Goal: Task Accomplishment & Management: Use online tool/utility

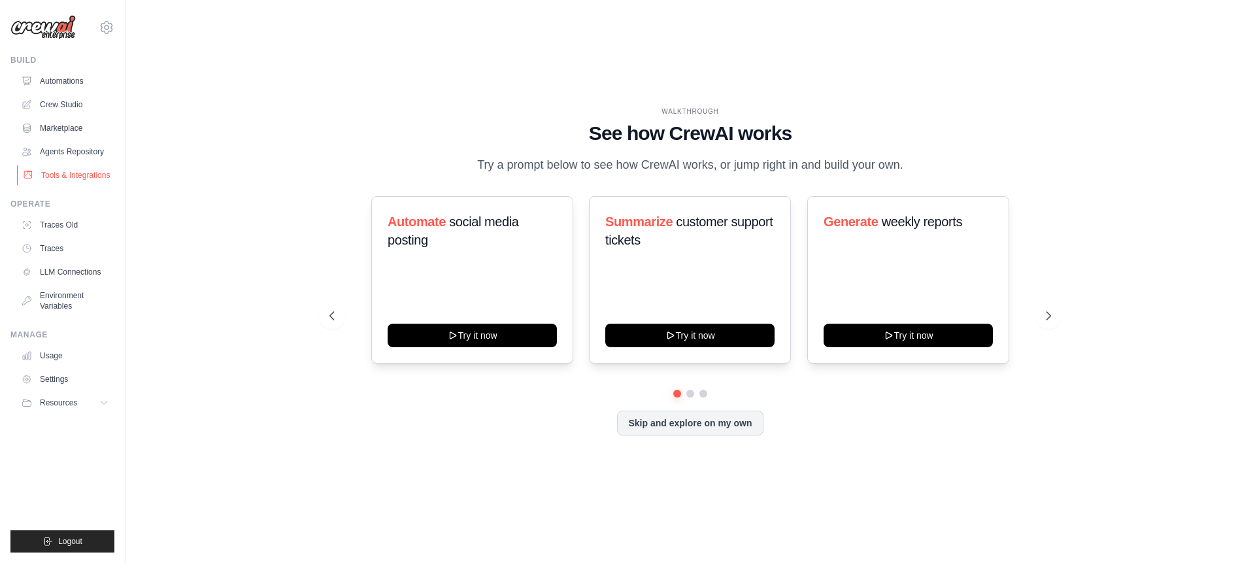
click at [80, 168] on link "Tools & Integrations" at bounding box center [66, 175] width 99 height 21
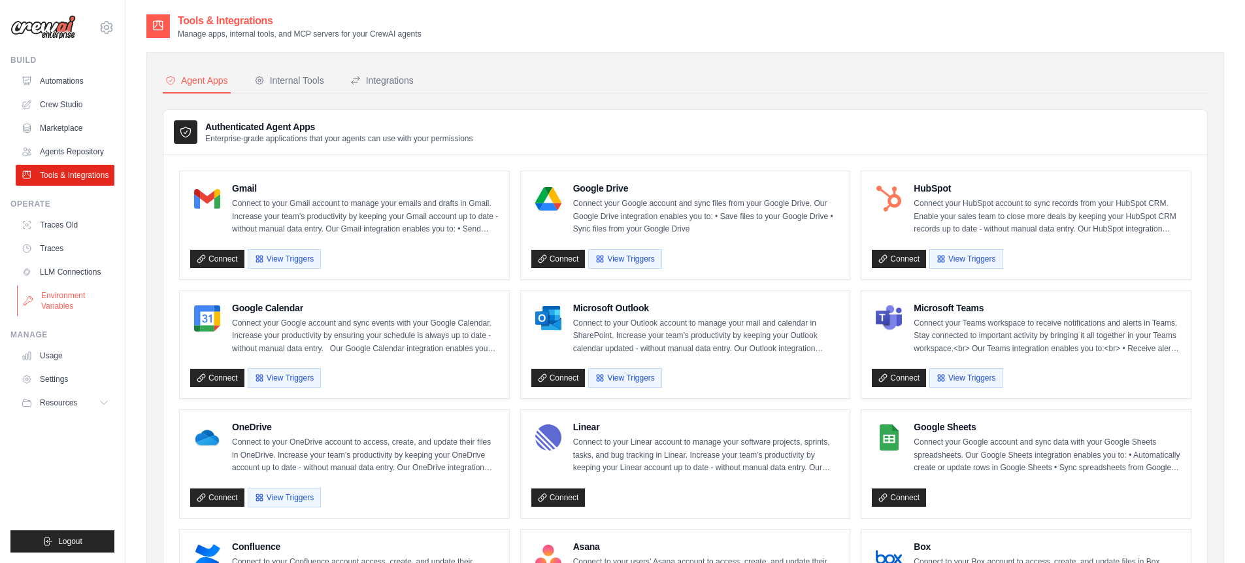
click at [74, 299] on link "Environment Variables" at bounding box center [66, 300] width 99 height 31
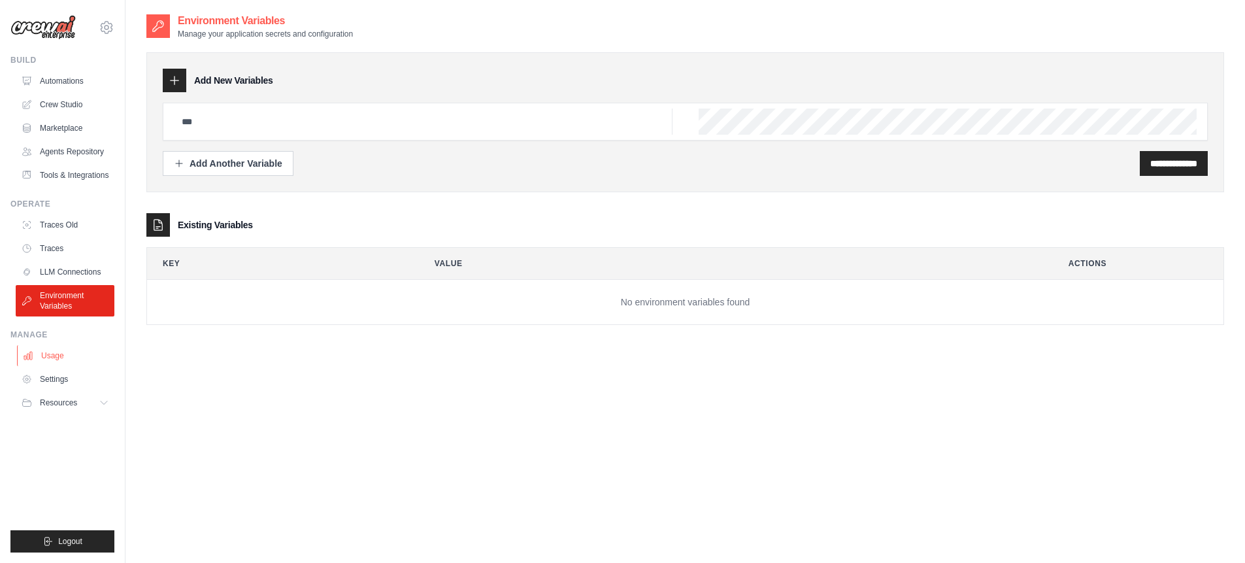
click at [69, 358] on link "Usage" at bounding box center [66, 355] width 99 height 21
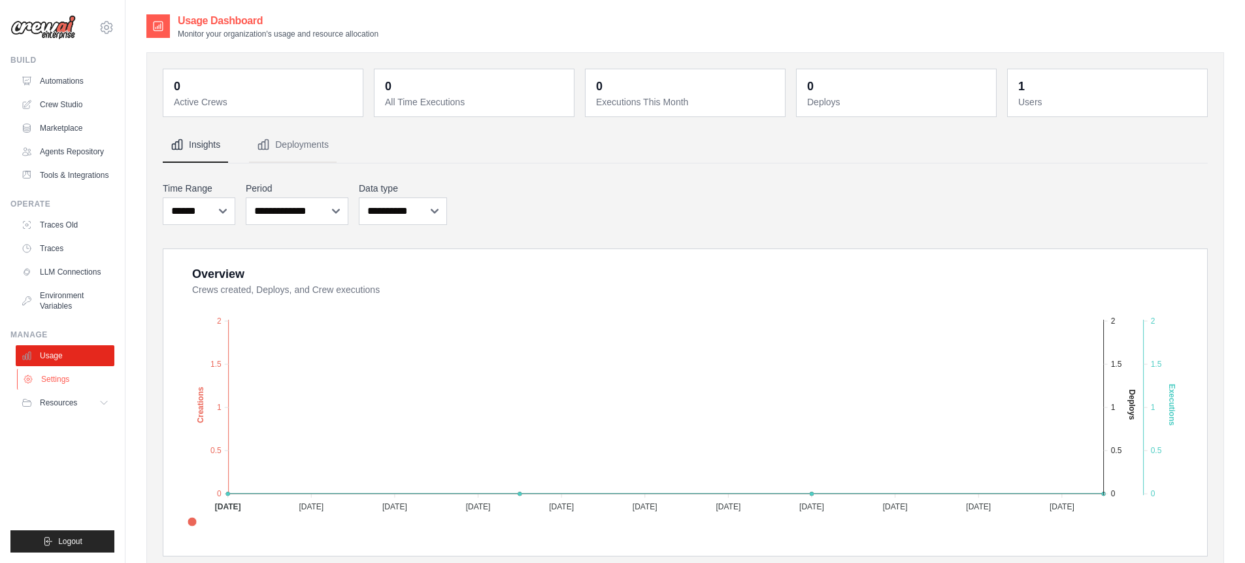
click at [71, 382] on link "Settings" at bounding box center [66, 379] width 99 height 21
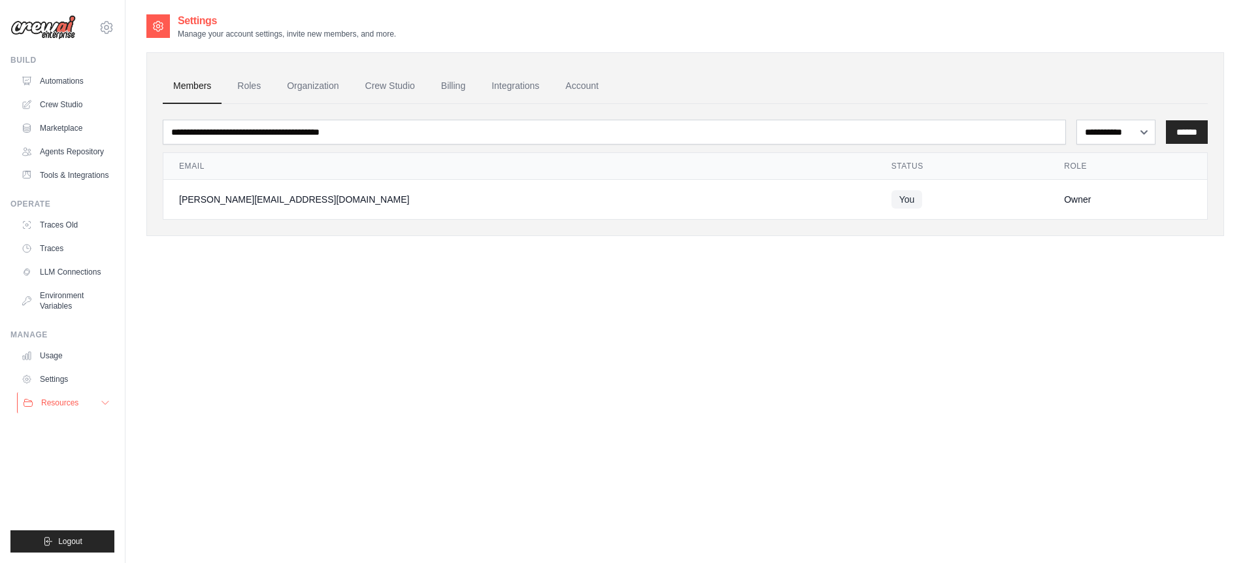
click at [72, 407] on span "Resources" at bounding box center [59, 402] width 37 height 10
click at [66, 80] on link "Automations" at bounding box center [66, 81] width 99 height 21
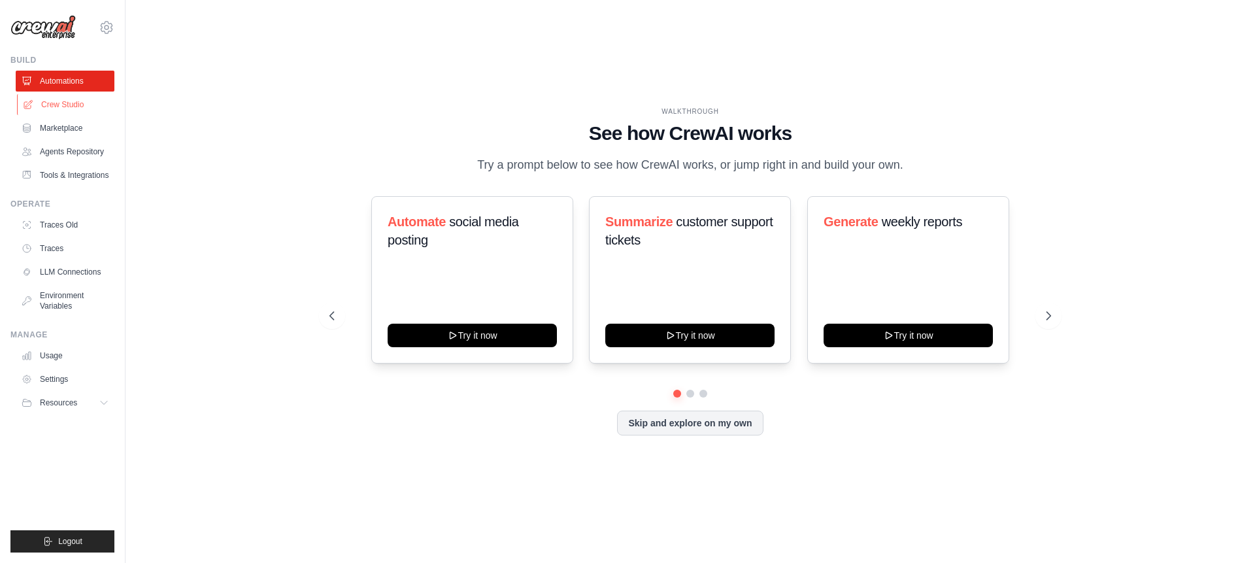
click at [49, 100] on link "Crew Studio" at bounding box center [66, 104] width 99 height 21
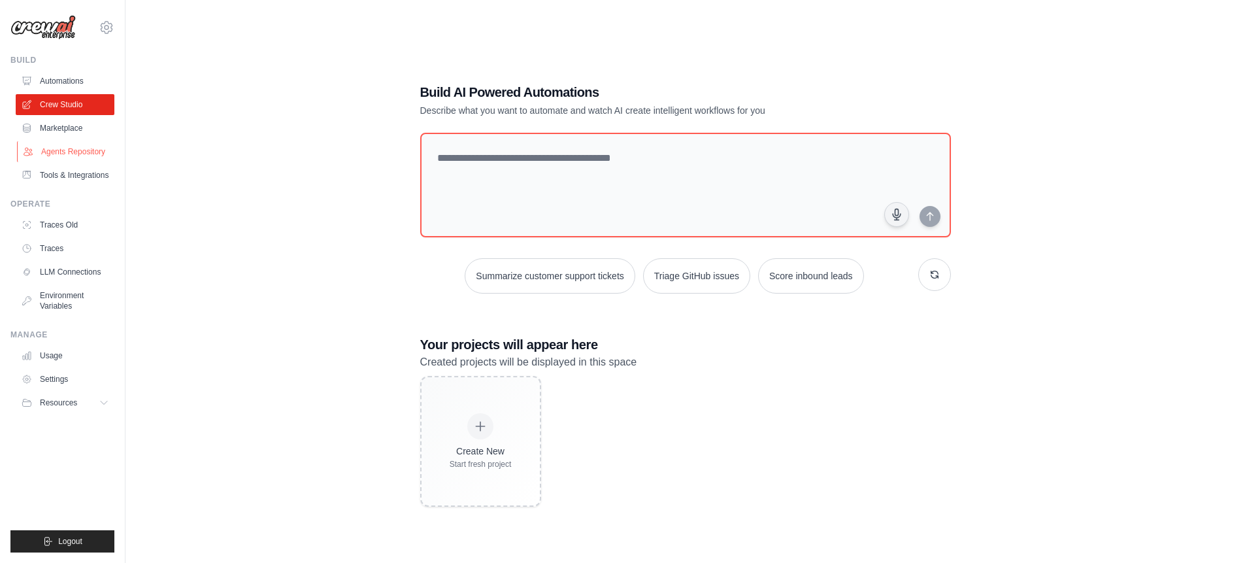
click at [65, 142] on link "Agents Repository" at bounding box center [66, 151] width 99 height 21
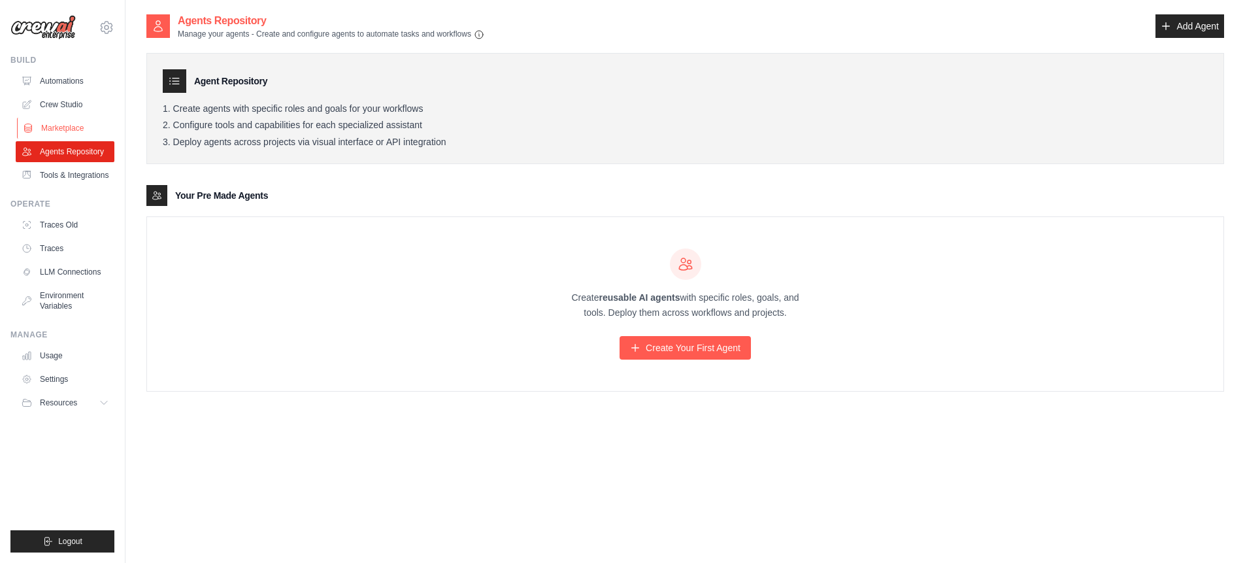
click at [65, 122] on link "Marketplace" at bounding box center [66, 128] width 99 height 21
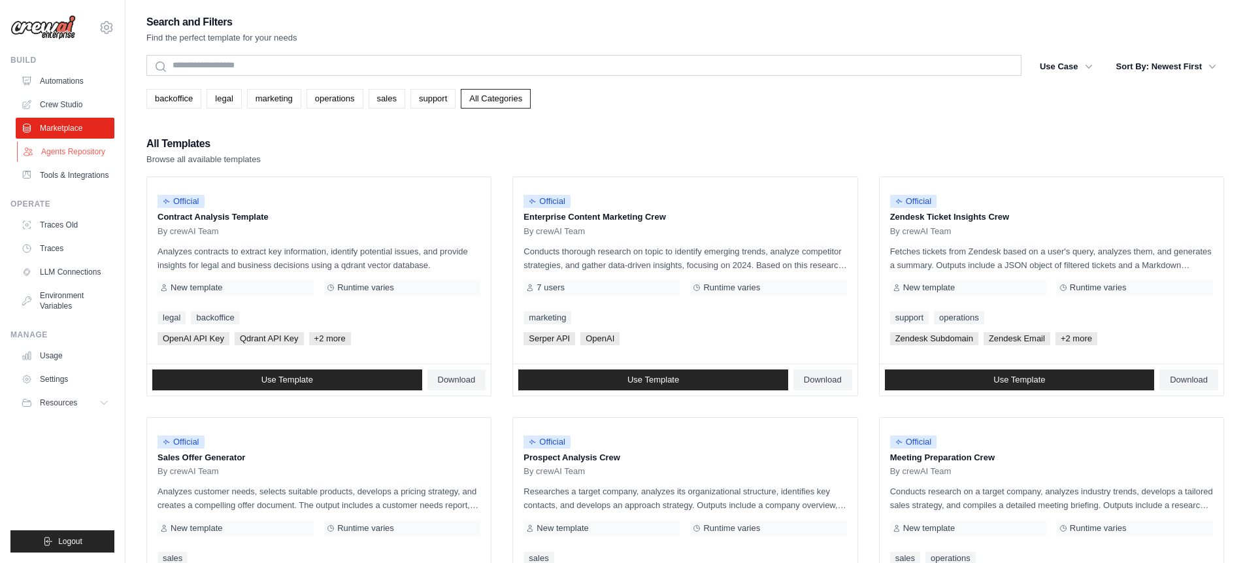
click at [69, 148] on link "Agents Repository" at bounding box center [66, 151] width 99 height 21
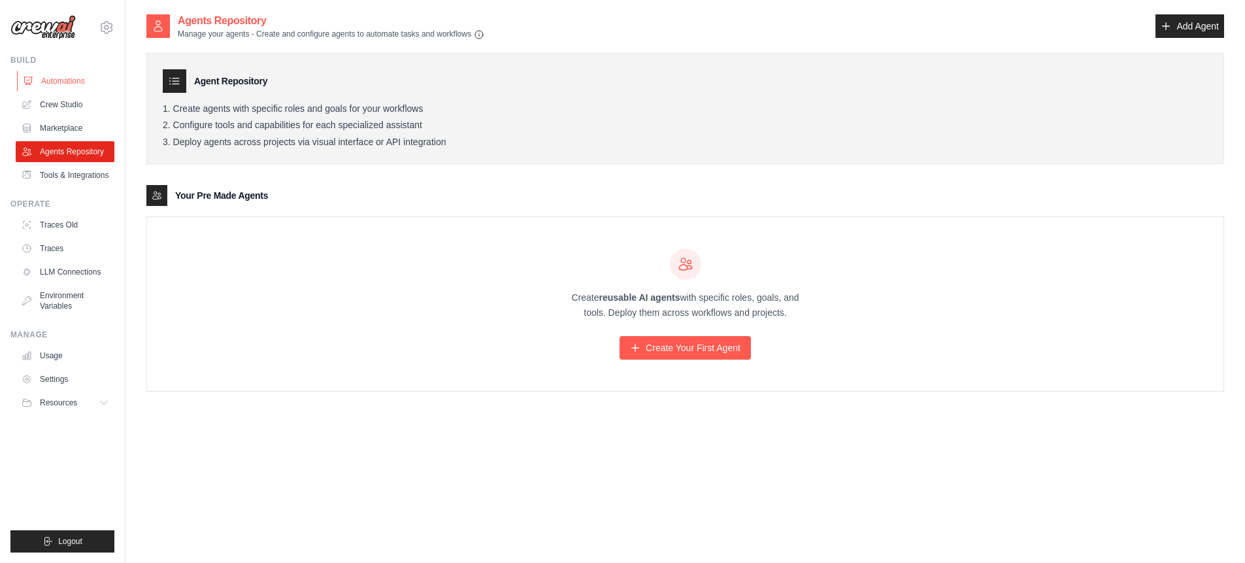
click at [56, 79] on link "Automations" at bounding box center [66, 81] width 99 height 21
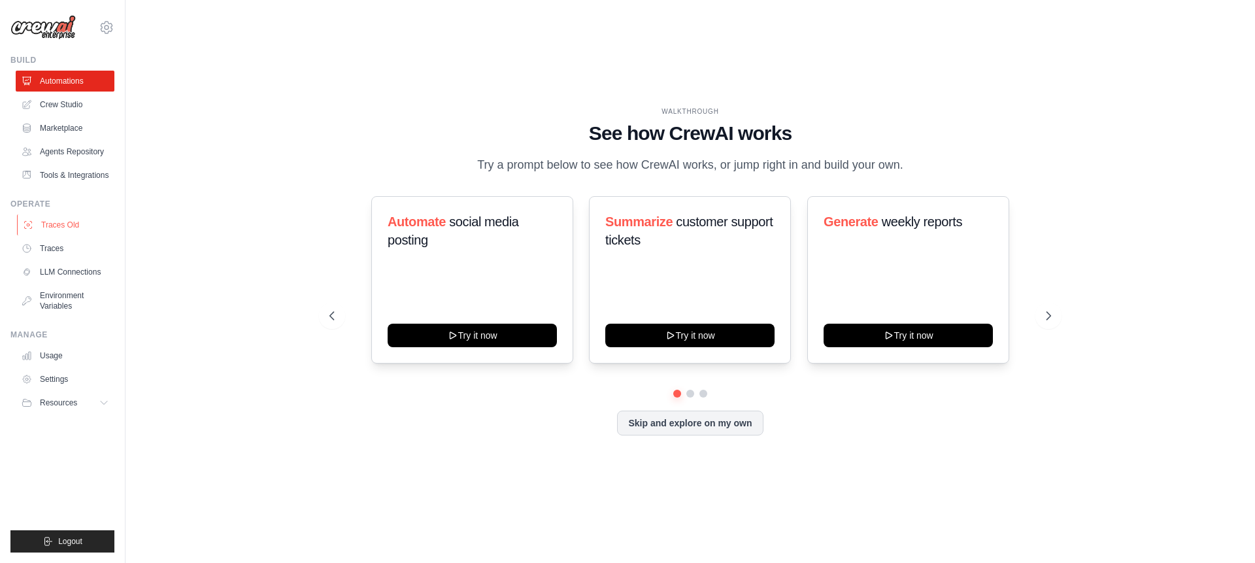
click at [61, 225] on link "Traces Old" at bounding box center [66, 224] width 99 height 21
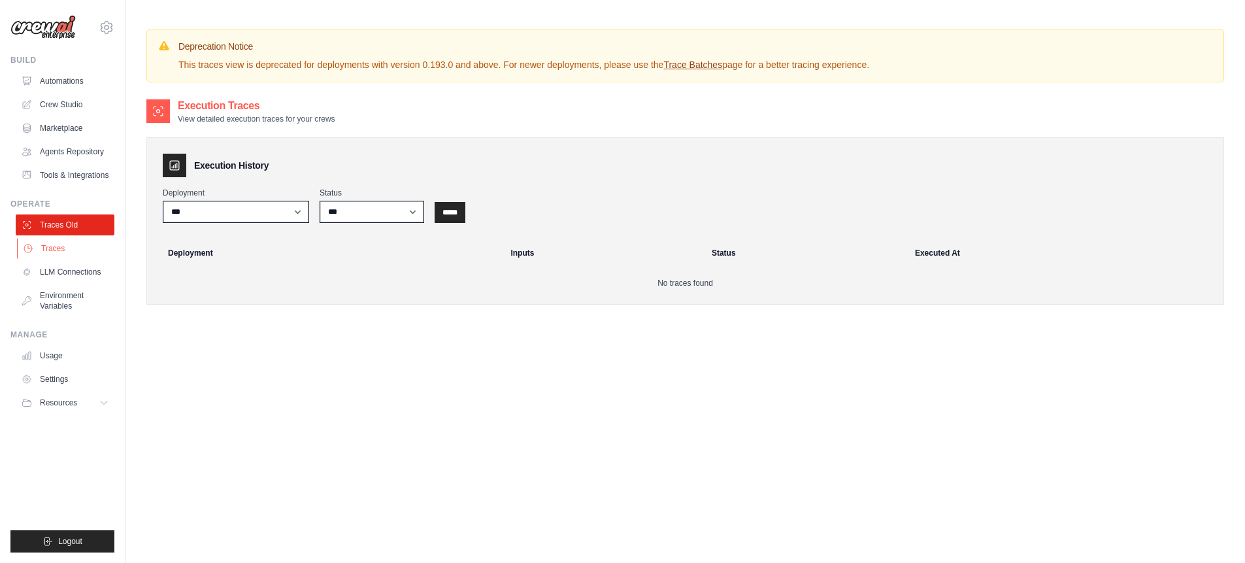
click at [65, 254] on link "Traces" at bounding box center [66, 248] width 99 height 21
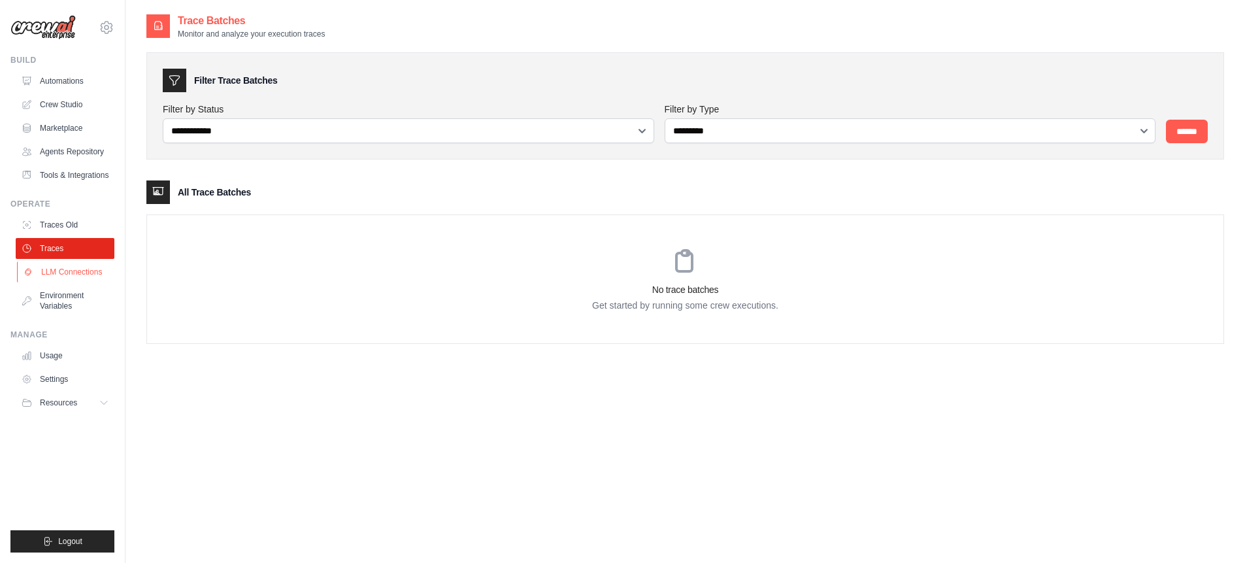
click at [77, 275] on link "LLM Connections" at bounding box center [66, 271] width 99 height 21
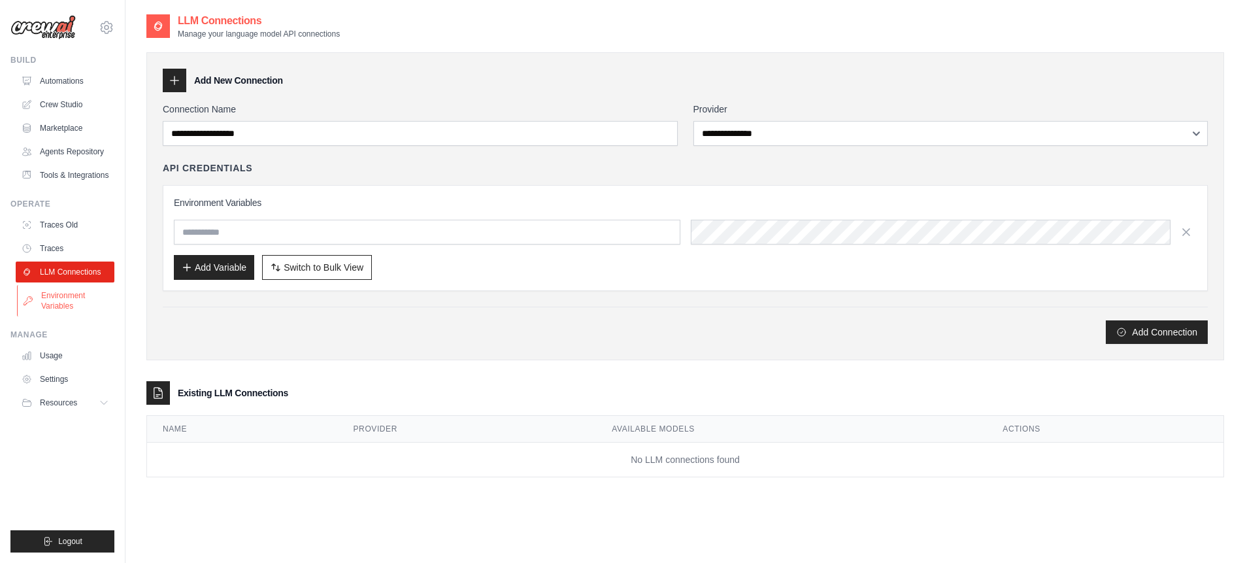
click at [76, 301] on link "Environment Variables" at bounding box center [66, 300] width 99 height 31
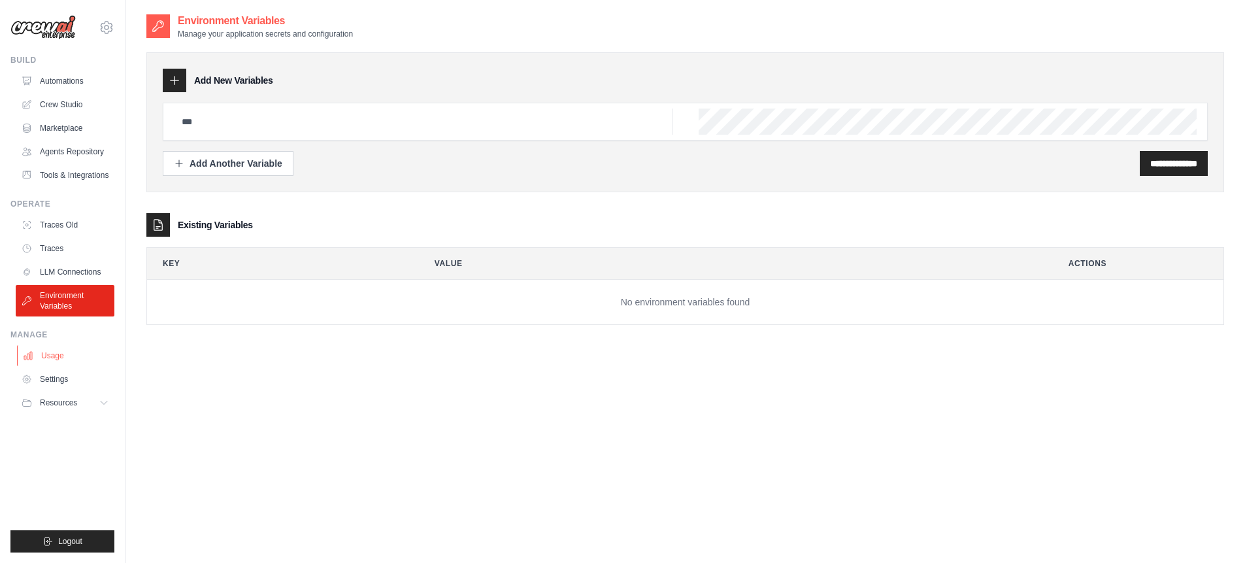
click at [71, 354] on link "Usage" at bounding box center [66, 355] width 99 height 21
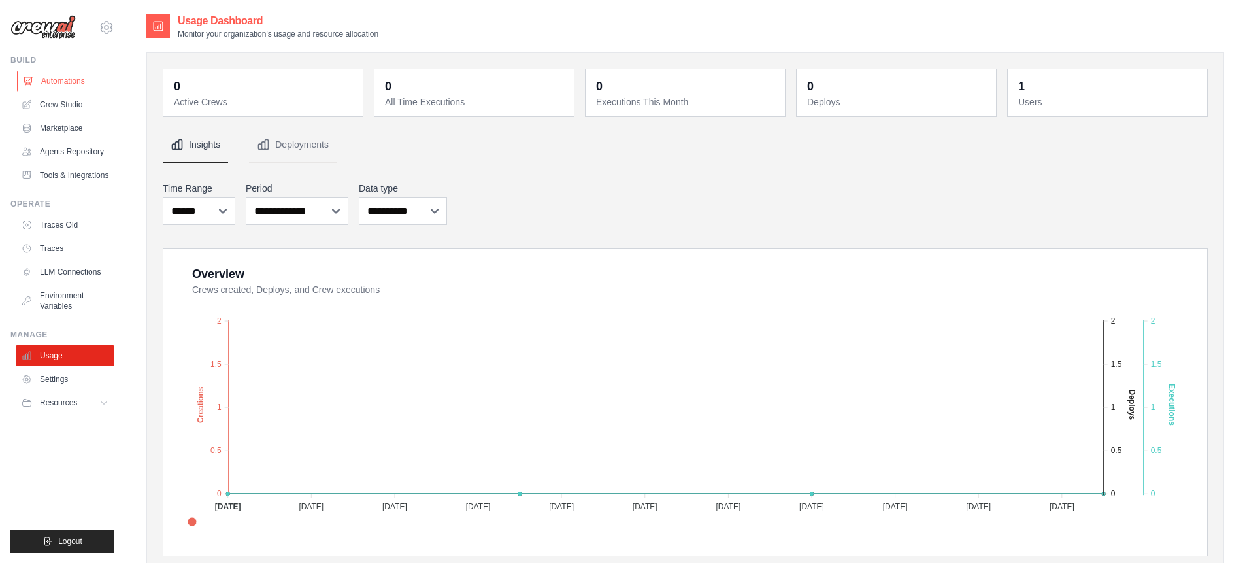
click at [51, 86] on link "Automations" at bounding box center [66, 81] width 99 height 21
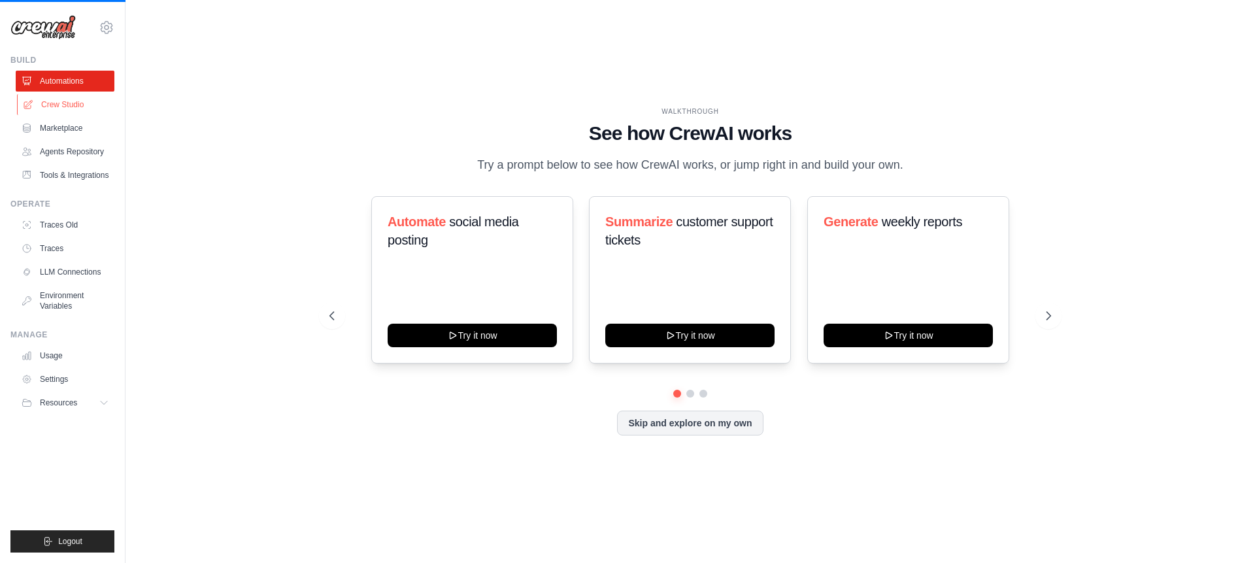
click at [57, 103] on link "Crew Studio" at bounding box center [66, 104] width 99 height 21
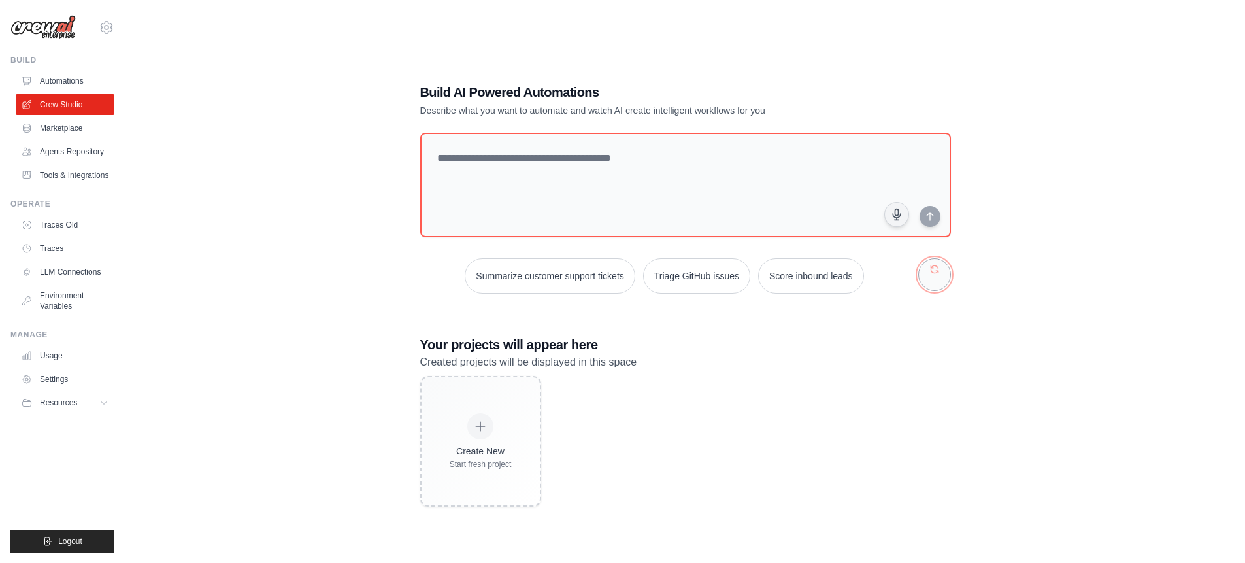
click at [933, 276] on button "button" at bounding box center [934, 274] width 33 height 33
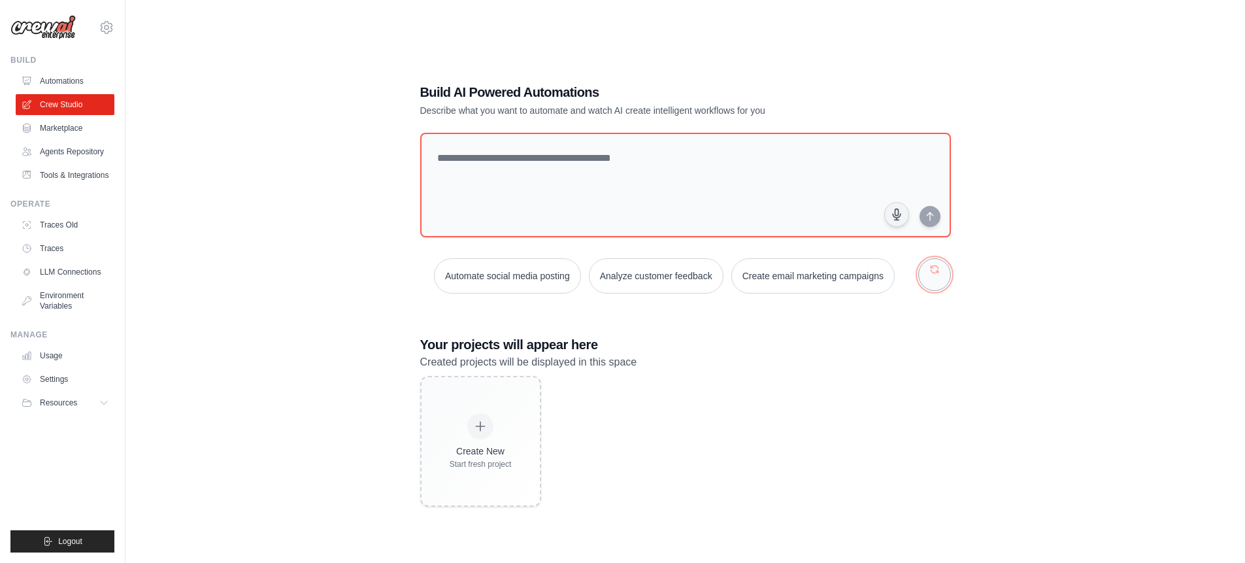
click at [933, 276] on button "button" at bounding box center [934, 274] width 33 height 33
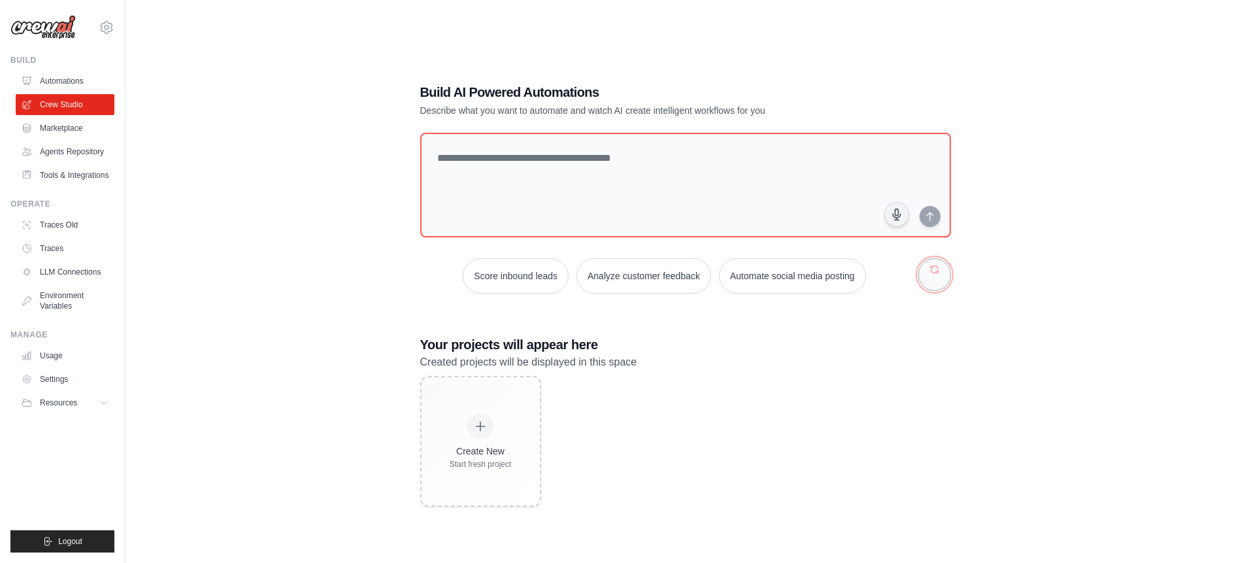
click at [933, 276] on button "button" at bounding box center [934, 274] width 33 height 33
click at [482, 166] on textarea at bounding box center [685, 185] width 536 height 106
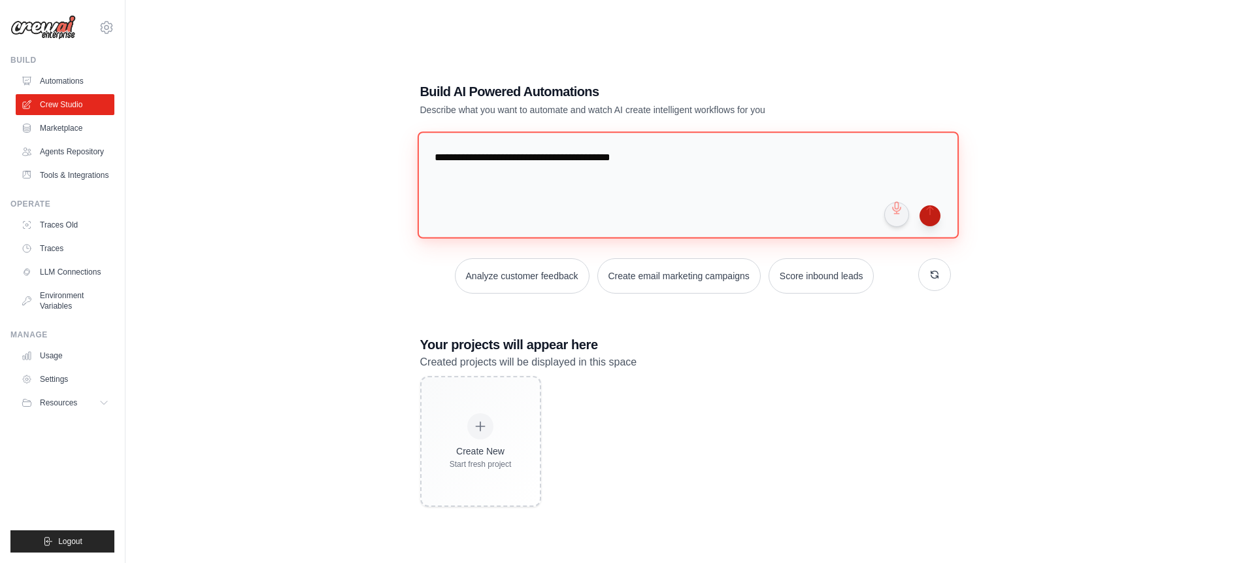
type textarea "**********"
click at [932, 223] on button "submit" at bounding box center [929, 215] width 21 height 21
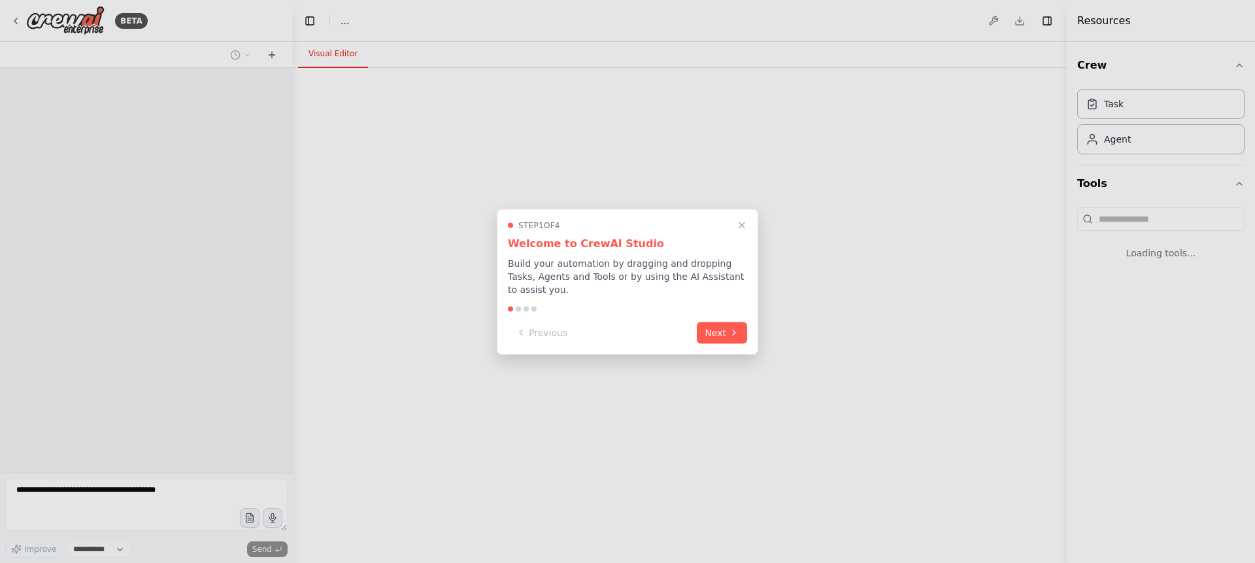
select select "****"
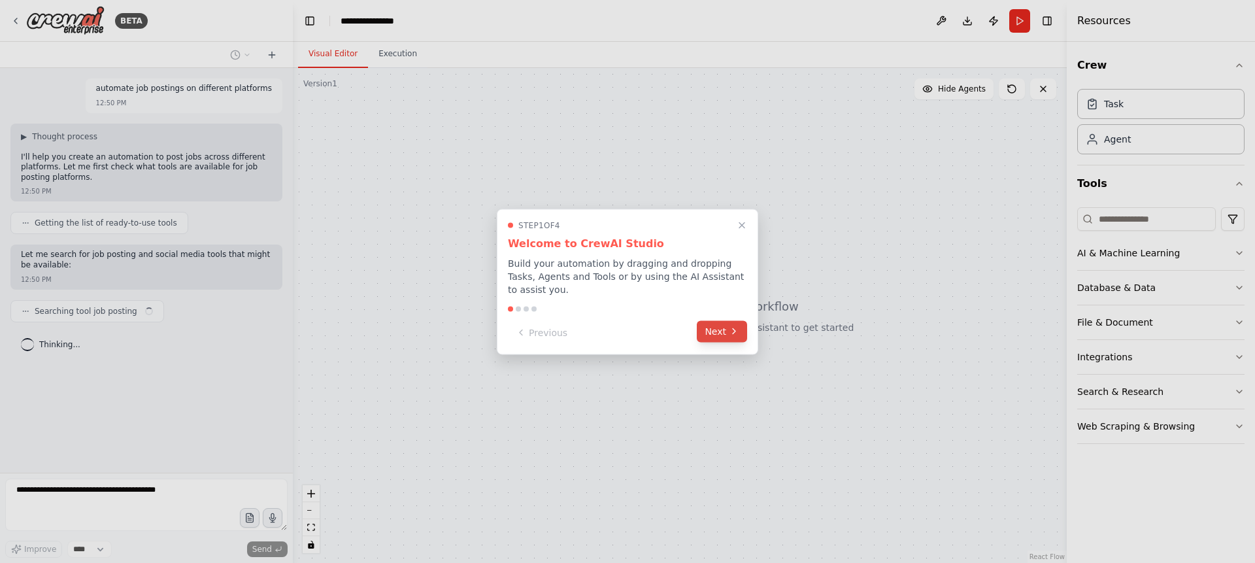
click at [723, 328] on button "Next" at bounding box center [722, 331] width 50 height 22
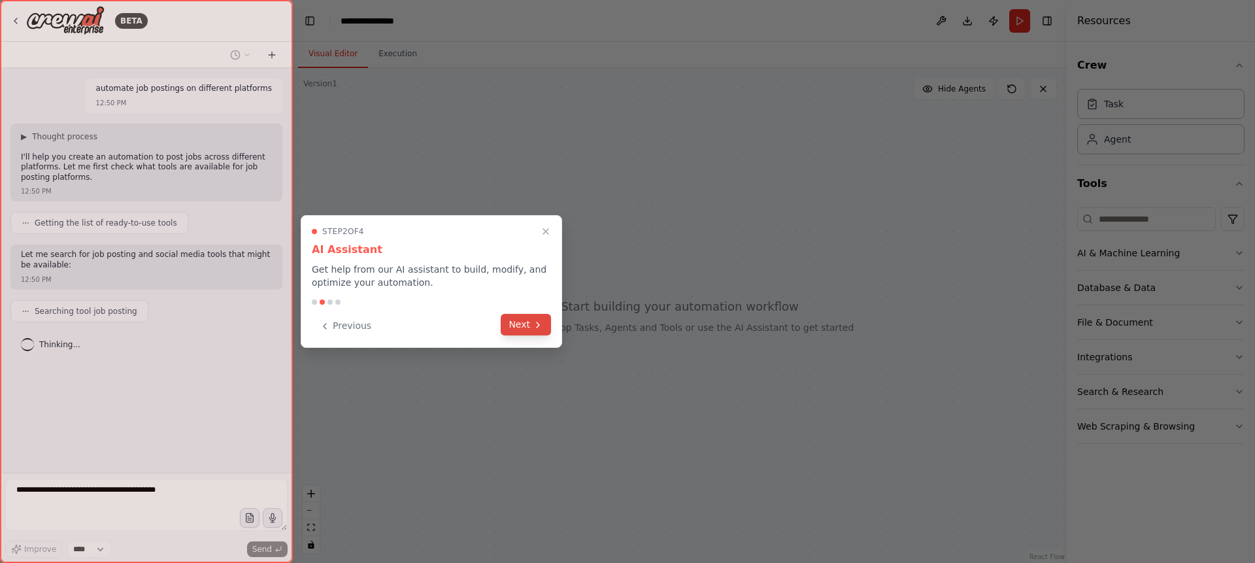
click at [521, 332] on button "Next" at bounding box center [526, 325] width 50 height 22
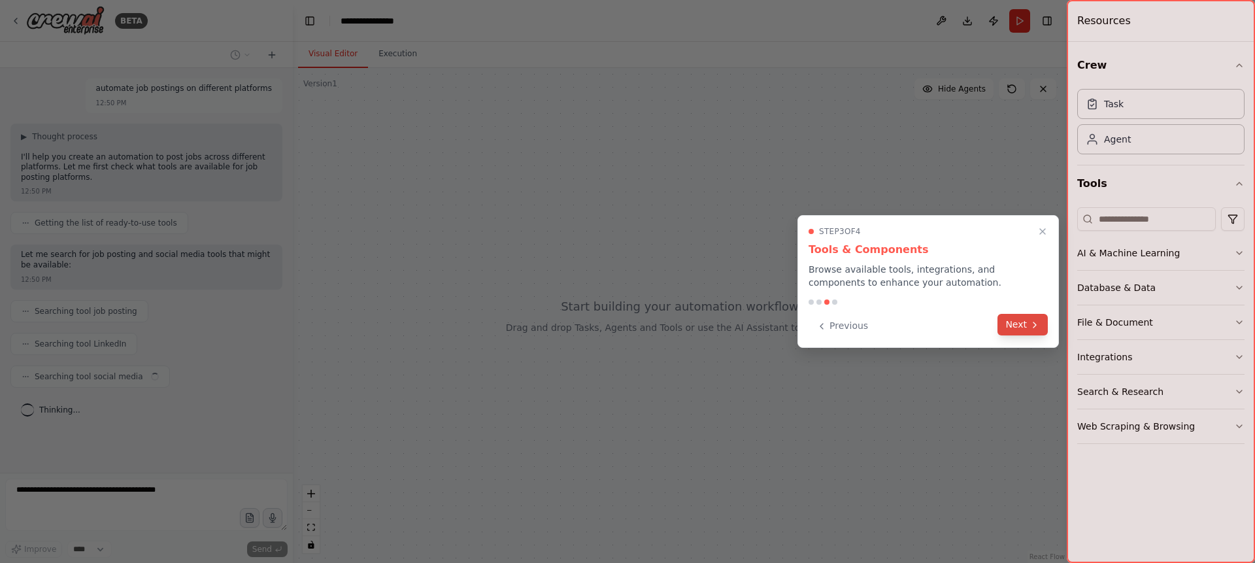
click at [1019, 325] on button "Next" at bounding box center [1022, 325] width 50 height 22
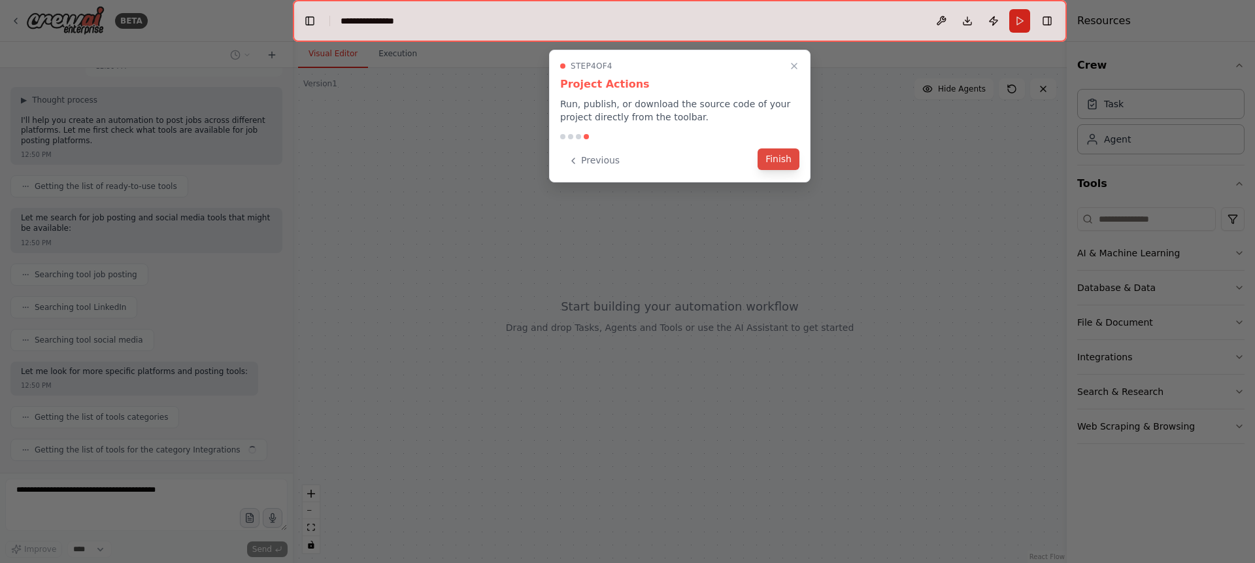
scroll to position [69, 0]
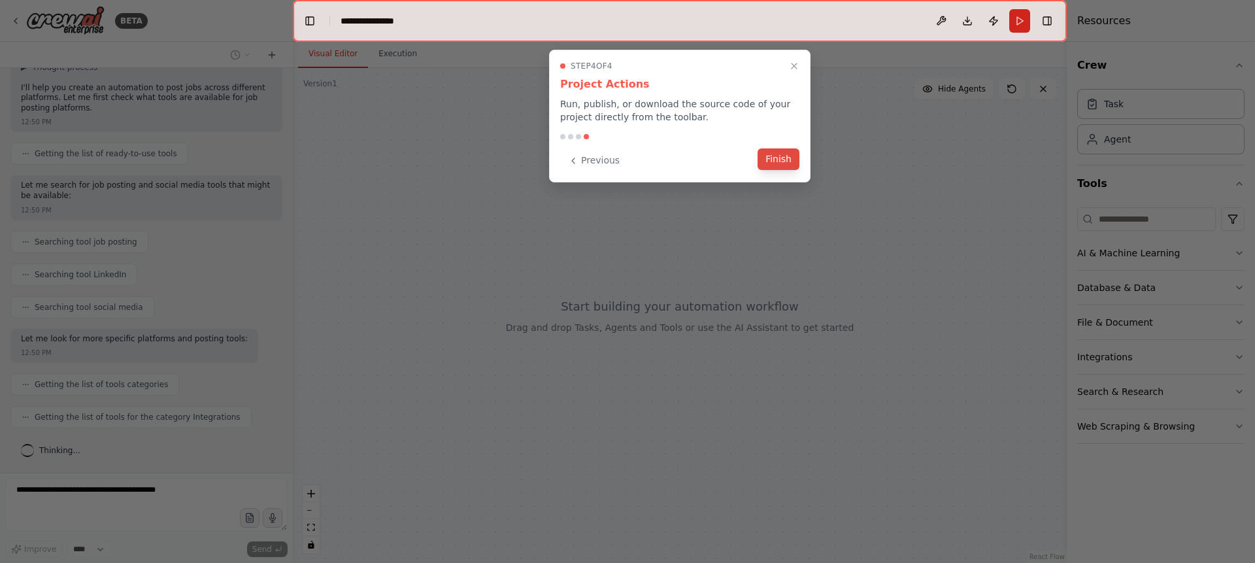
click at [767, 158] on button "Finish" at bounding box center [778, 159] width 42 height 22
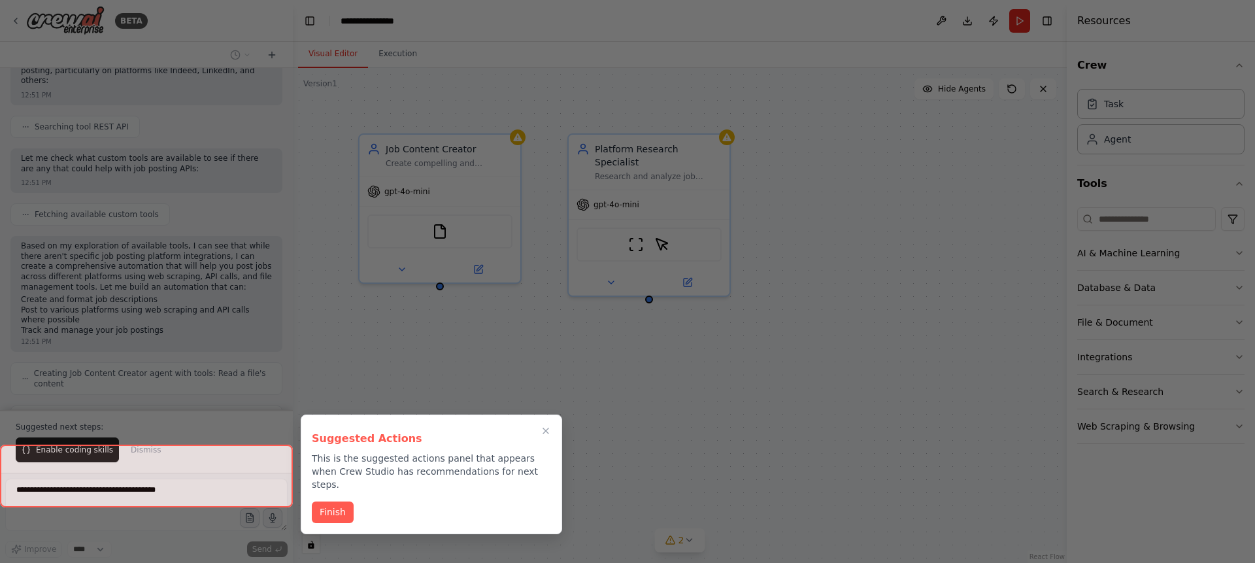
scroll to position [431, 0]
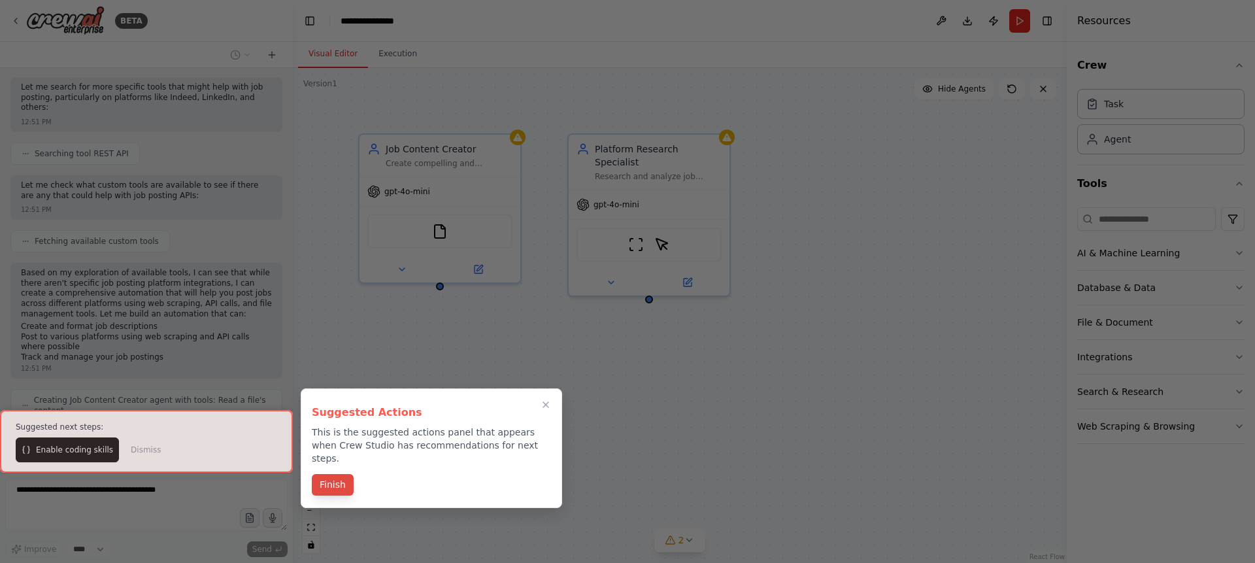
click at [327, 474] on button "Finish" at bounding box center [333, 485] width 42 height 22
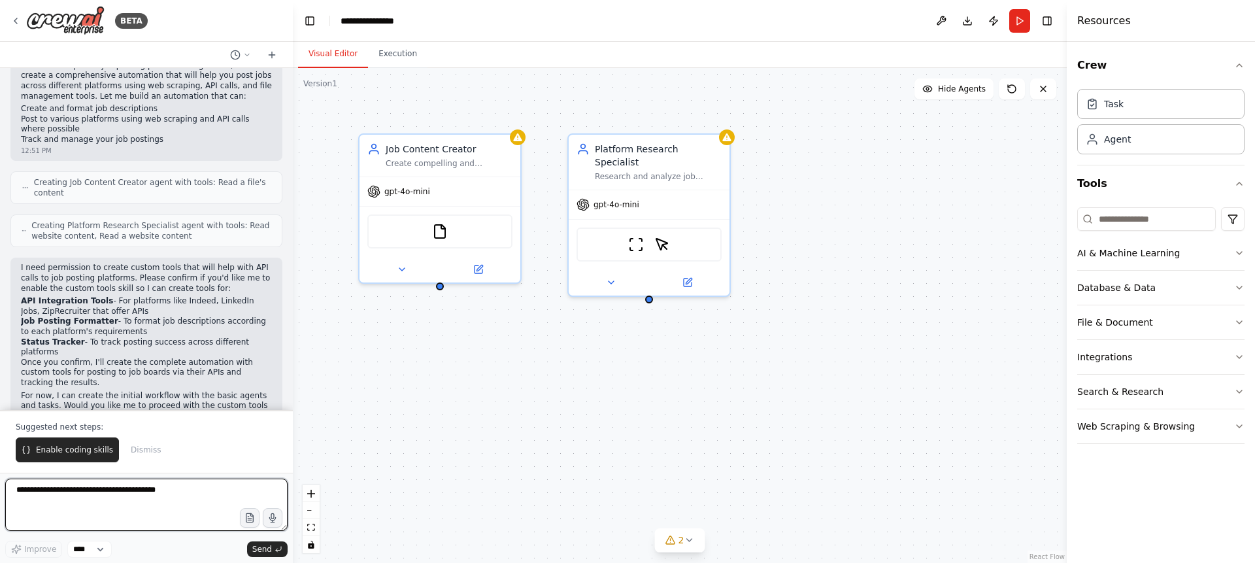
scroll to position [659, 0]
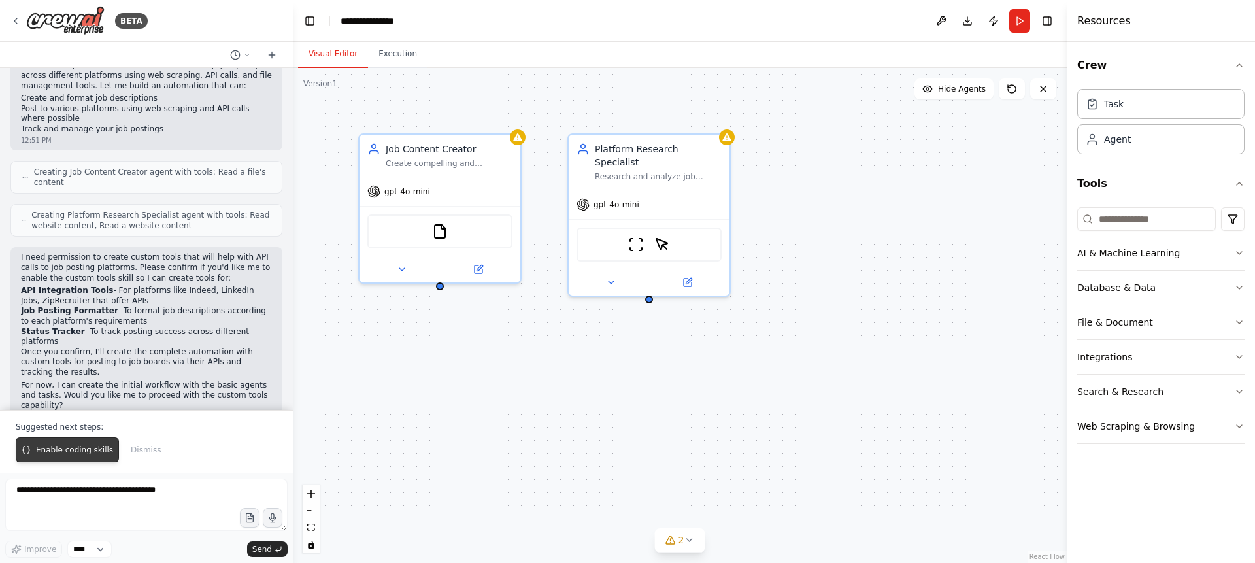
click at [76, 447] on span "Enable coding skills" at bounding box center [74, 449] width 77 height 10
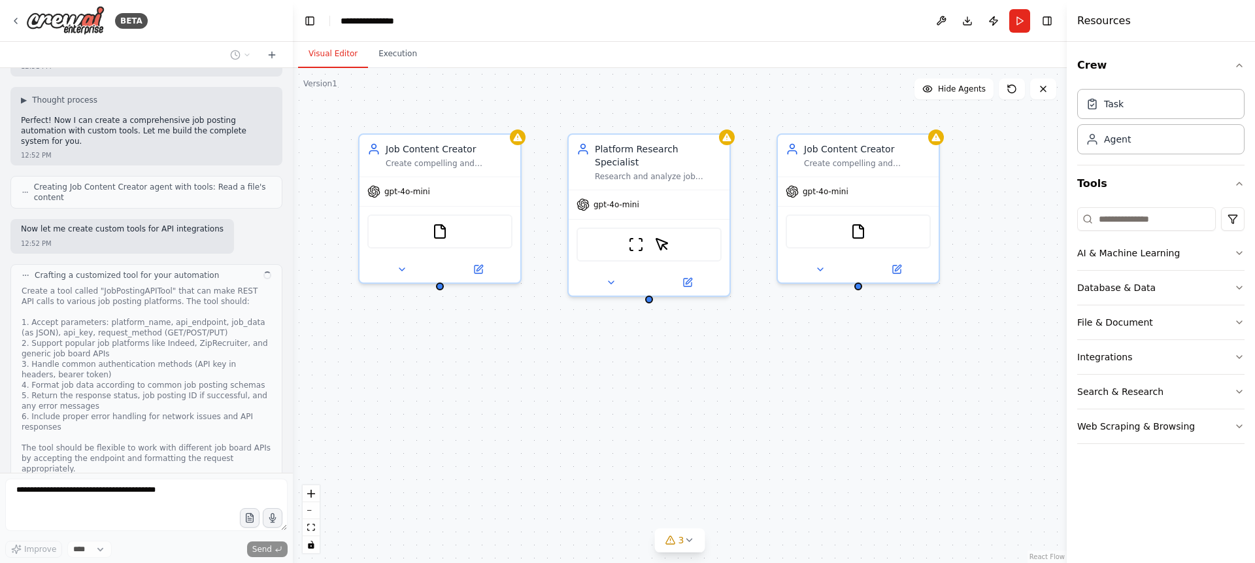
scroll to position [1022, 0]
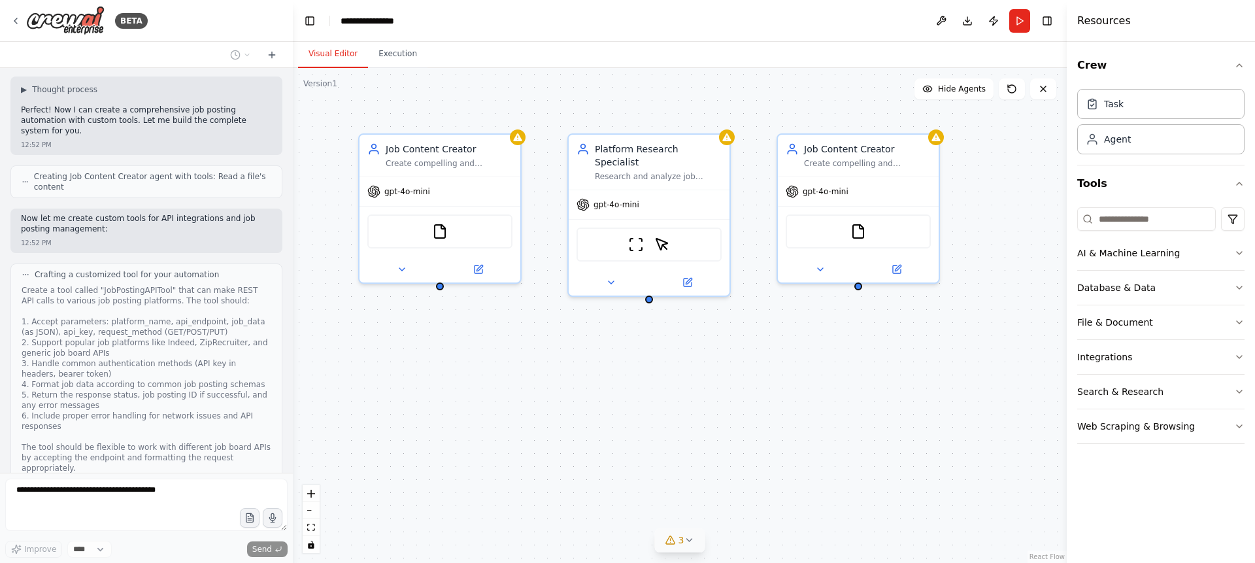
click at [686, 541] on icon at bounding box center [689, 540] width 10 height 10
click at [788, 442] on icon at bounding box center [793, 446] width 10 height 10
click at [310, 510] on icon "zoom out" at bounding box center [311, 510] width 8 height 1
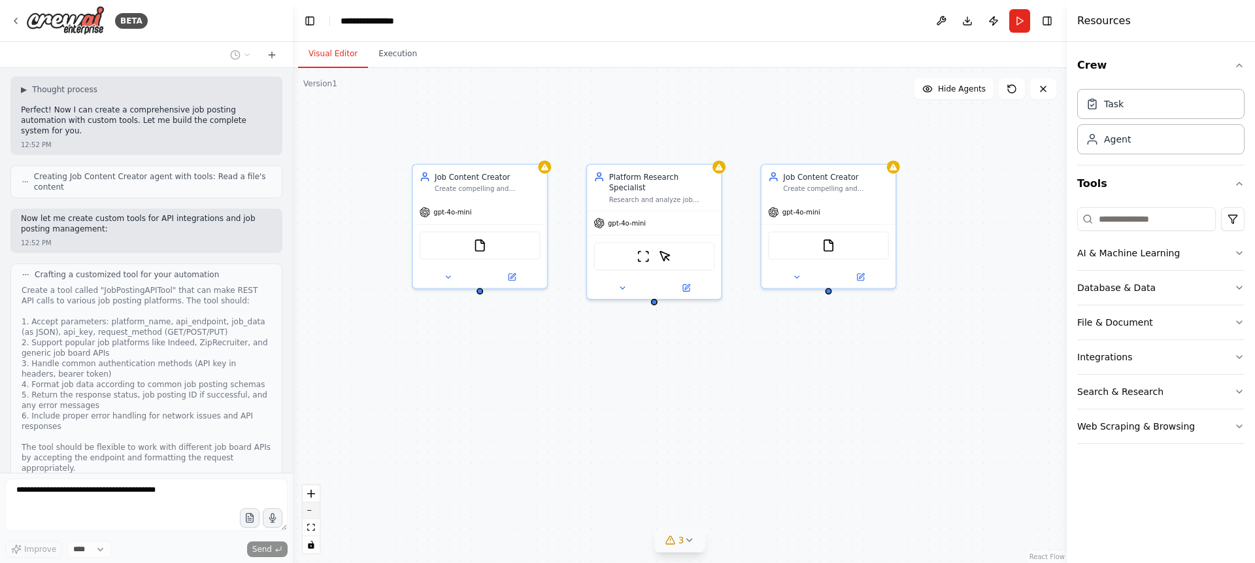
click at [310, 510] on icon "zoom out" at bounding box center [311, 510] width 8 height 1
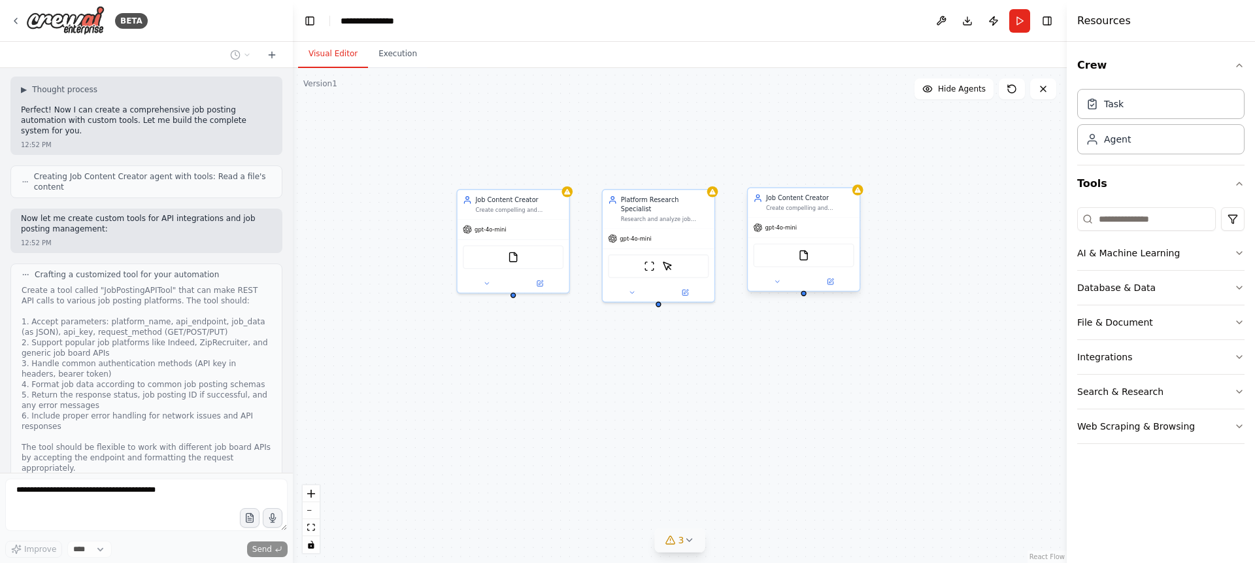
scroll to position [1107, 0]
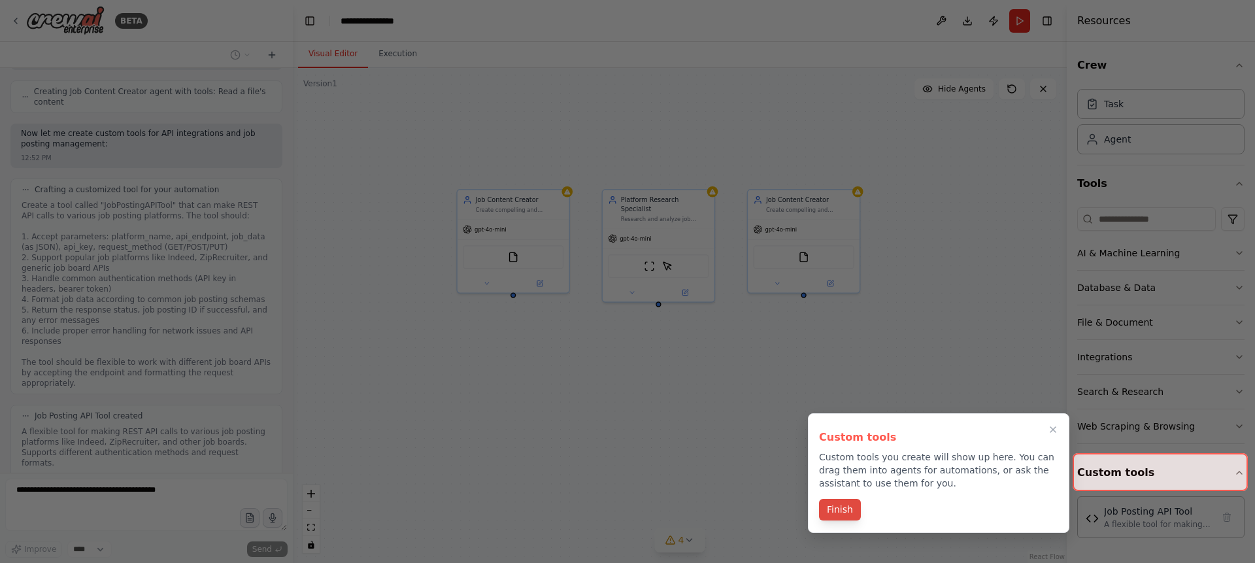
click at [846, 507] on button "Finish" at bounding box center [840, 510] width 42 height 22
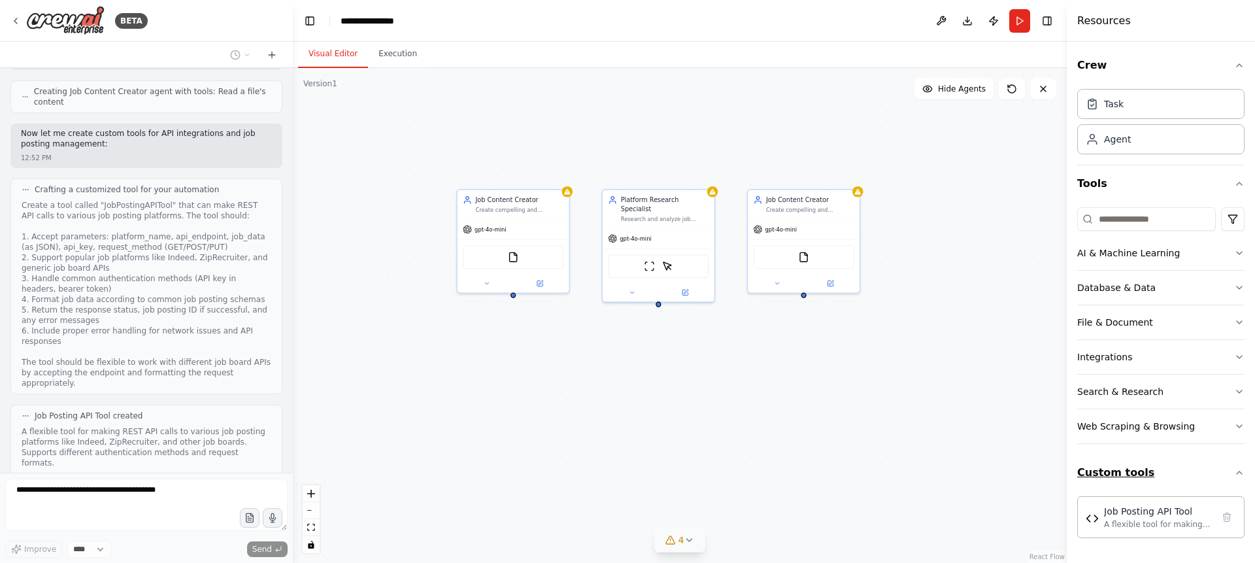
drag, startPoint x: 1125, startPoint y: 478, endPoint x: 1219, endPoint y: 474, distance: 94.2
click at [1219, 474] on button "Custom tools" at bounding box center [1160, 472] width 167 height 37
click at [1240, 469] on icon "button" at bounding box center [1239, 472] width 10 height 10
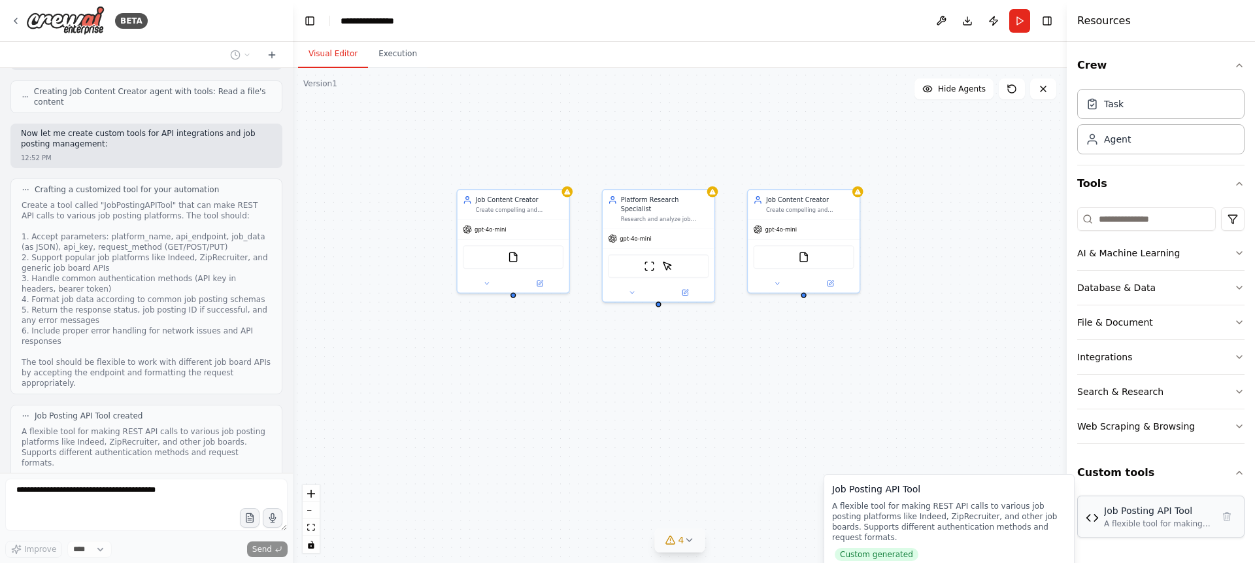
click at [1159, 520] on div "A flexible tool for making REST API calls to various job posting platforms like…" at bounding box center [1158, 523] width 108 height 10
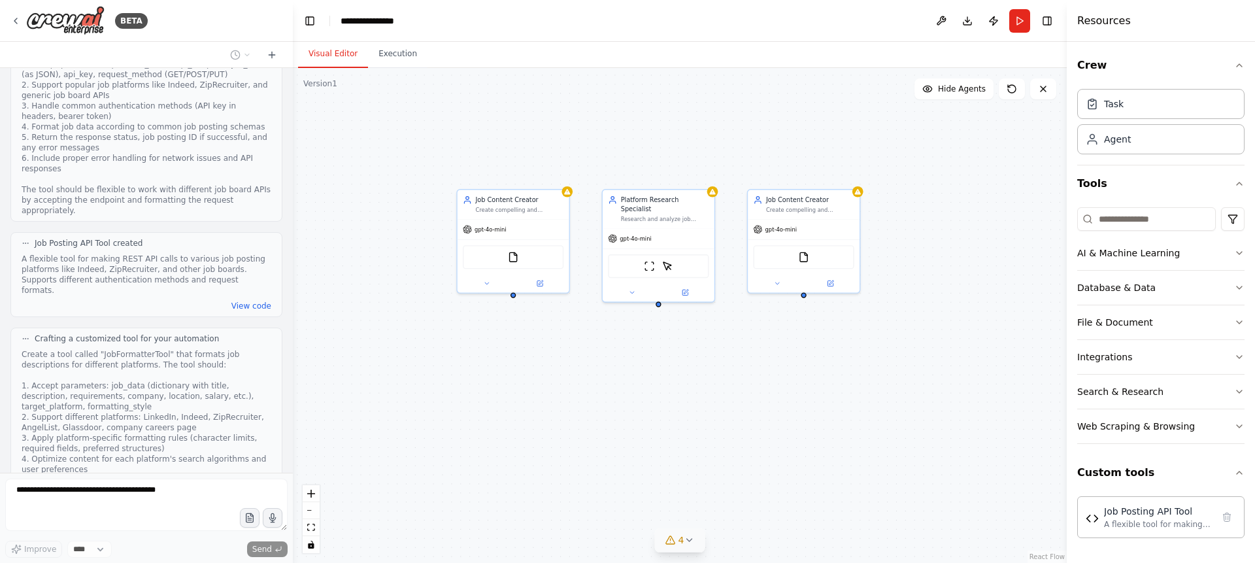
scroll to position [1333, 0]
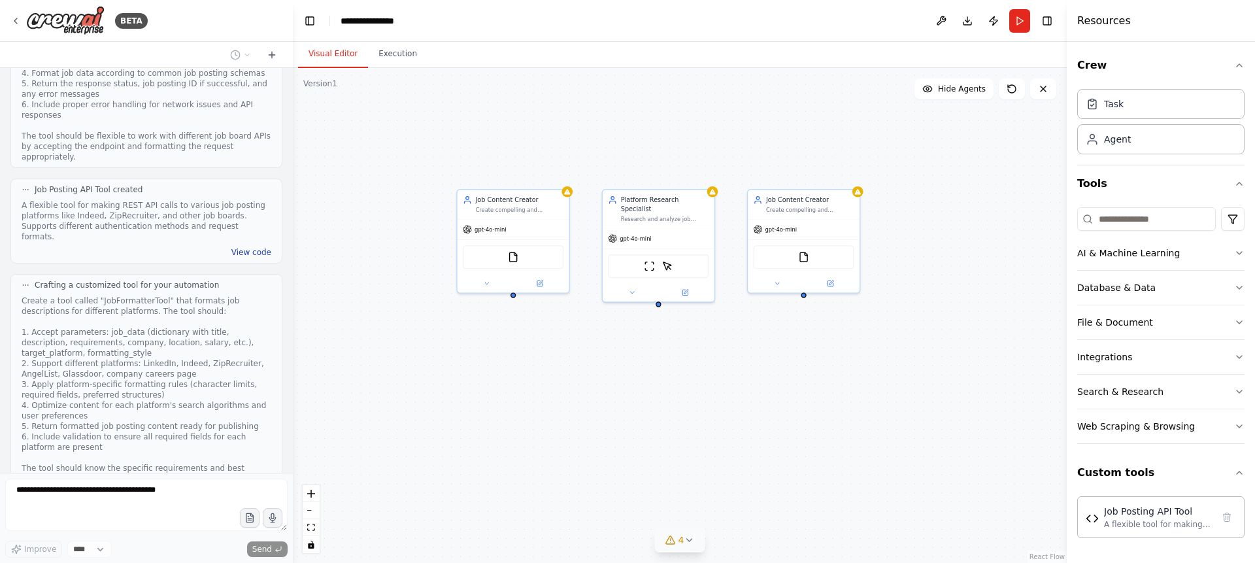
click at [239, 247] on button "View code" at bounding box center [251, 252] width 40 height 10
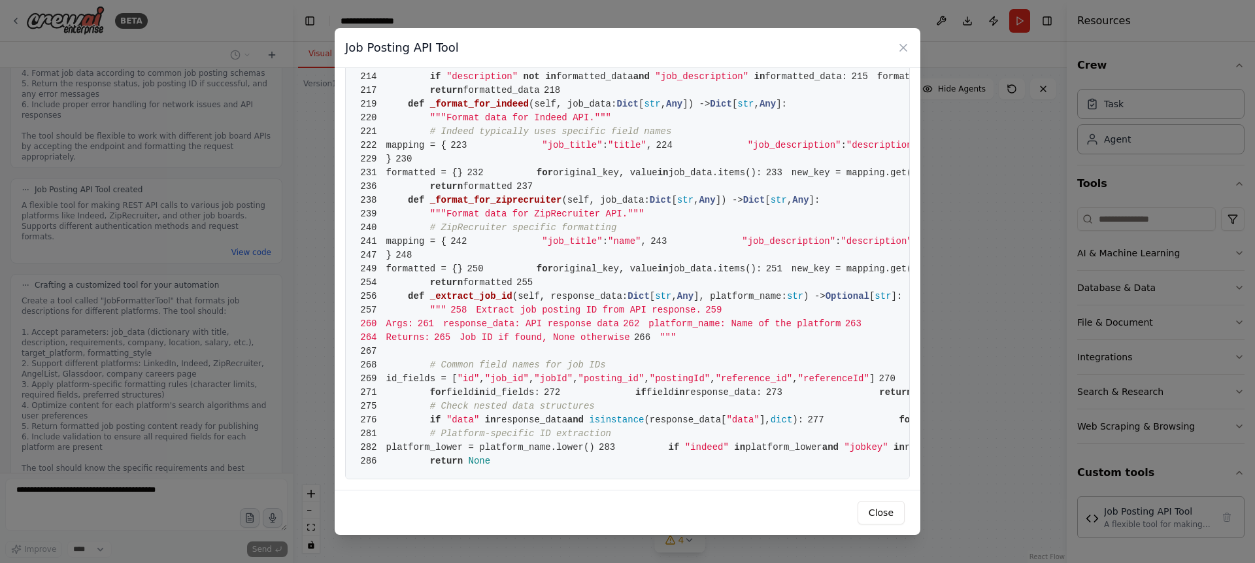
scroll to position [3556, 0]
click at [883, 510] on button "Close" at bounding box center [880, 513] width 47 height 24
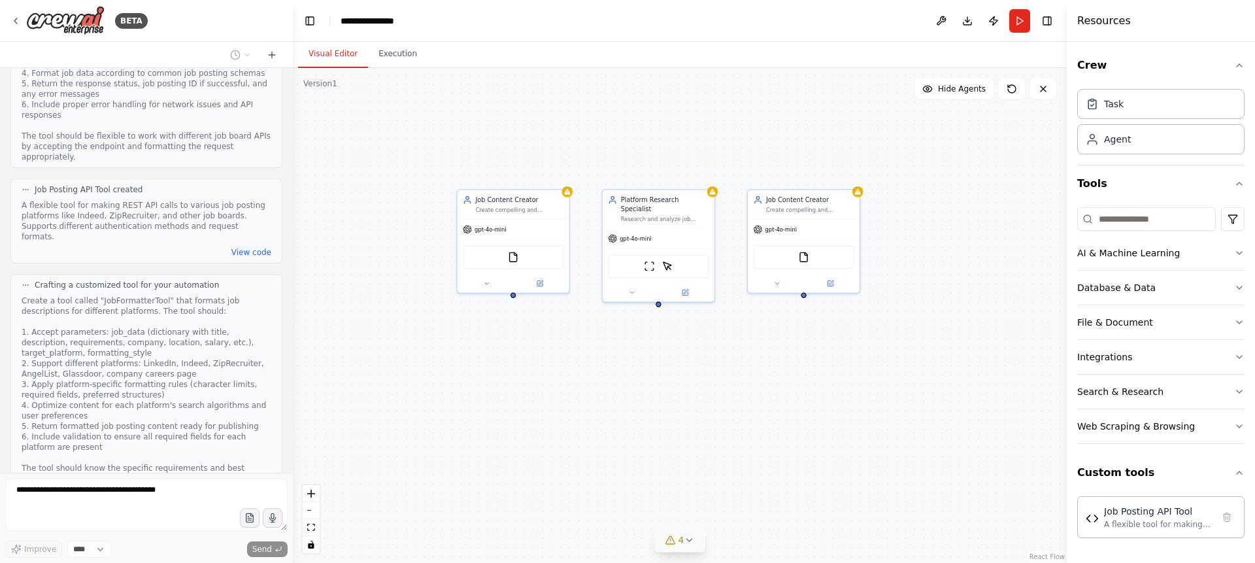
scroll to position [1428, 0]
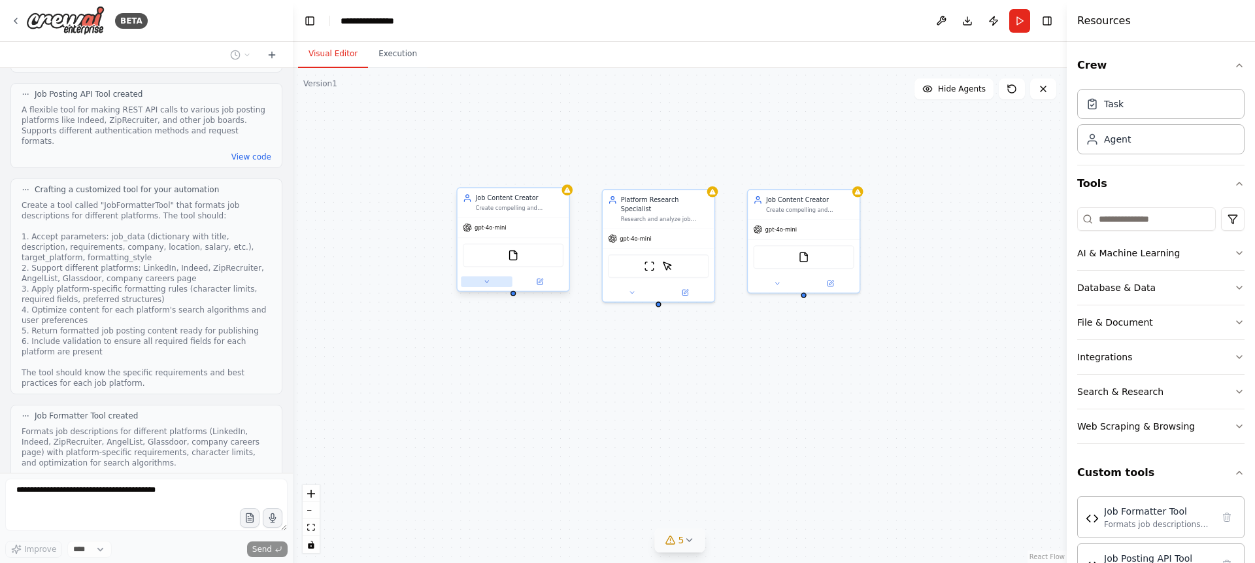
click at [486, 284] on icon at bounding box center [486, 281] width 7 height 7
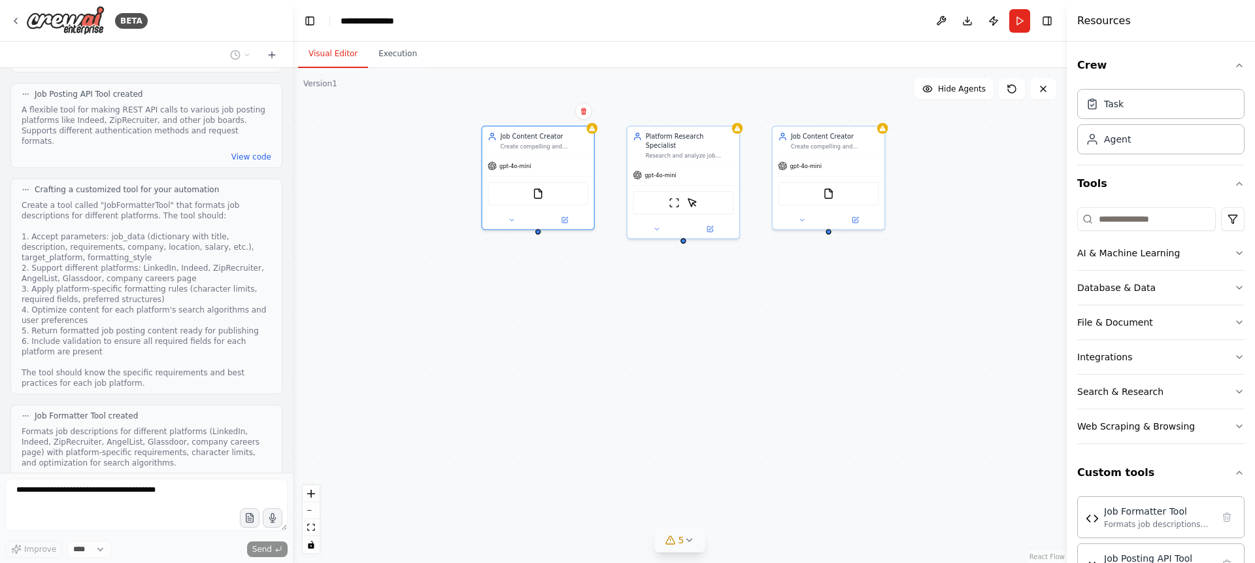
drag, startPoint x: 878, startPoint y: 391, endPoint x: 902, endPoint y: 327, distance: 67.8
click at [902, 327] on div "Job Content Creator Create compelling and professional job descriptions tailore…" at bounding box center [680, 315] width 774 height 495
click at [751, 376] on div "Job Content Creator Create compelling and professional job descriptions tailore…" at bounding box center [680, 315] width 774 height 495
click at [681, 540] on span "5" at bounding box center [681, 539] width 6 height 13
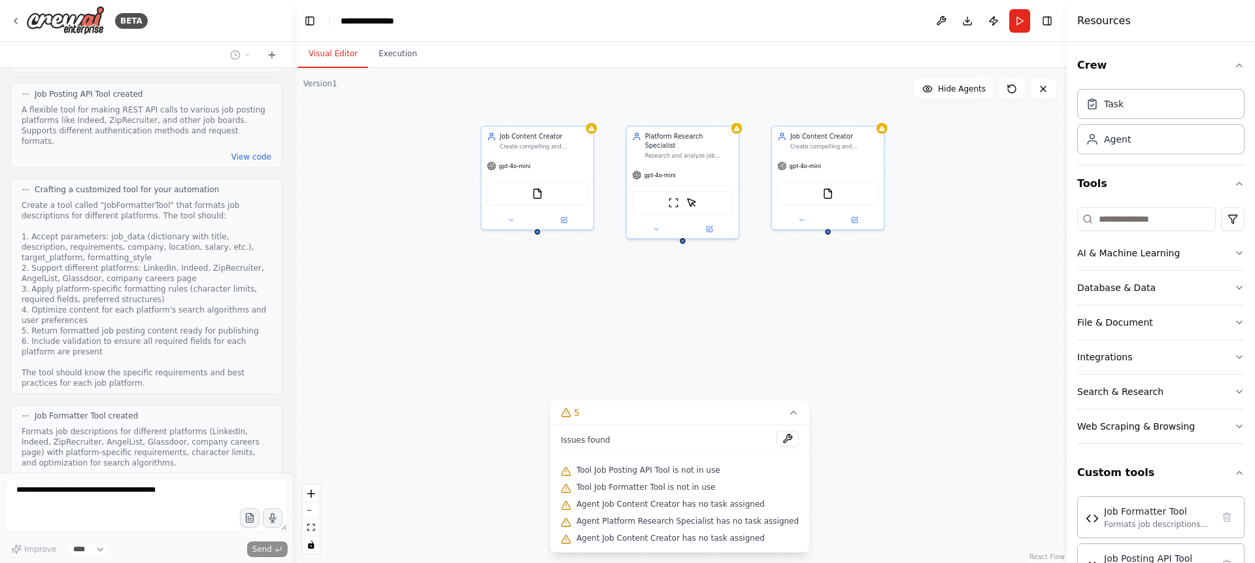
scroll to position [1644, 0]
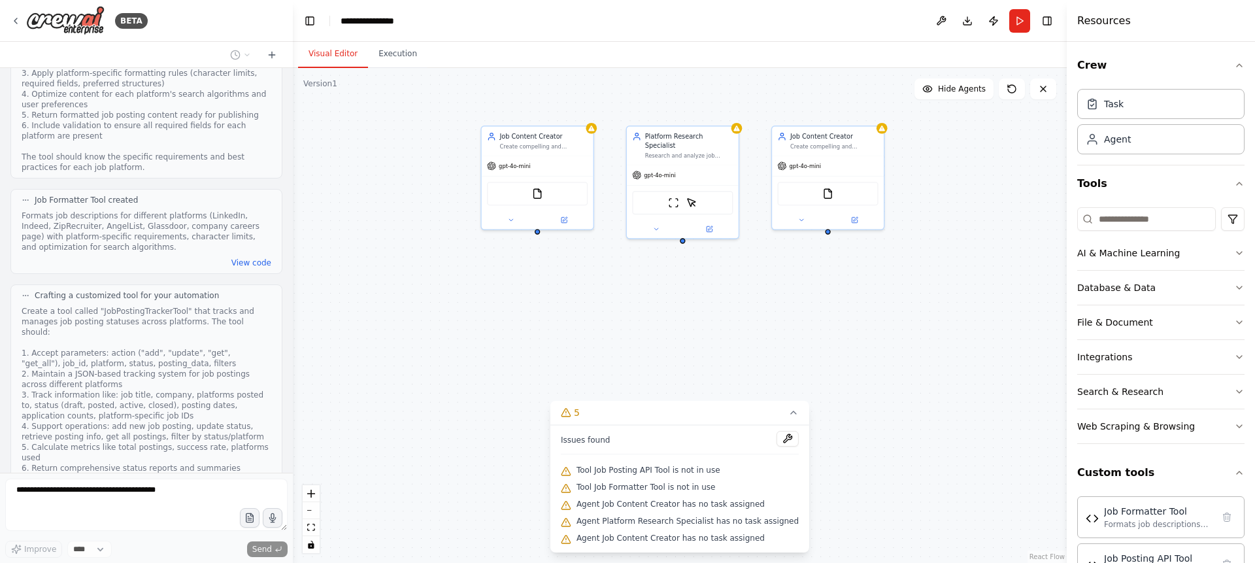
click at [429, 437] on div "Job Content Creator Create compelling and professional job descriptions tailore…" at bounding box center [680, 315] width 774 height 495
click at [776, 418] on button "5" at bounding box center [679, 413] width 259 height 24
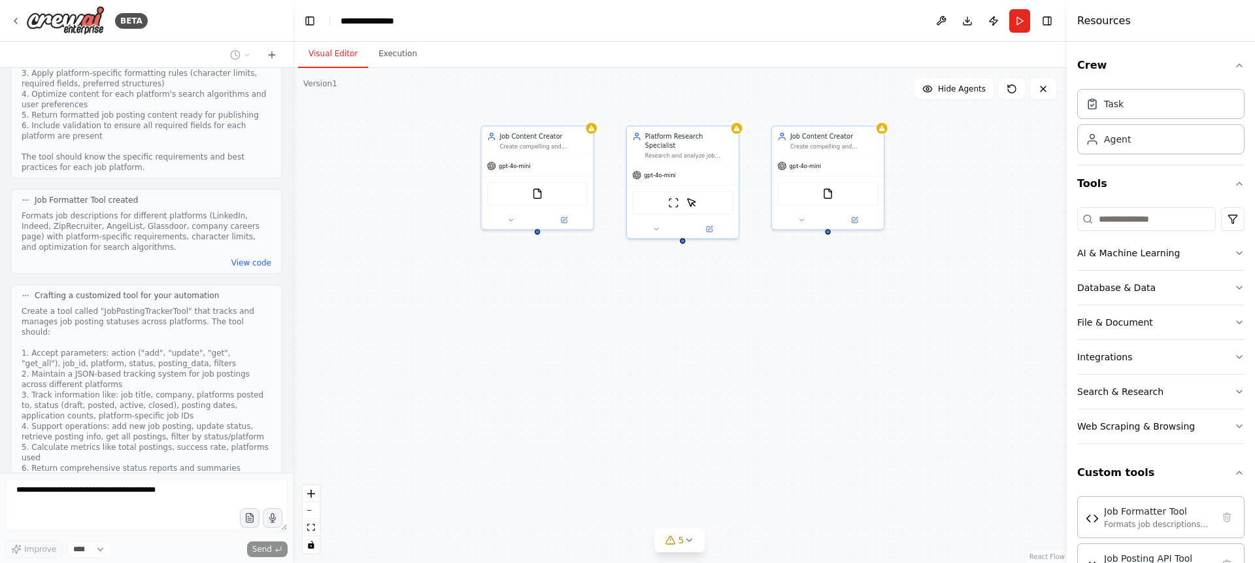
click at [288, 465] on div at bounding box center [290, 281] width 5 height 563
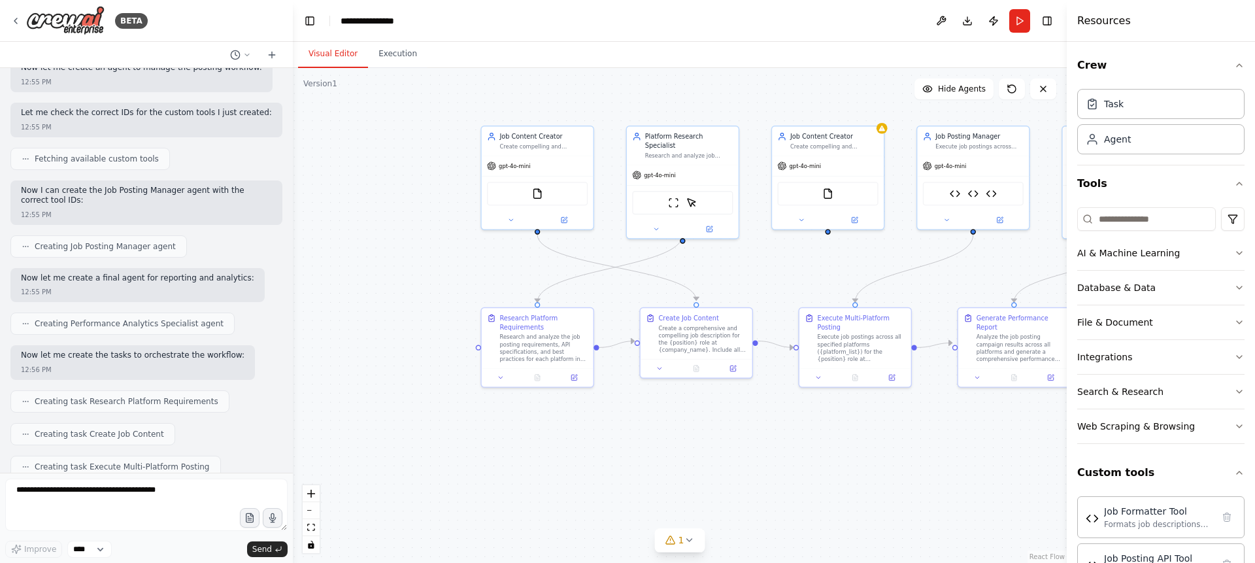
scroll to position [2259, 0]
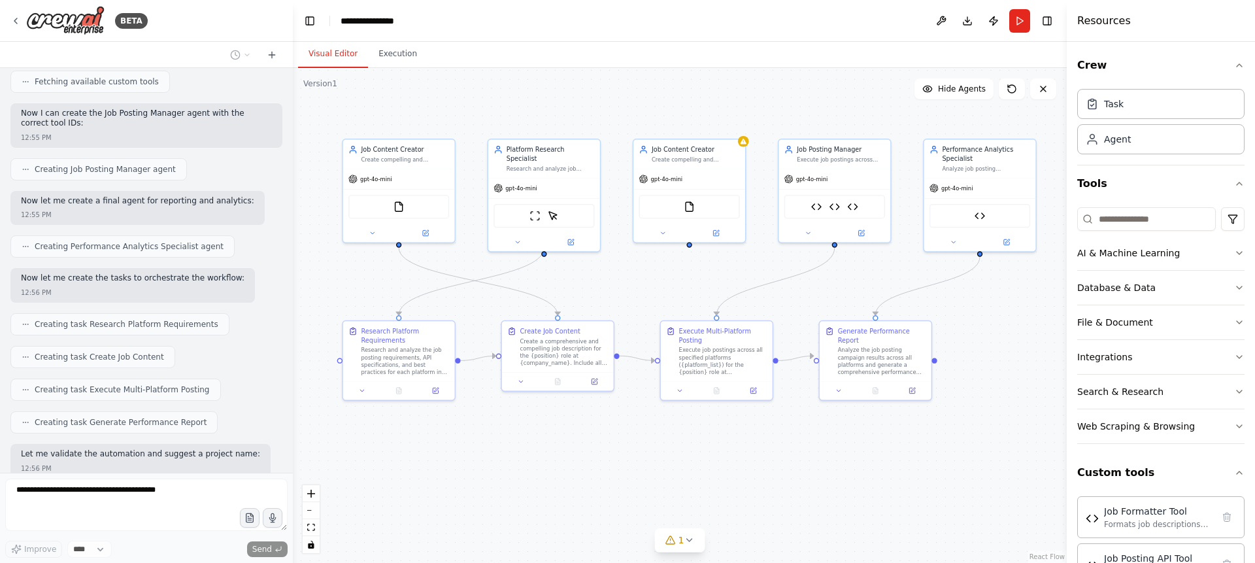
drag, startPoint x: 761, startPoint y: 461, endPoint x: 674, endPoint y: 478, distance: 89.2
click at [674, 478] on div ".deletable-edge-delete-btn { width: 20px; height: 20px; border: 0px solid #ffff…" at bounding box center [680, 315] width 774 height 495
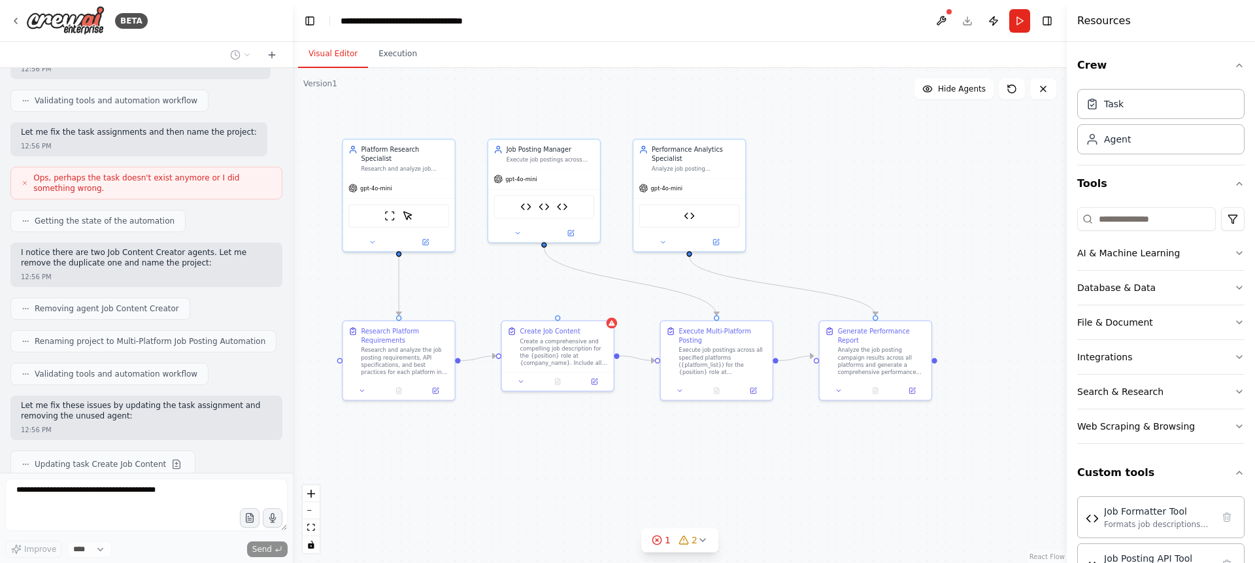
scroll to position [2691, 0]
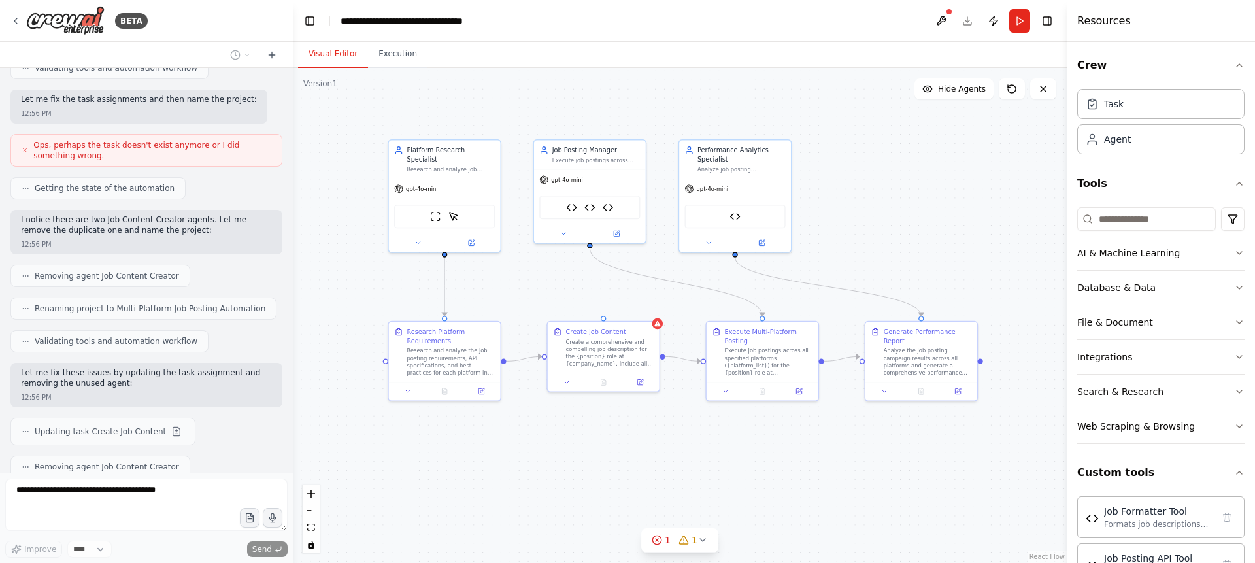
drag, startPoint x: 542, startPoint y: 478, endPoint x: 589, endPoint y: 479, distance: 47.7
click at [588, 479] on div ".deletable-edge-delete-btn { width: 20px; height: 20px; border: 0px solid #ffff…" at bounding box center [680, 315] width 774 height 495
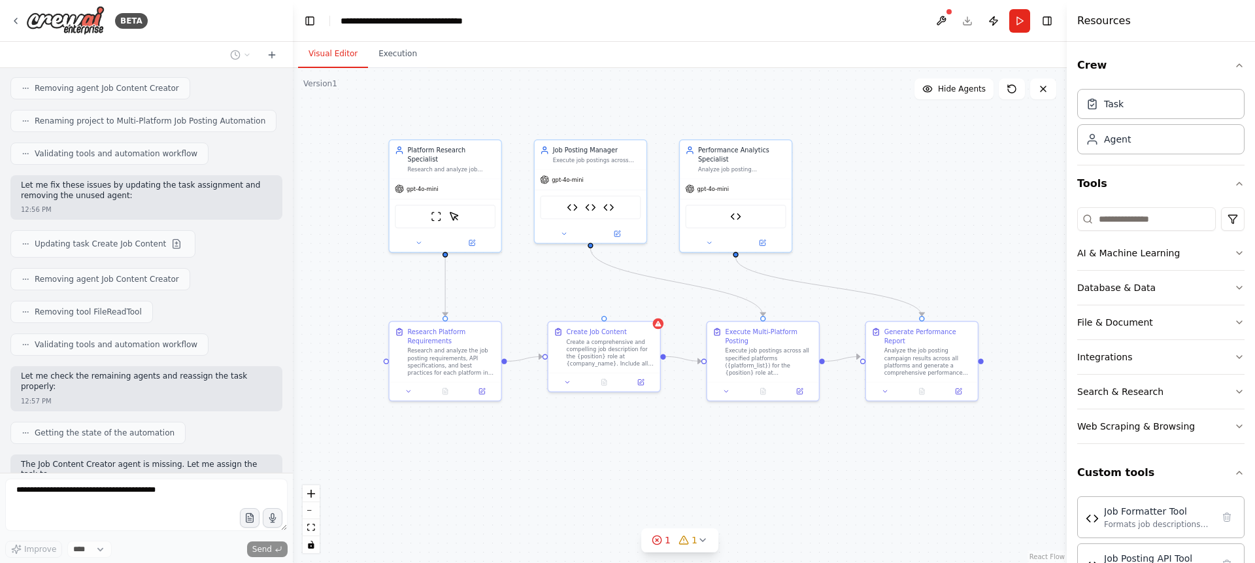
scroll to position [2889, 0]
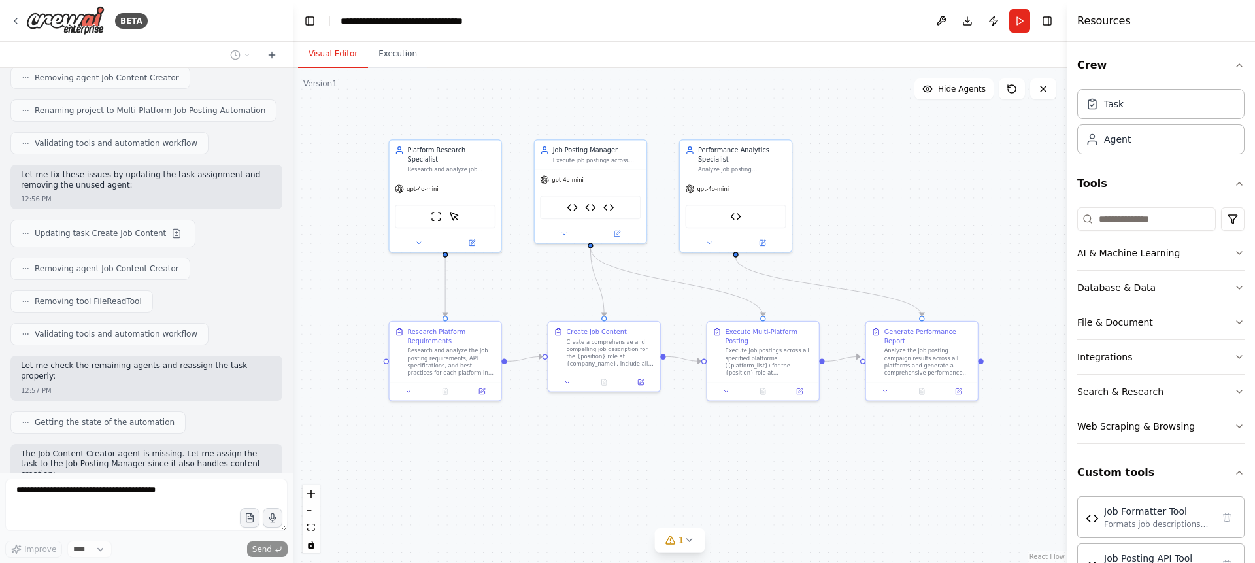
click at [895, 488] on div ".deletable-edge-delete-btn { width: 20px; height: 20px; border: 0px solid #ffff…" at bounding box center [680, 315] width 774 height 495
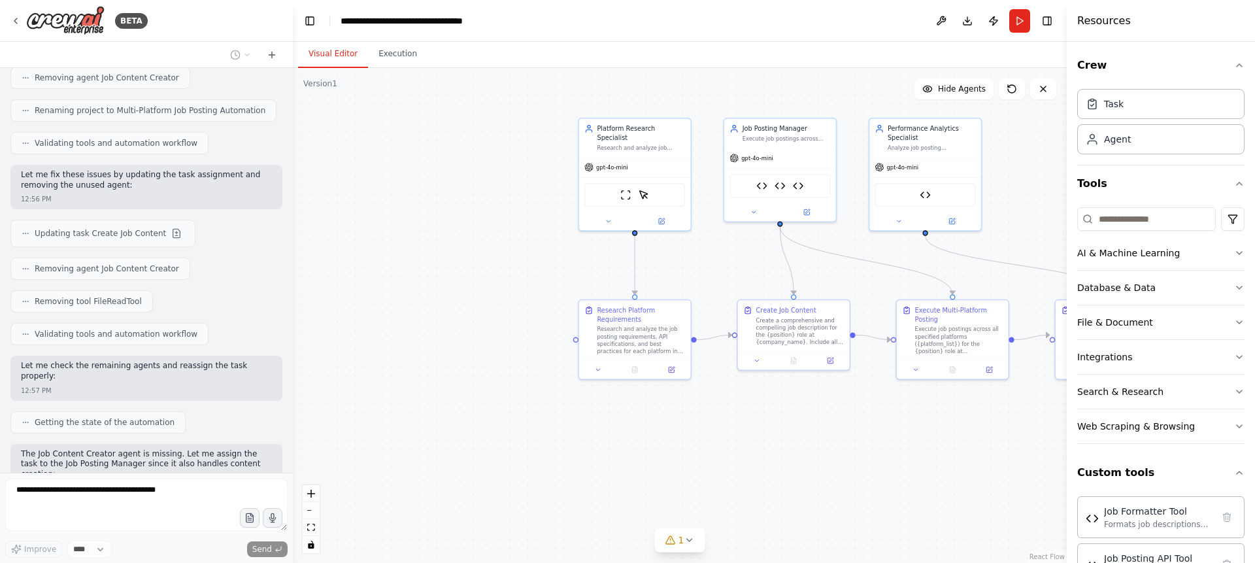
scroll to position [2927, 0]
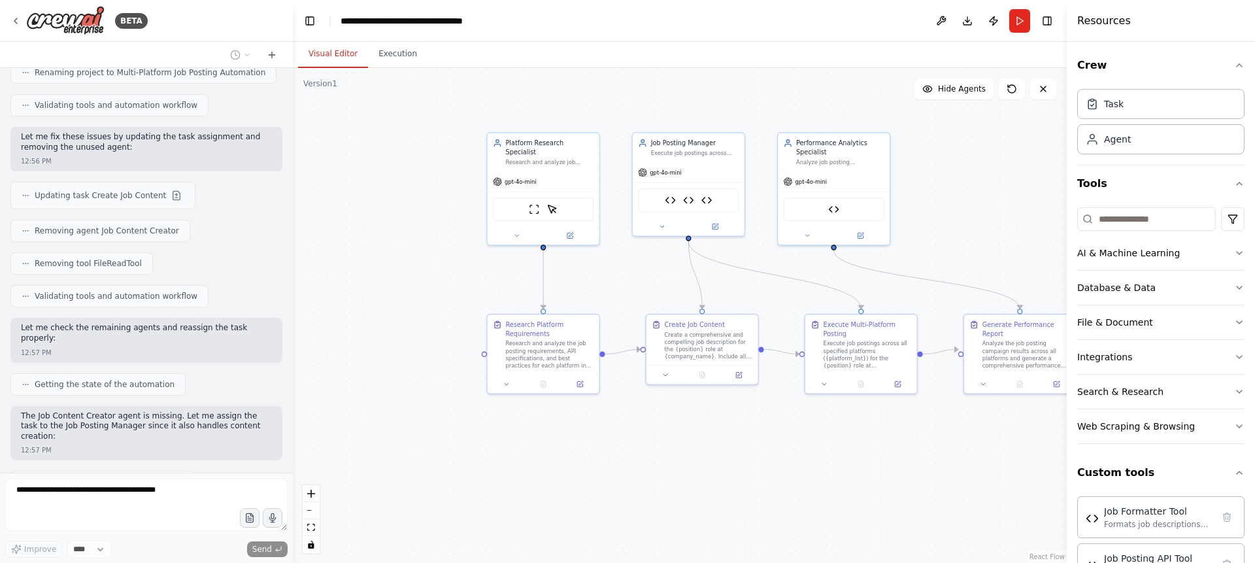
drag, startPoint x: 895, startPoint y: 488, endPoint x: 993, endPoint y: 481, distance: 98.3
click at [993, 481] on div ".deletable-edge-delete-btn { width: 20px; height: 20px; border: 0px solid #ffff…" at bounding box center [680, 315] width 774 height 495
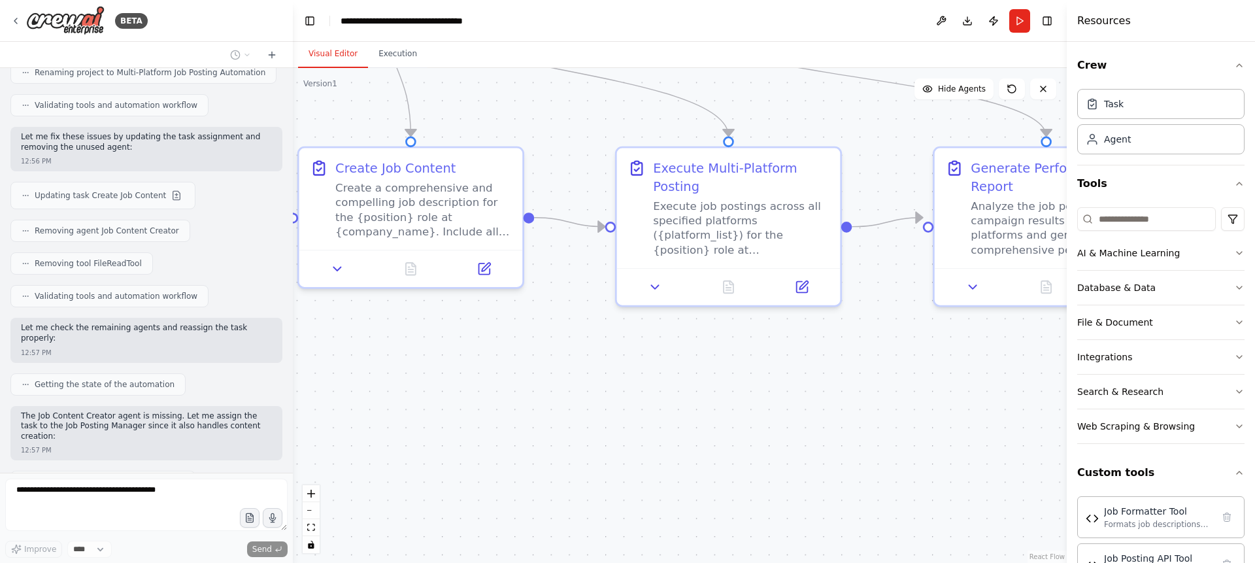
scroll to position [2960, 0]
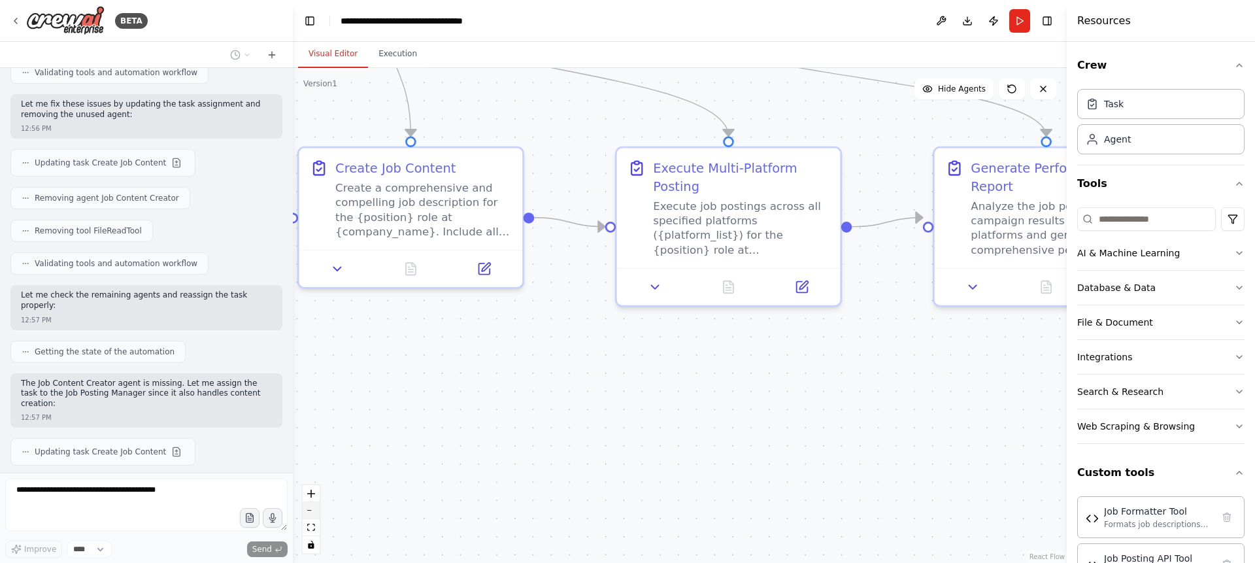
click at [315, 508] on button "zoom out" at bounding box center [311, 510] width 17 height 17
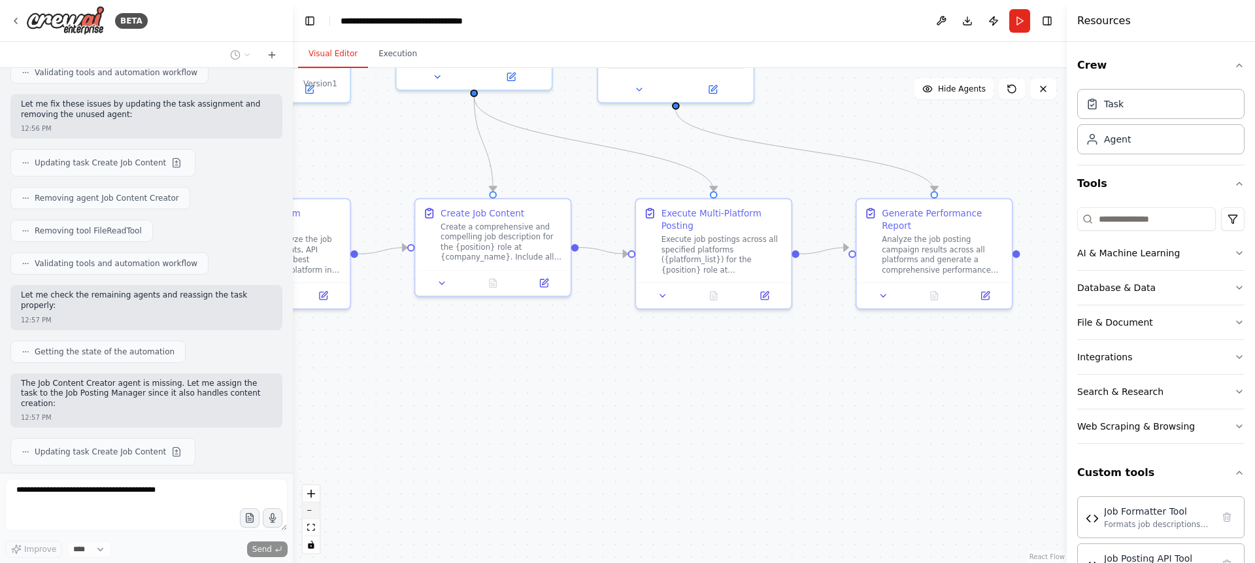
click at [315, 508] on button "zoom out" at bounding box center [311, 510] width 17 height 17
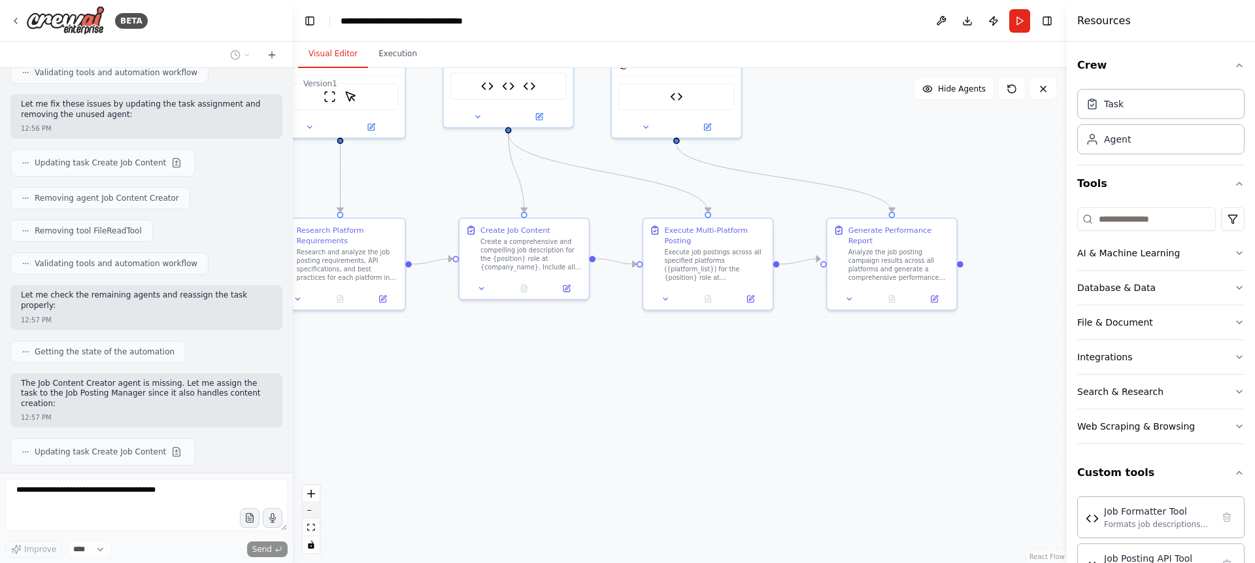
click at [315, 508] on button "zoom out" at bounding box center [311, 510] width 17 height 17
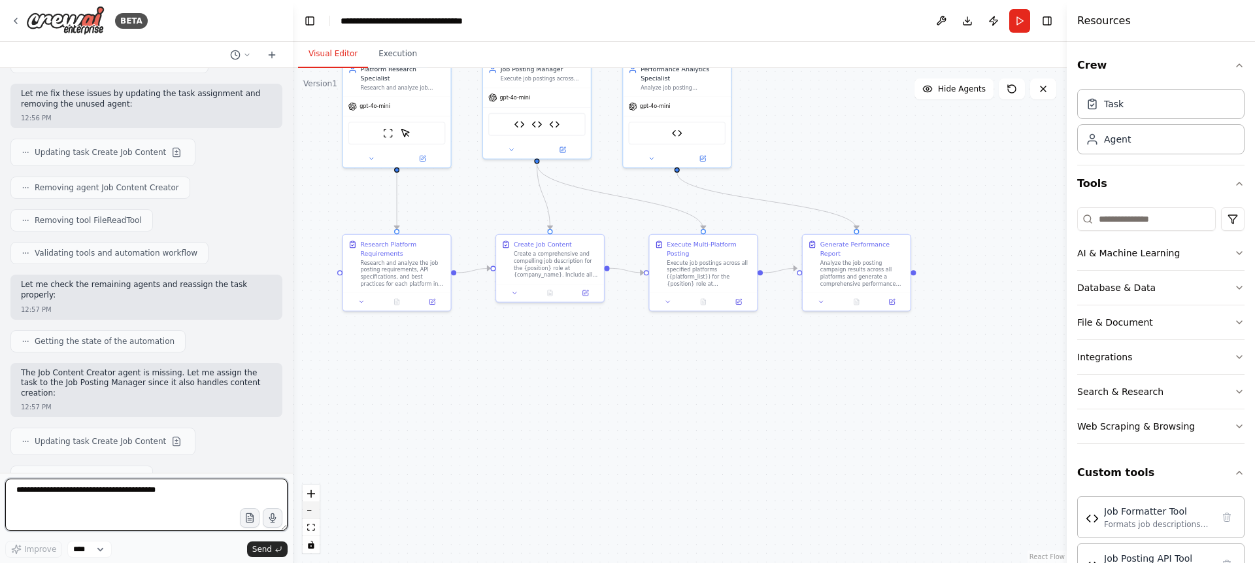
click at [315, 508] on button "zoom out" at bounding box center [311, 510] width 17 height 17
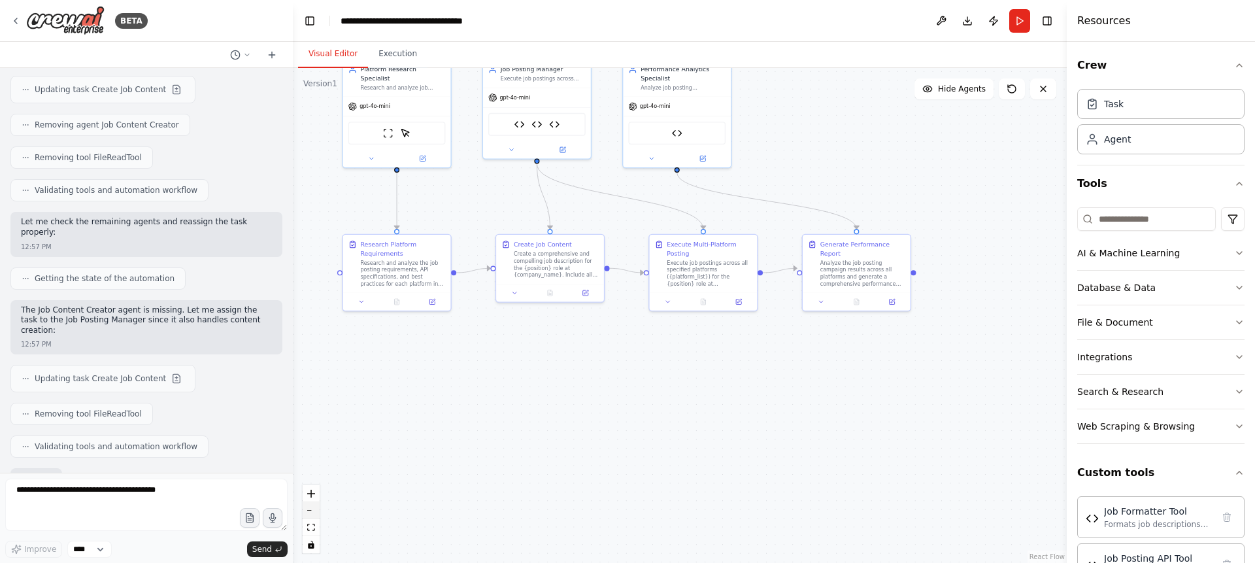
click at [315, 508] on button "zoom out" at bounding box center [311, 510] width 17 height 17
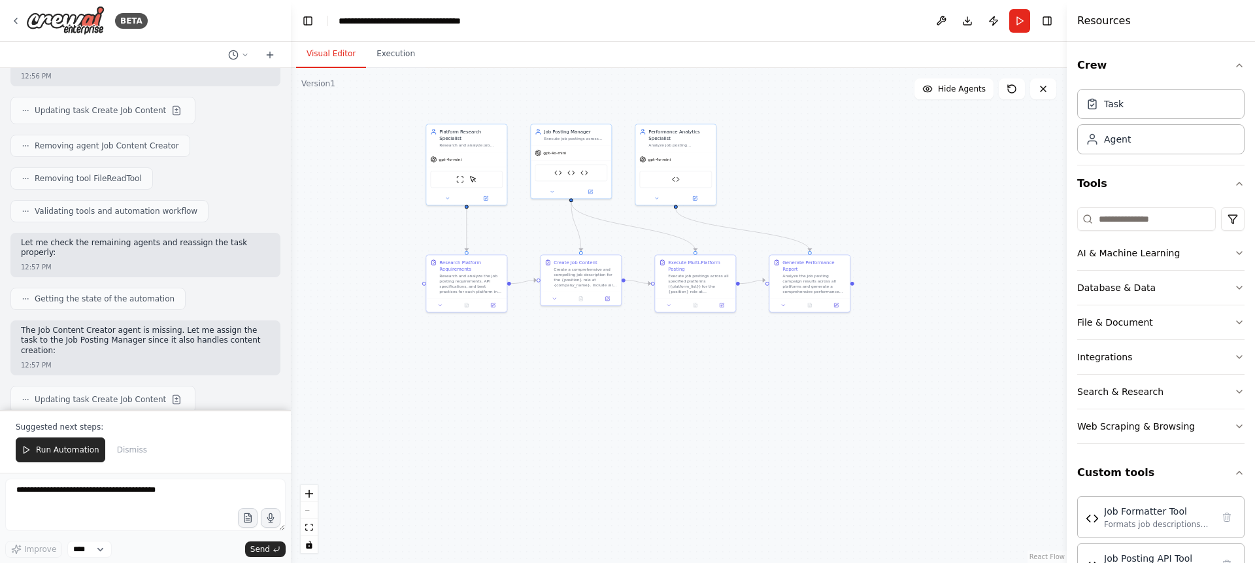
scroll to position [3012, 0]
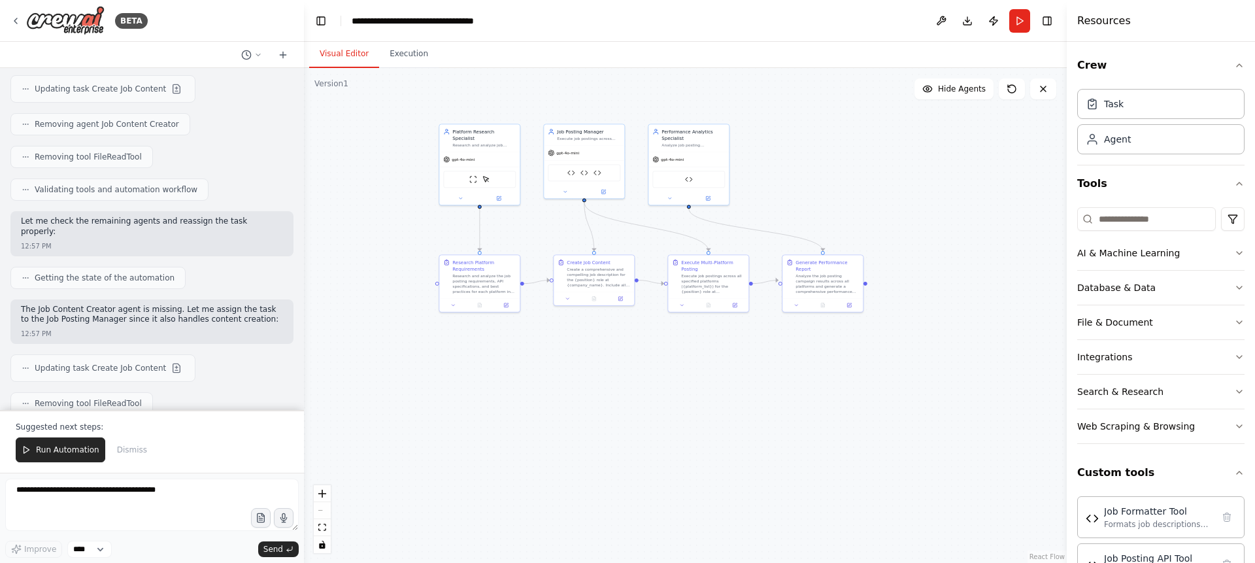
drag, startPoint x: 288, startPoint y: 384, endPoint x: 304, endPoint y: 290, distance: 95.4
click at [304, 289] on div "BETA automate job postings on different platforms 12:50 PM ▶ Thought process I'…" at bounding box center [627, 281] width 1255 height 563
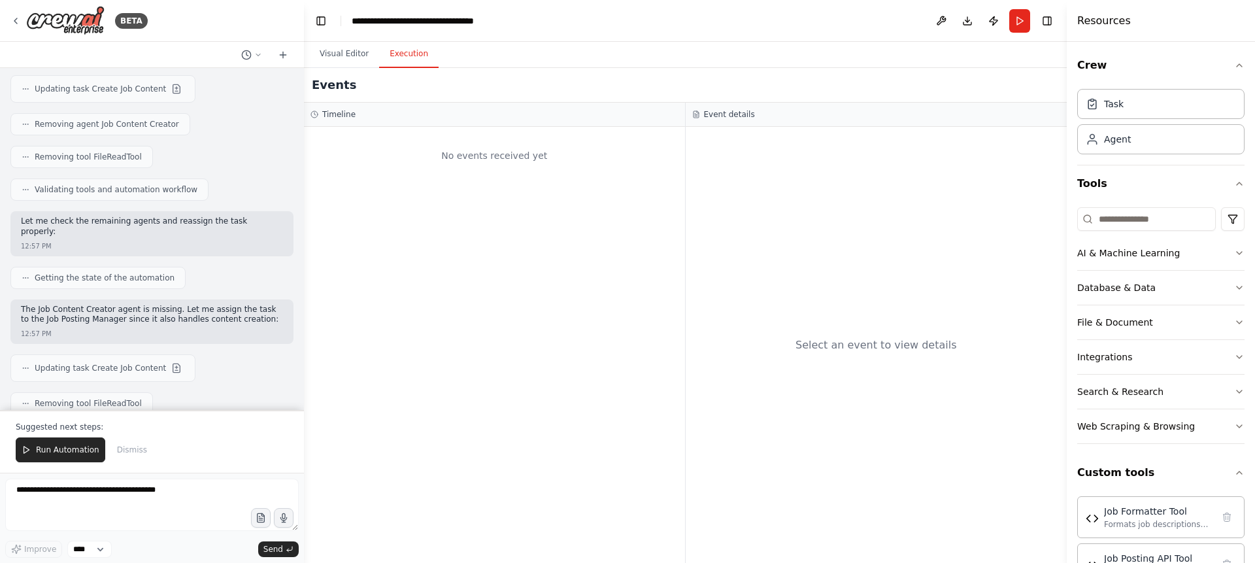
click at [401, 63] on button "Execution" at bounding box center [408, 54] width 59 height 27
click at [338, 56] on button "Visual Editor" at bounding box center [344, 54] width 70 height 27
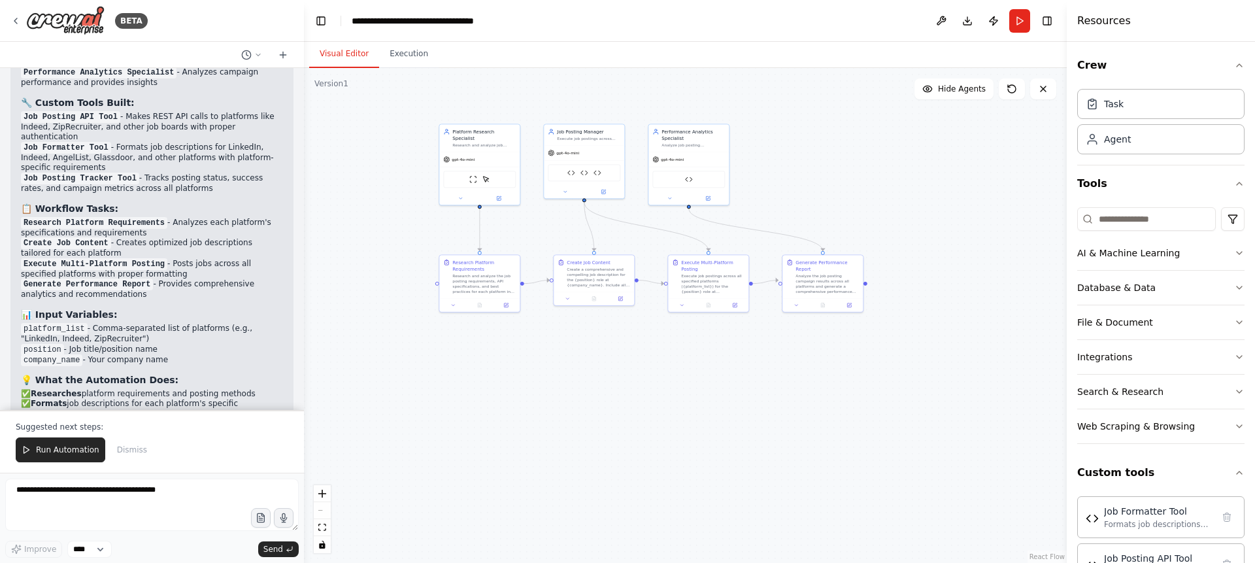
scroll to position [3568, 0]
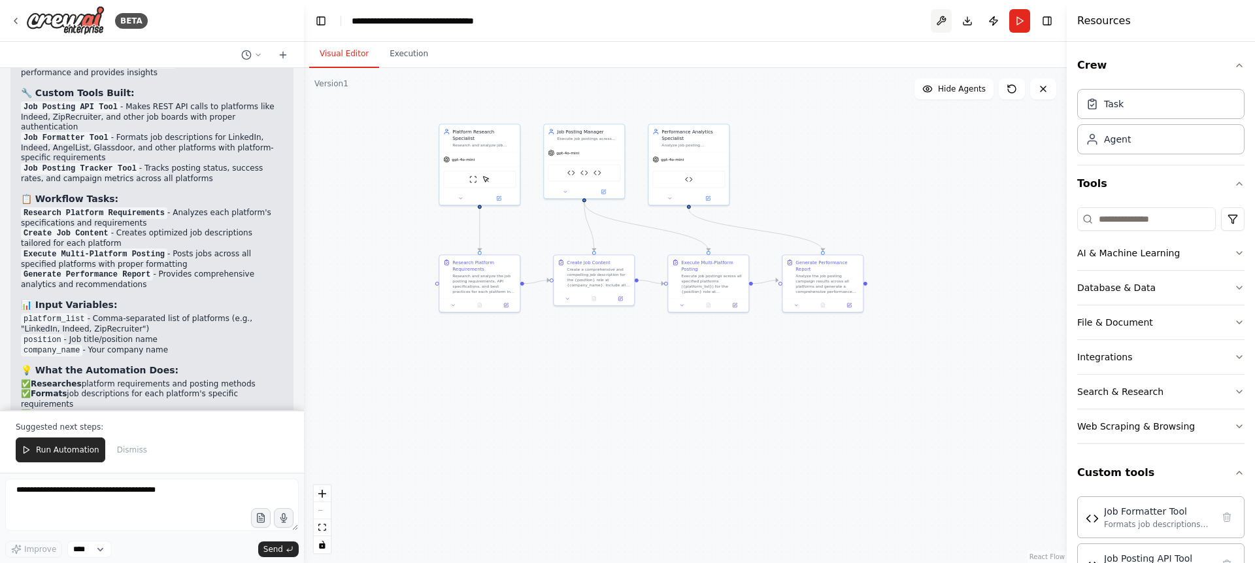
click at [935, 19] on button at bounding box center [941, 21] width 21 height 24
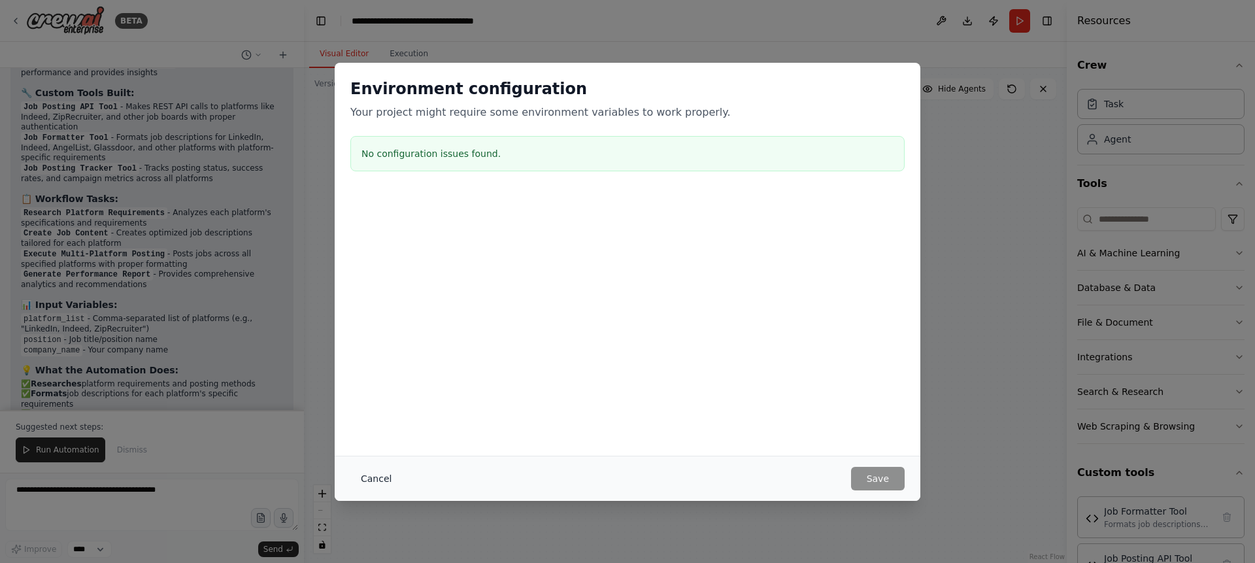
click at [377, 478] on button "Cancel" at bounding box center [376, 479] width 52 height 24
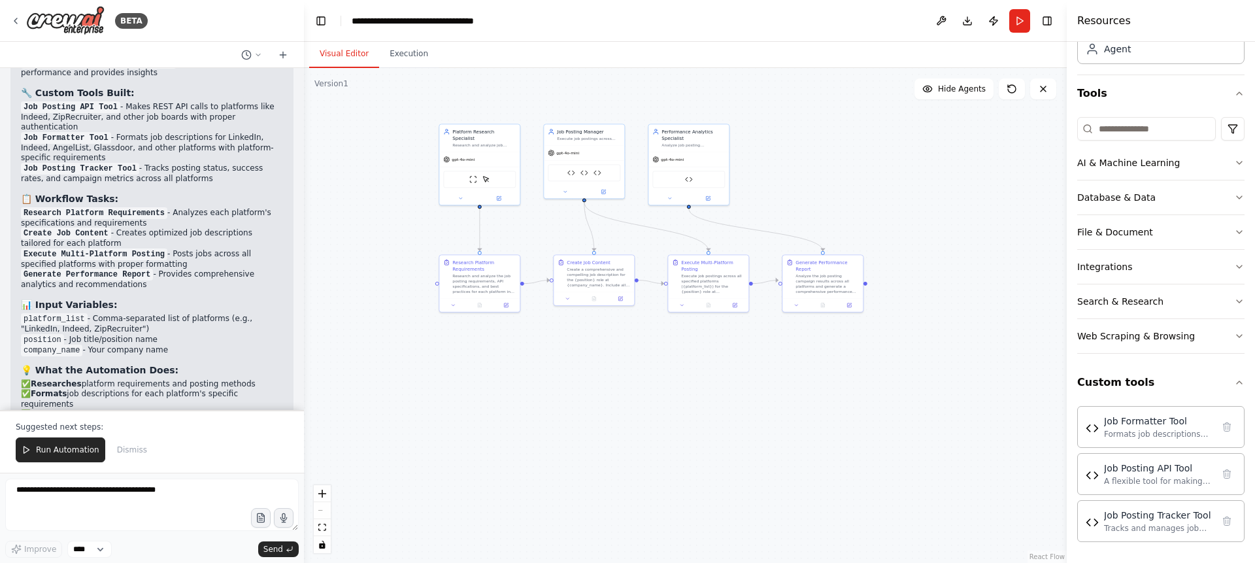
scroll to position [0, 0]
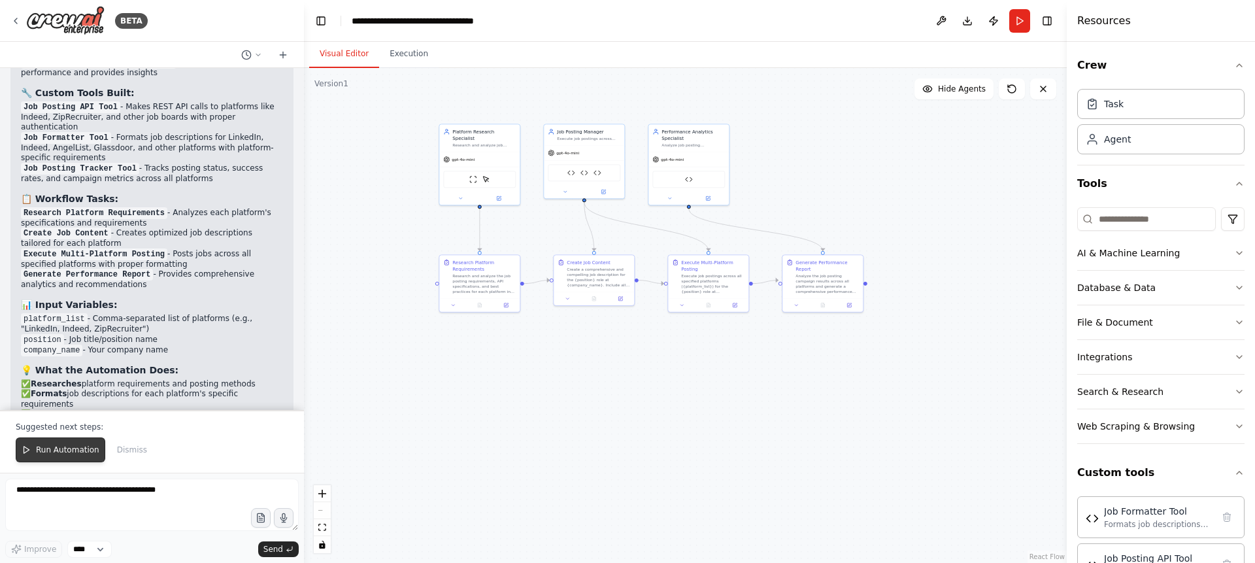
click at [51, 453] on span "Run Automation" at bounding box center [67, 449] width 63 height 10
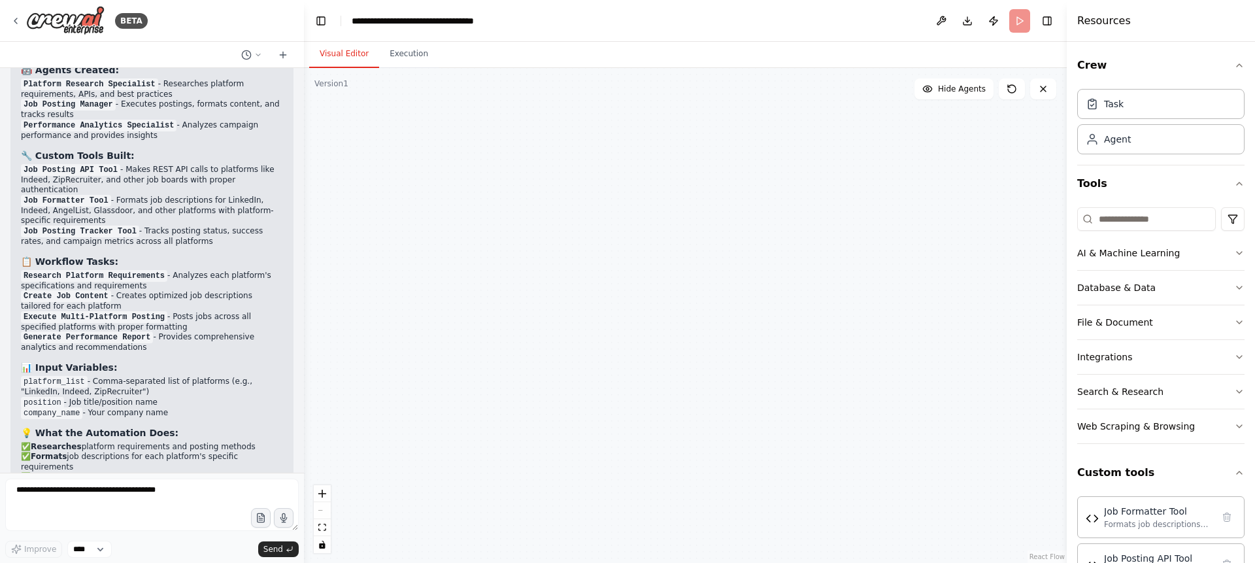
click at [51, 560] on div "12:57 PM" at bounding box center [152, 565] width 262 height 10
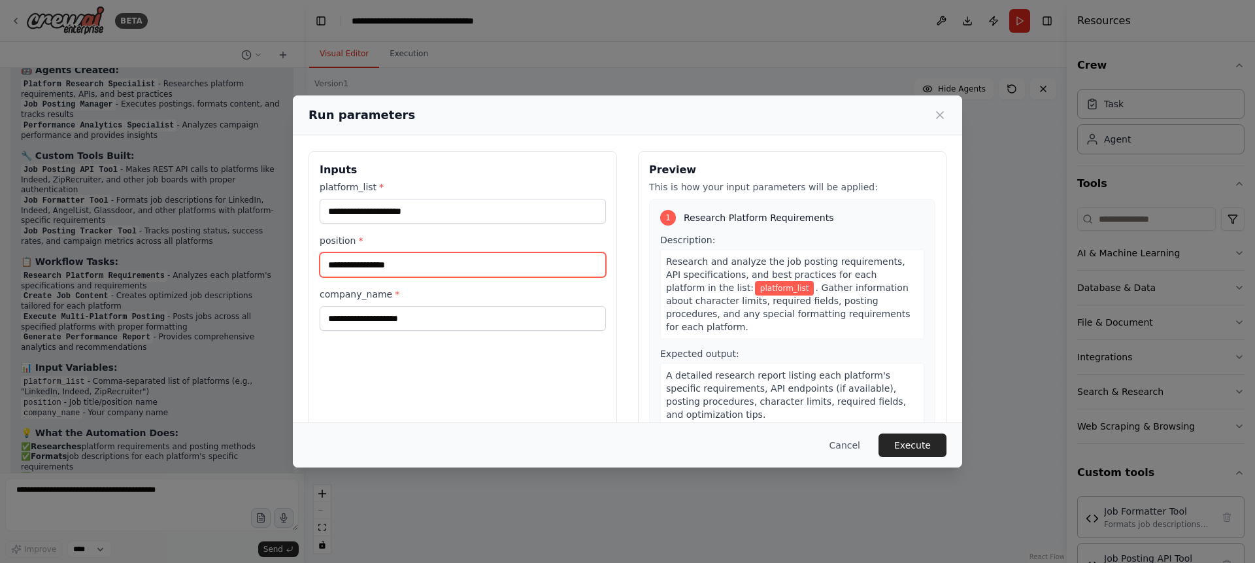
click at [475, 256] on input "position *" at bounding box center [463, 264] width 286 height 25
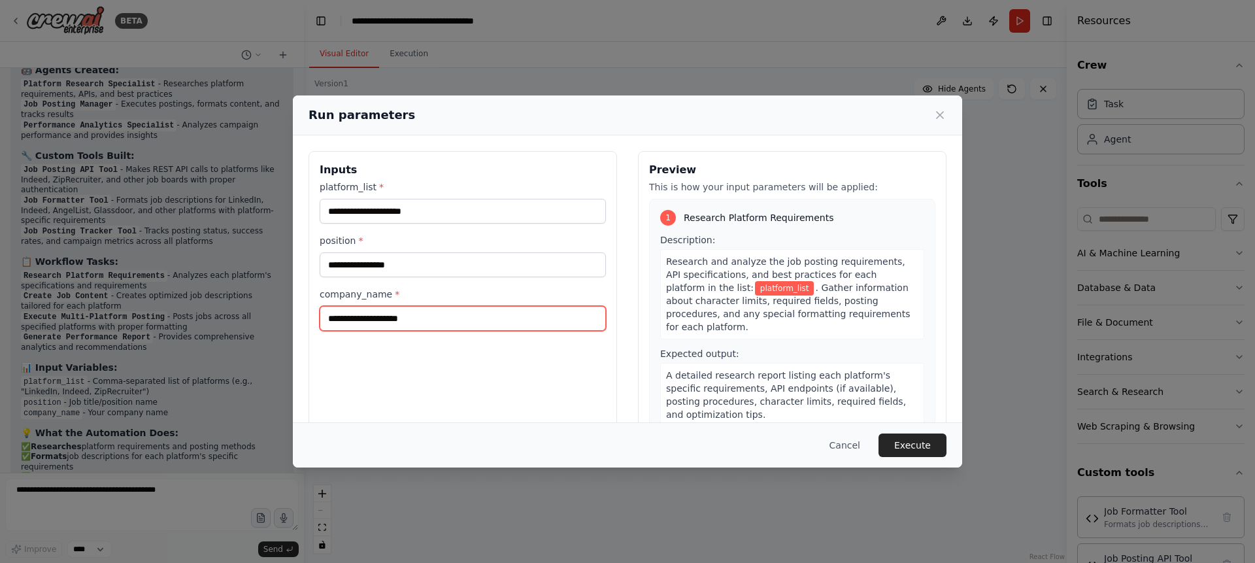
click at [476, 316] on input "company_name *" at bounding box center [463, 318] width 286 height 25
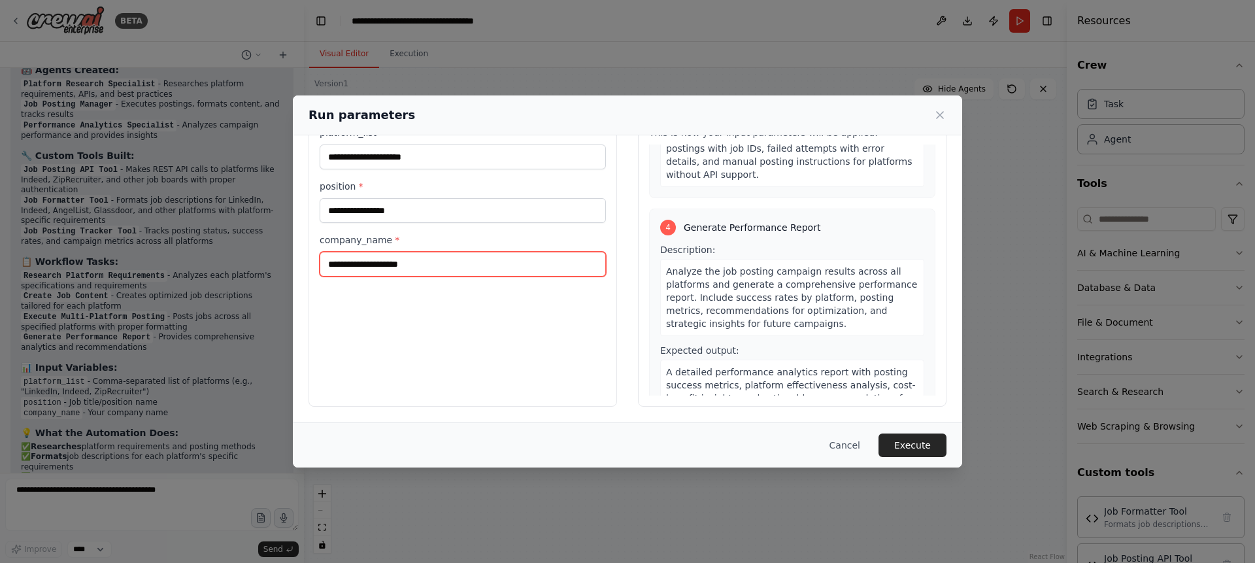
scroll to position [0, 0]
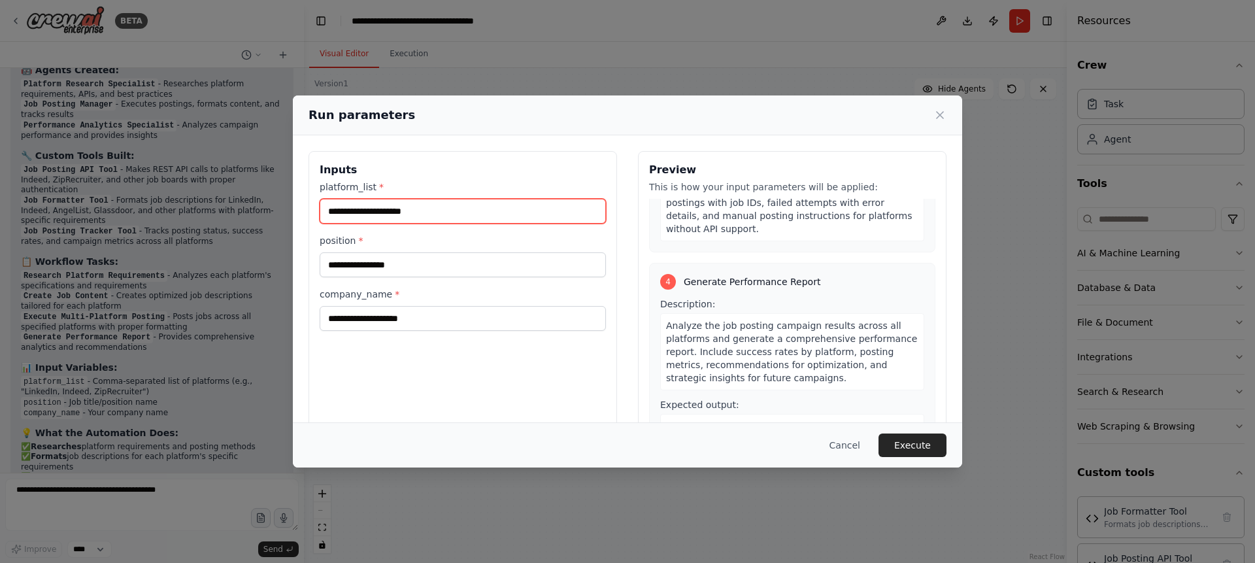
click at [367, 209] on input "platform_list *" at bounding box center [463, 211] width 286 height 25
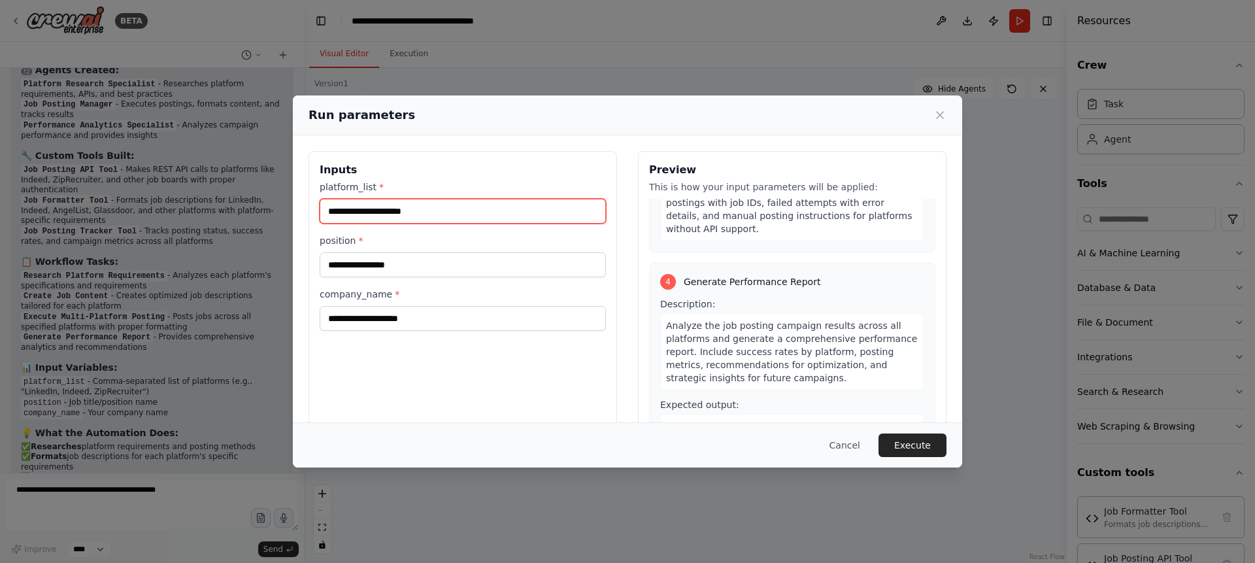
click at [367, 209] on input "platform_list *" at bounding box center [463, 211] width 286 height 25
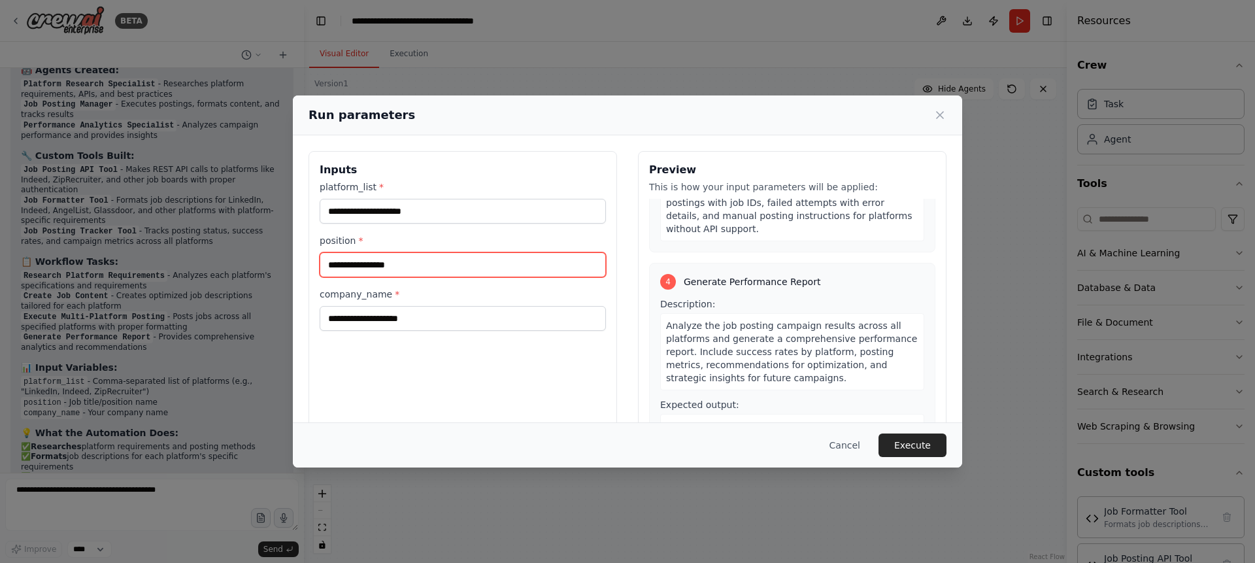
click at [386, 264] on input "position *" at bounding box center [463, 264] width 286 height 25
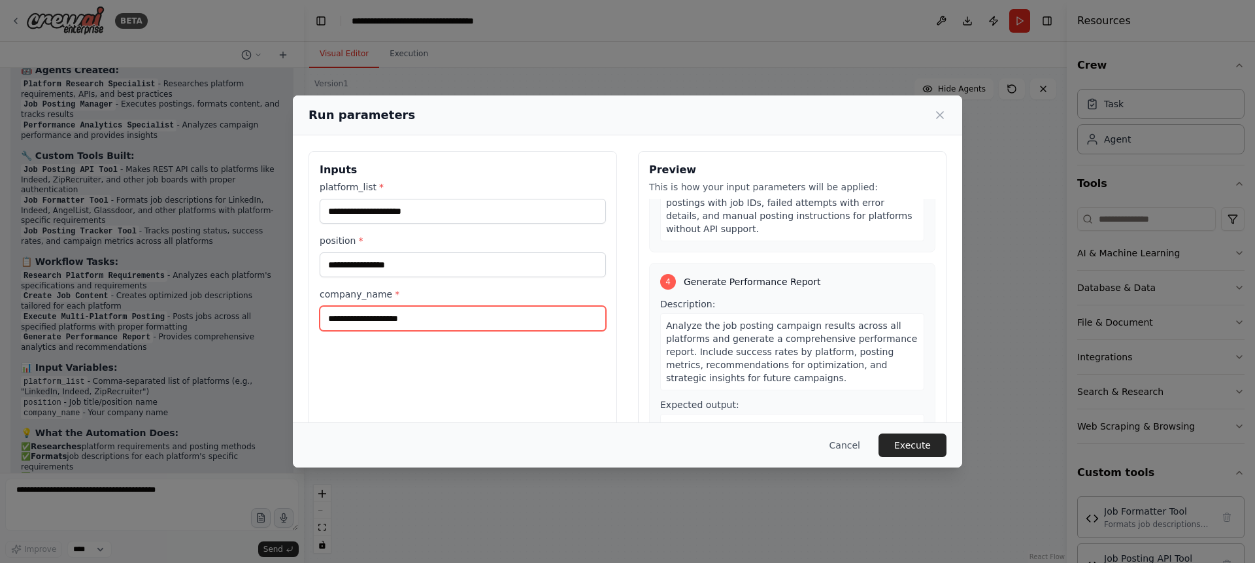
click at [371, 312] on input "company_name *" at bounding box center [463, 318] width 286 height 25
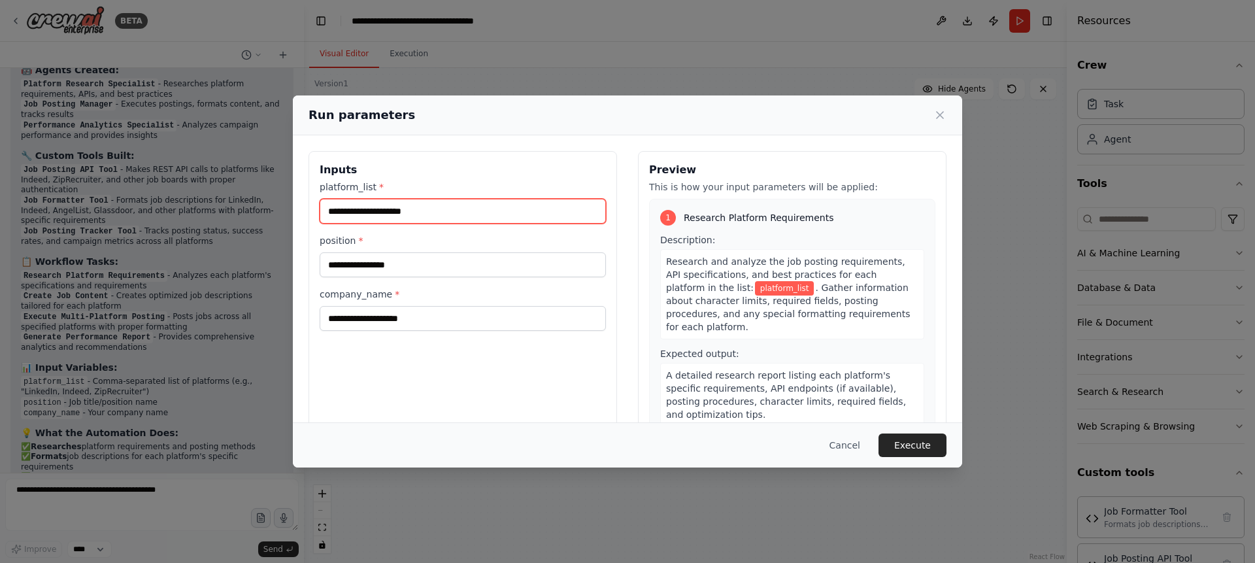
click at [350, 212] on input "platform_list *" at bounding box center [463, 211] width 286 height 25
type input "********"
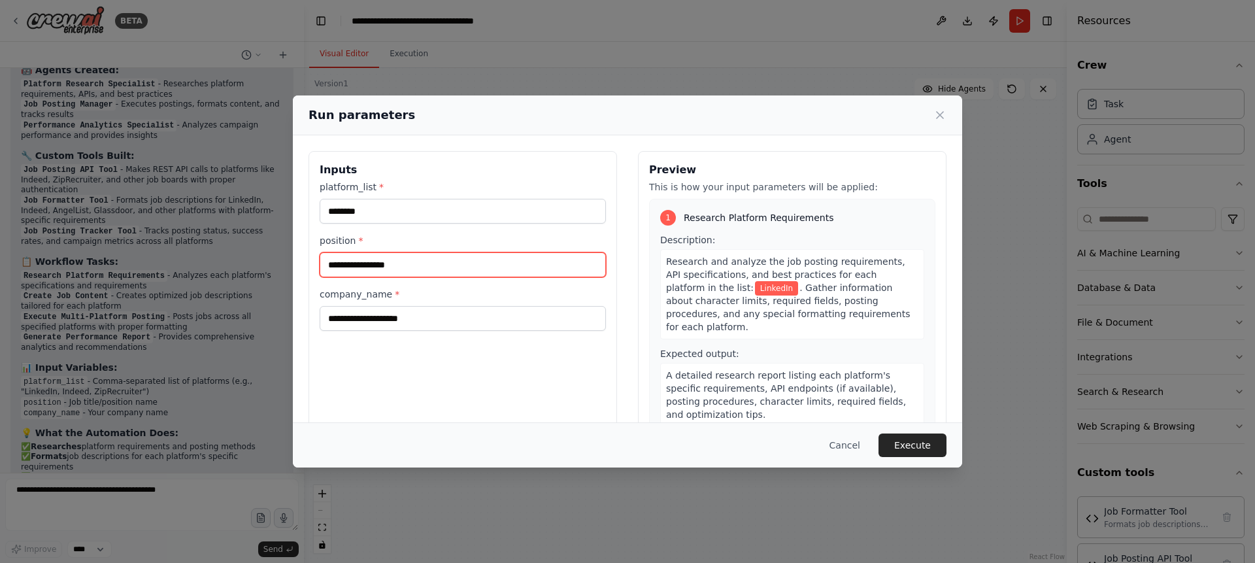
click at [363, 262] on input "position *" at bounding box center [463, 264] width 286 height 25
type input "**********"
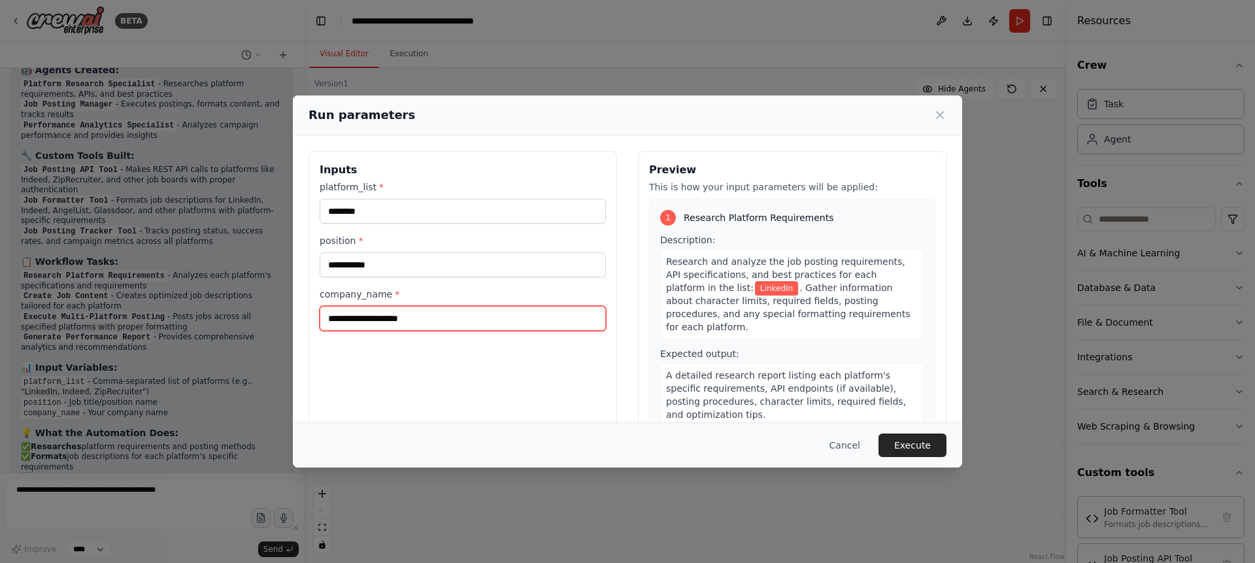
click at [384, 326] on input "company_name *" at bounding box center [463, 318] width 286 height 25
type input "***"
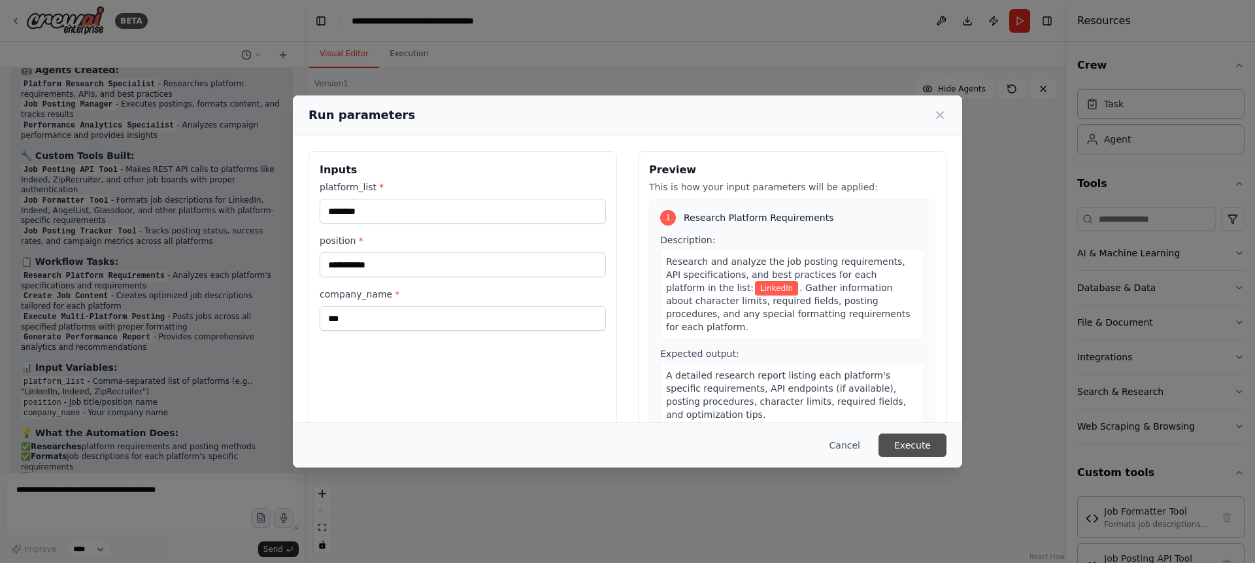
click at [914, 438] on button "Execute" at bounding box center [912, 445] width 68 height 24
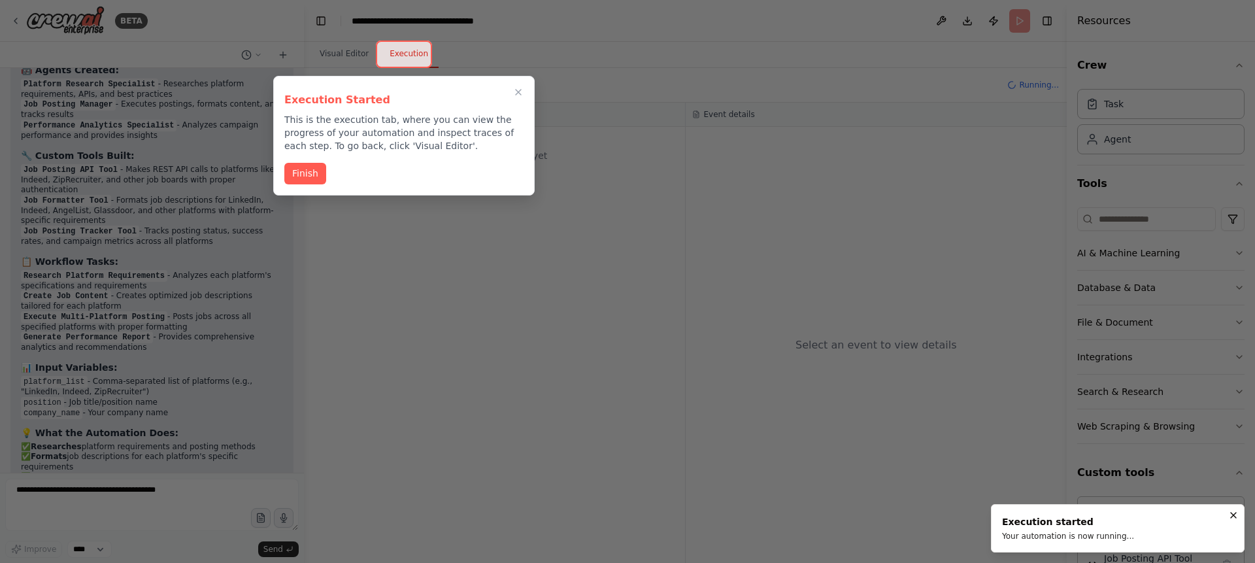
scroll to position [3505, 0]
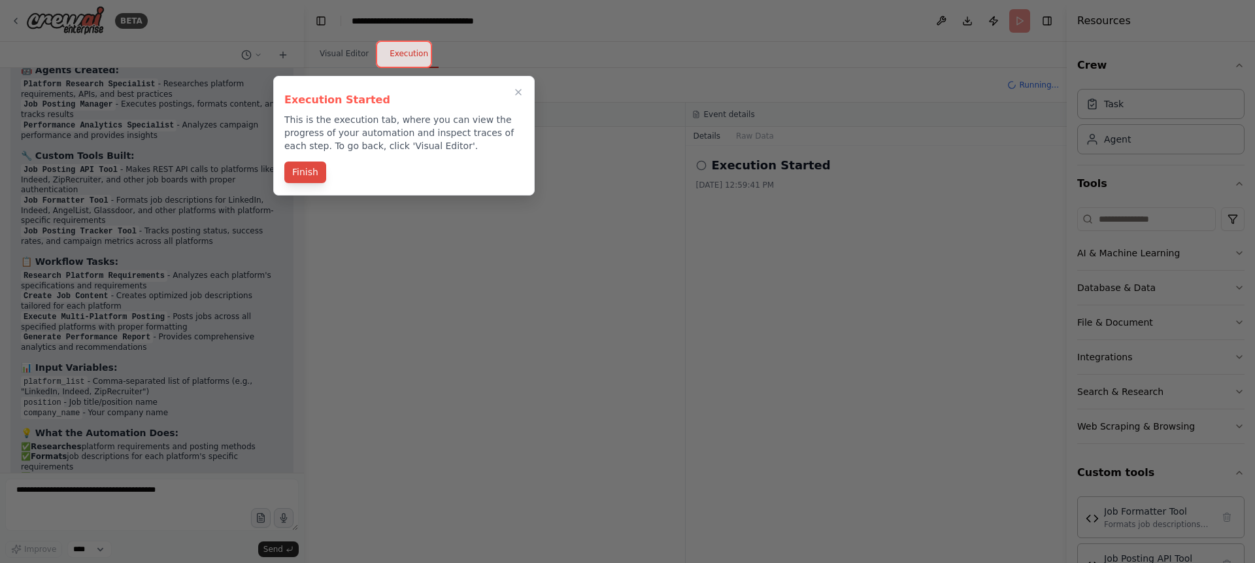
click at [309, 176] on button "Finish" at bounding box center [305, 172] width 42 height 22
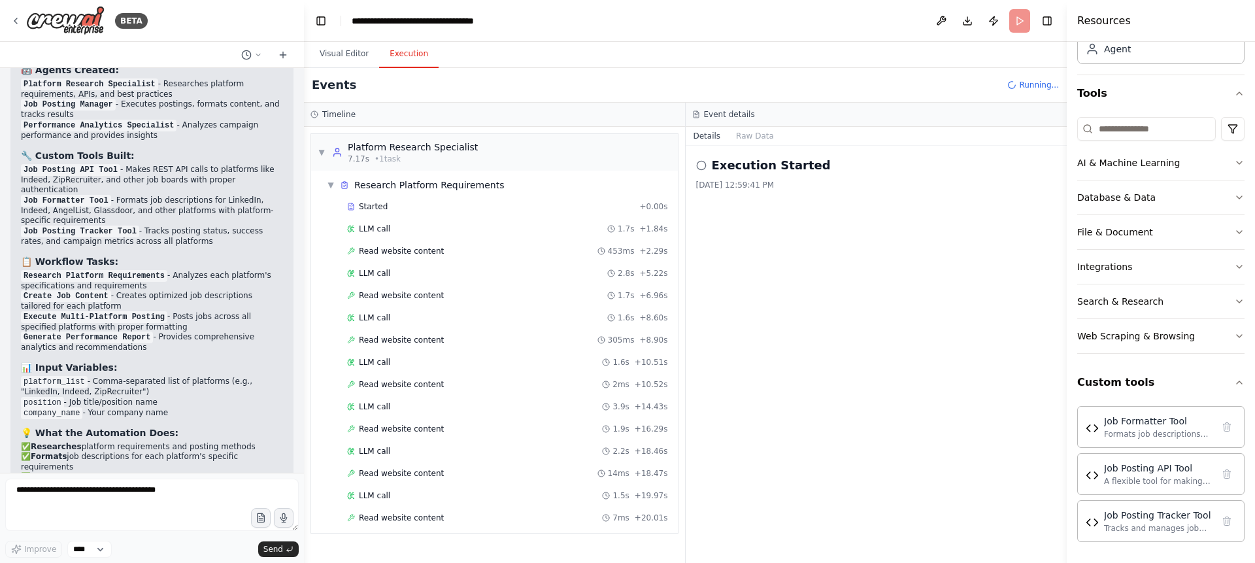
scroll to position [7, 0]
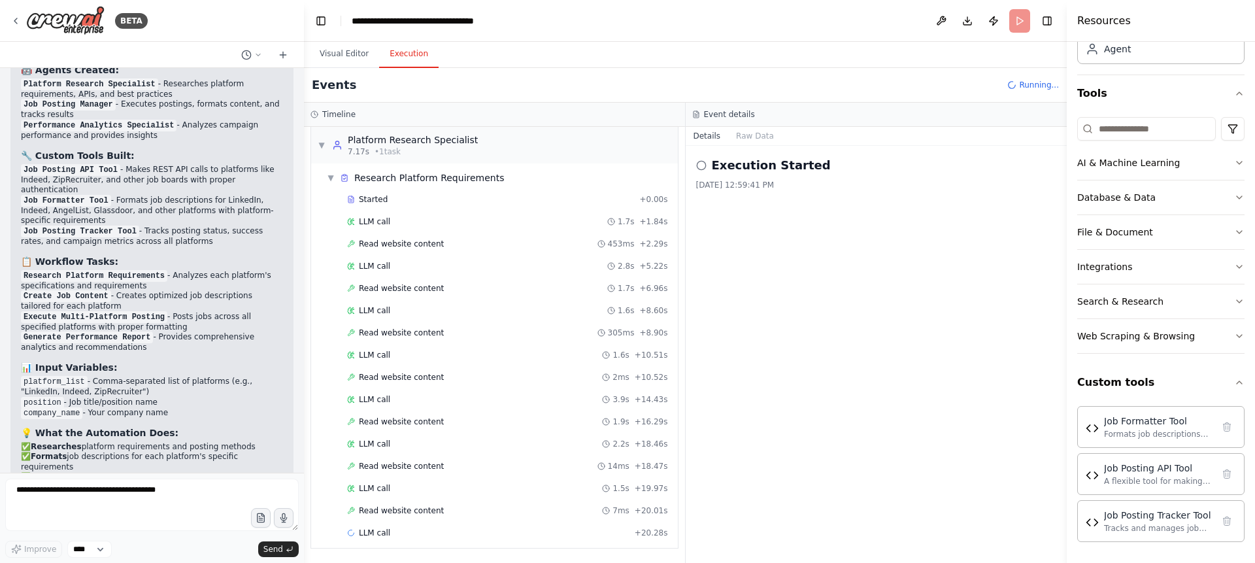
click at [1015, 83] on icon at bounding box center [1011, 85] width 7 height 7
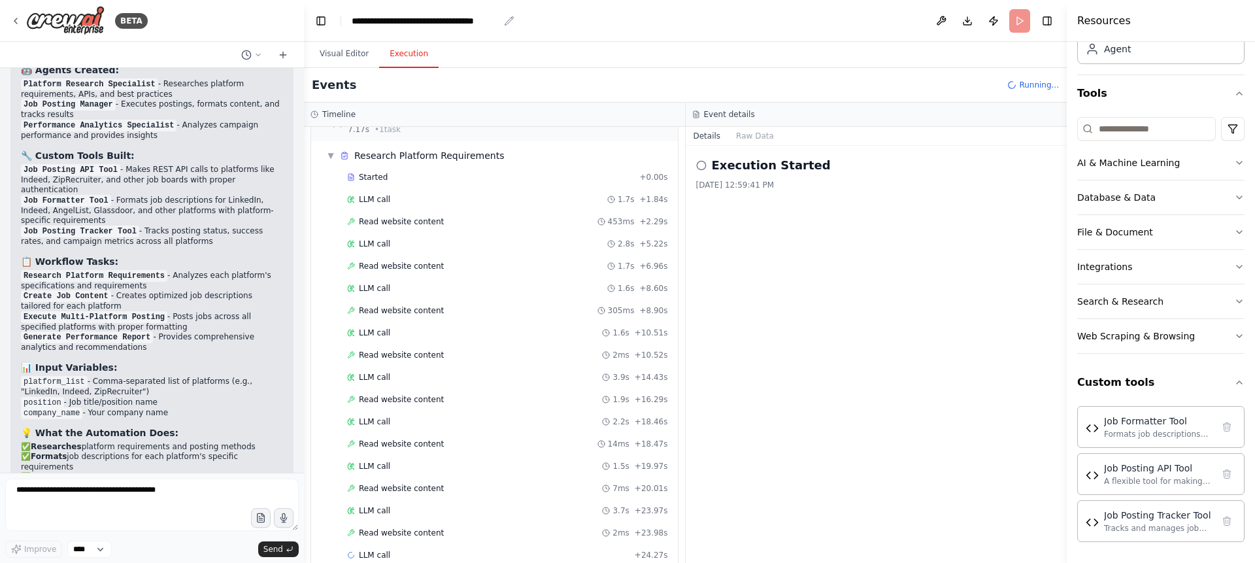
scroll to position [52, 0]
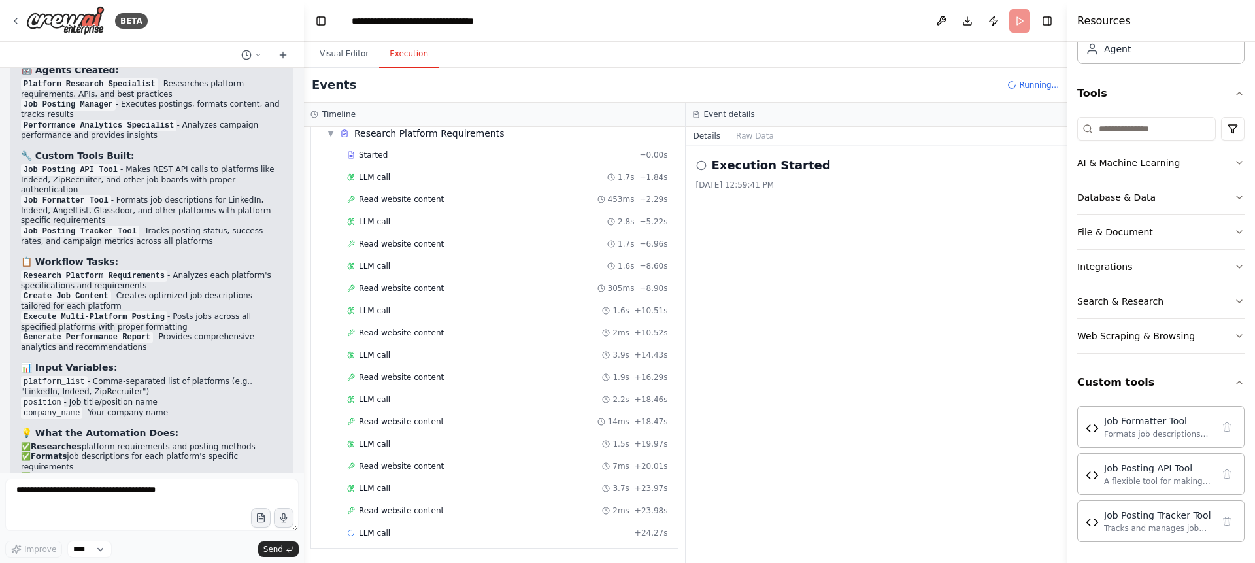
click at [1023, 24] on header "**********" at bounding box center [685, 21] width 763 height 42
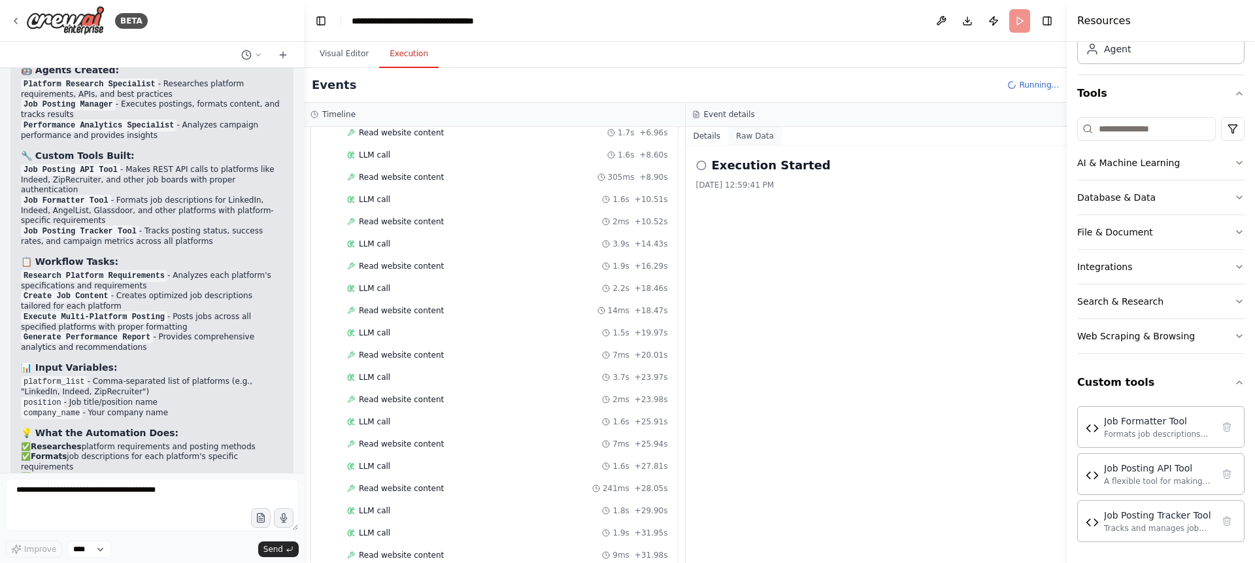
scroll to position [207, 0]
click at [751, 140] on button "Raw Data" at bounding box center [755, 136] width 54 height 18
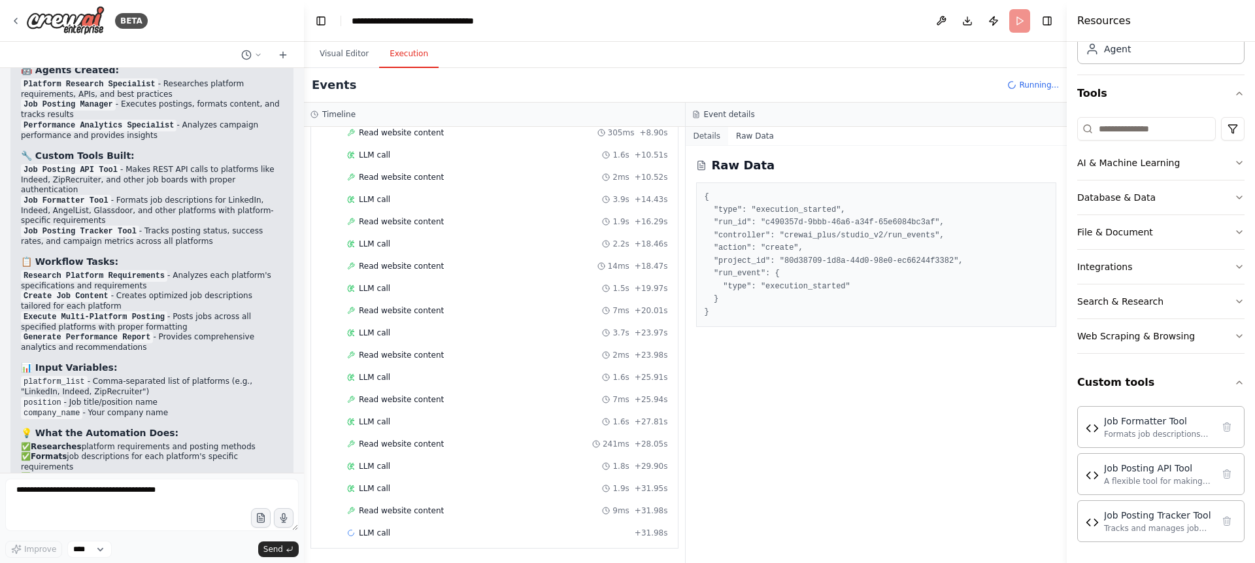
click at [699, 140] on button "Details" at bounding box center [706, 136] width 43 height 18
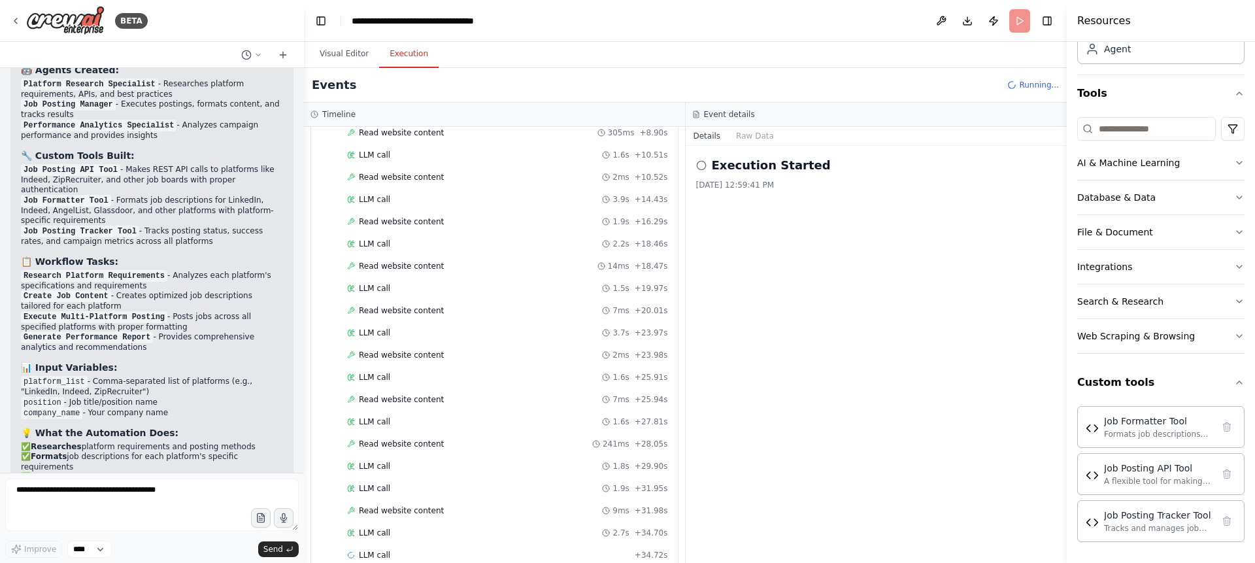
scroll to position [229, 0]
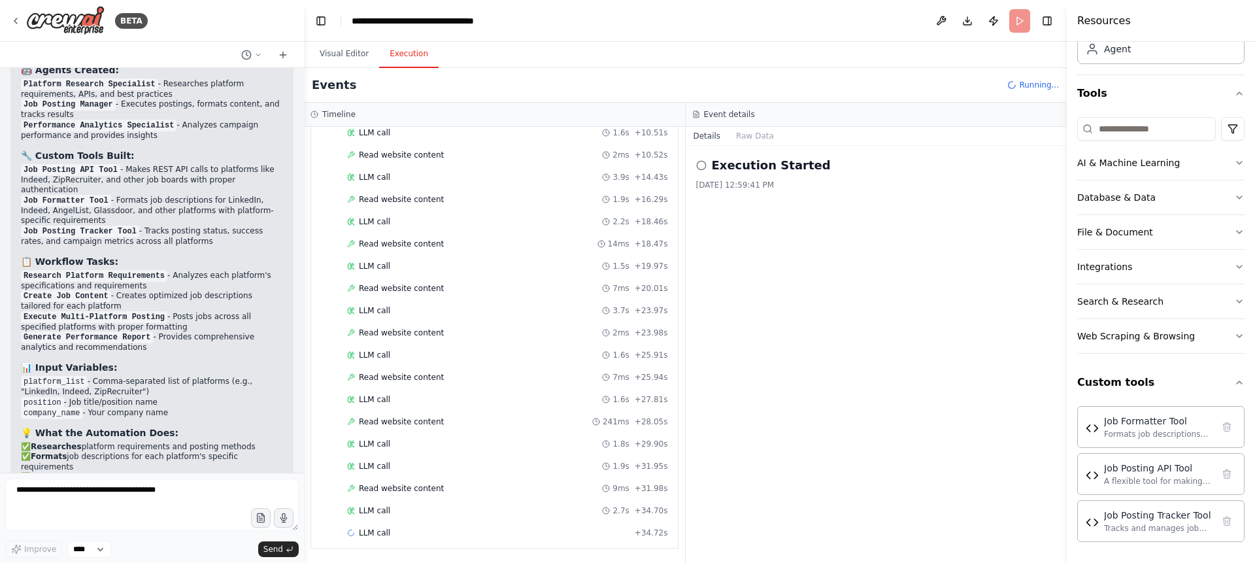
click at [335, 111] on h3 "Timeline" at bounding box center [338, 114] width 33 height 10
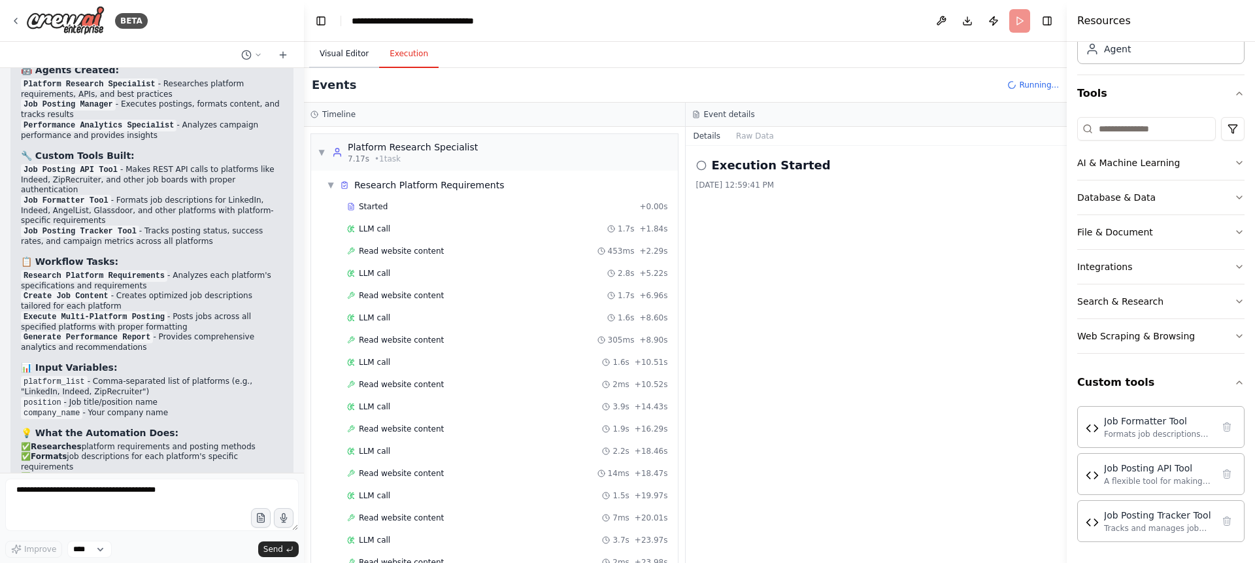
click at [333, 53] on button "Visual Editor" at bounding box center [344, 54] width 70 height 27
click at [412, 56] on button "Execution" at bounding box center [408, 54] width 59 height 27
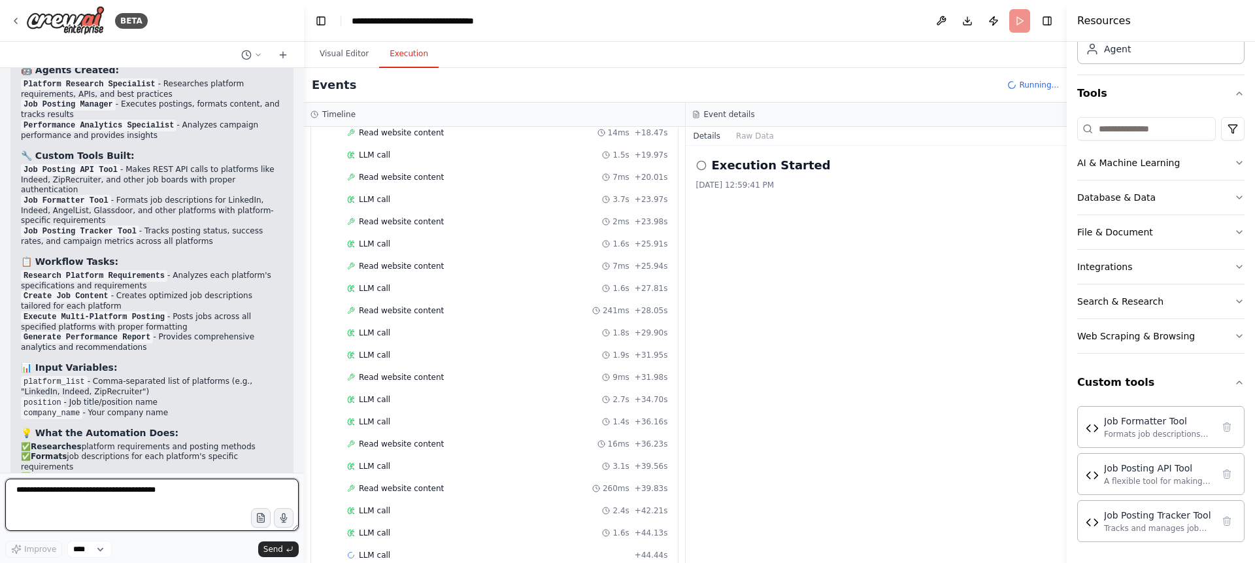
scroll to position [363, 0]
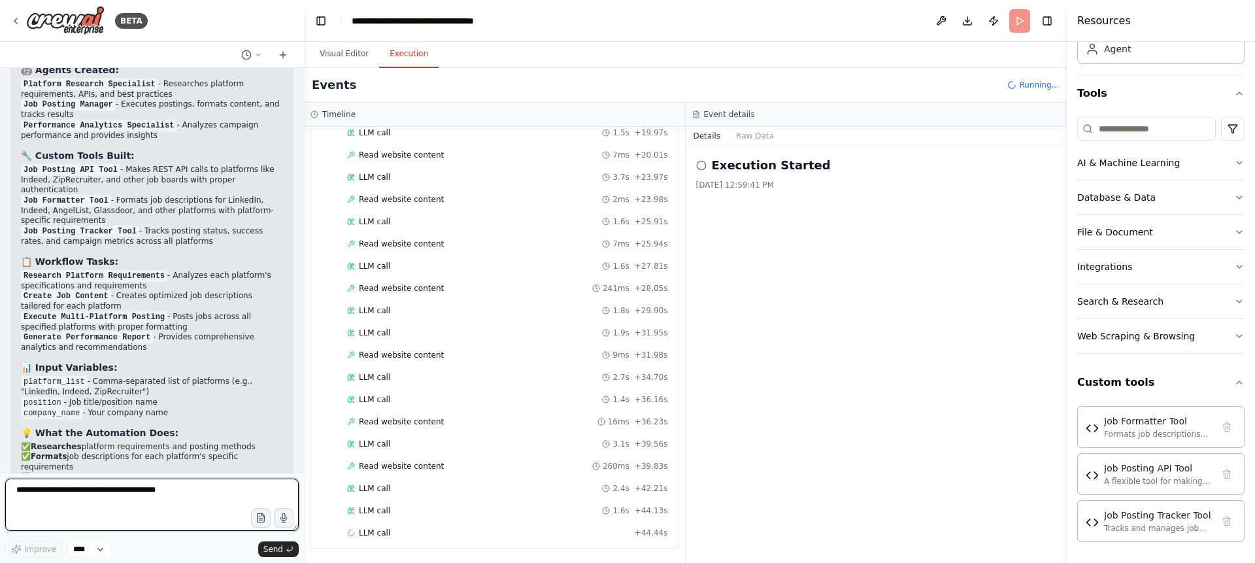
click at [181, 503] on textarea at bounding box center [151, 504] width 293 height 52
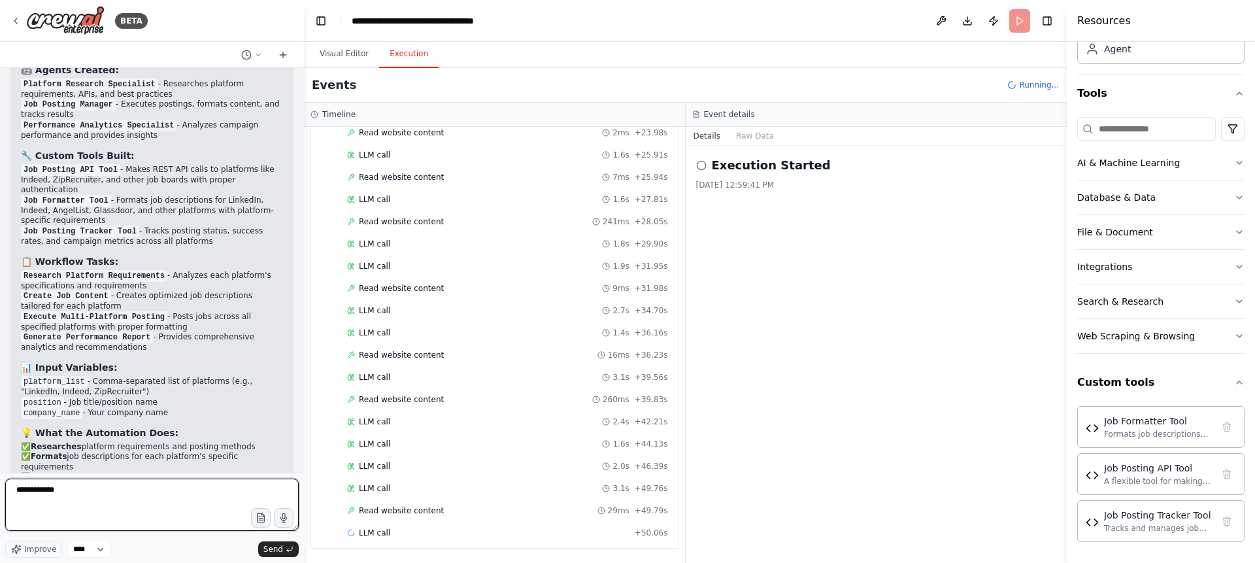
type textarea "**********"
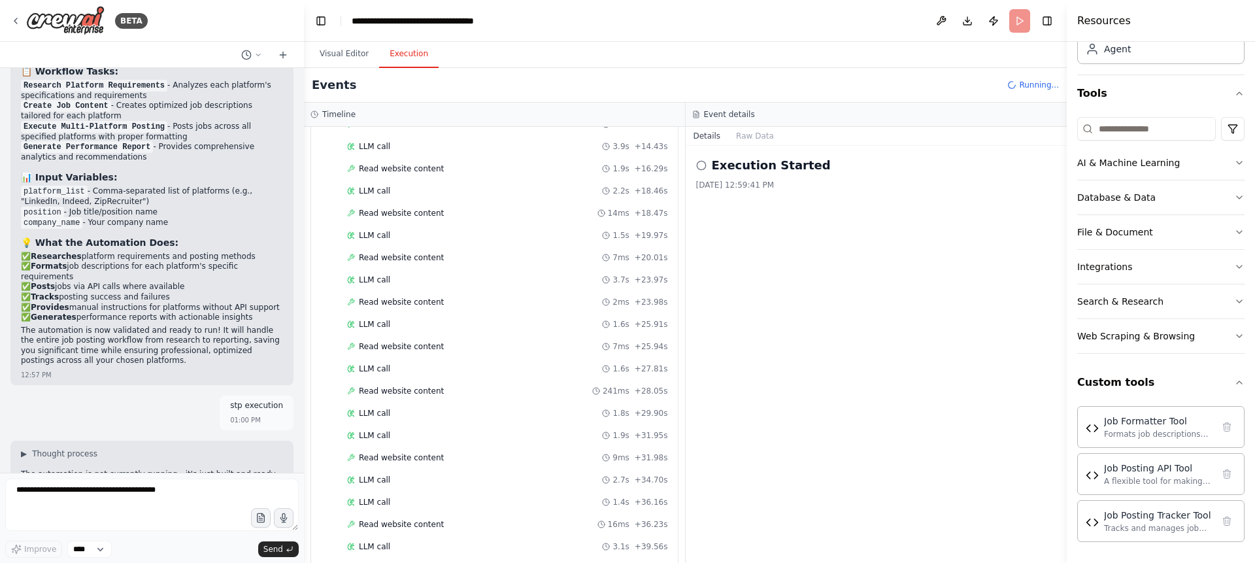
scroll to position [0, 0]
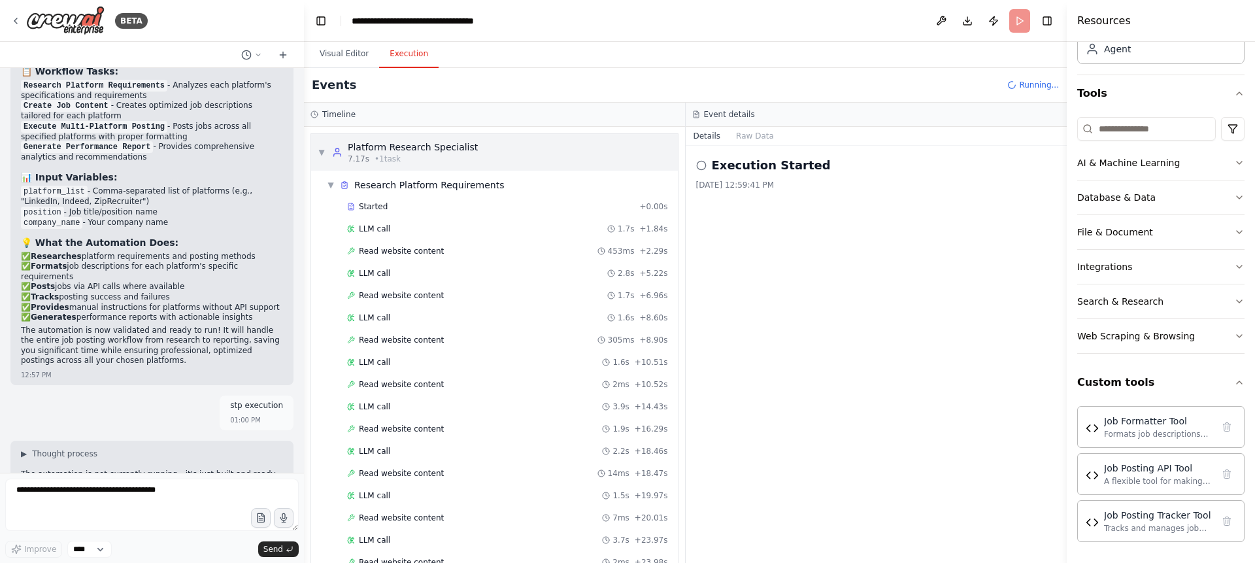
click at [323, 152] on span "▼" at bounding box center [322, 152] width 8 height 10
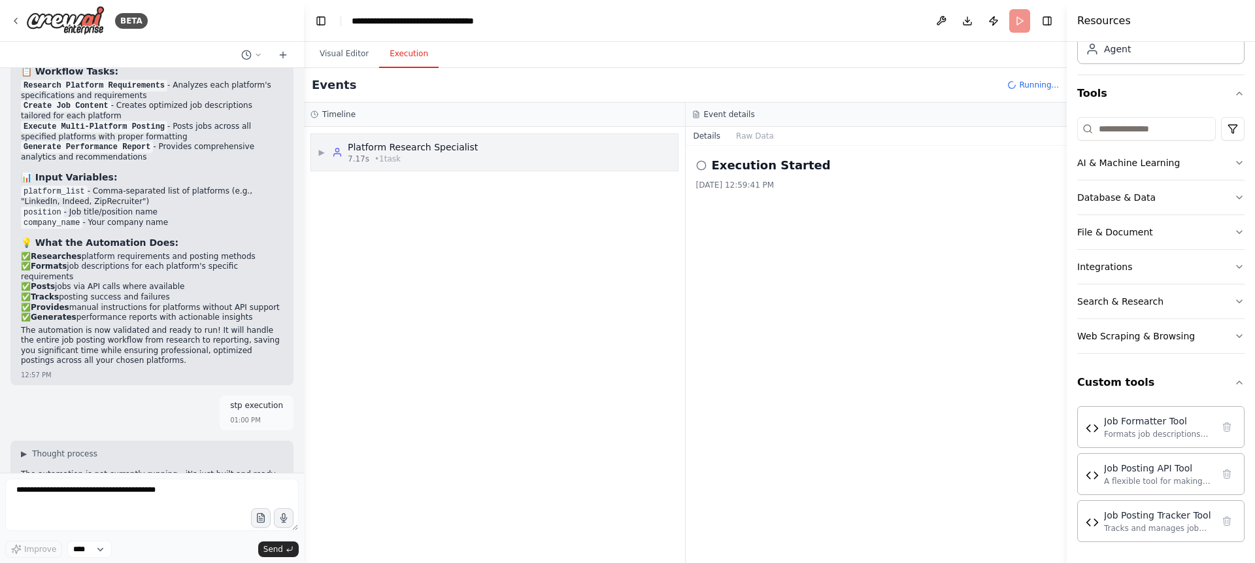
click at [323, 154] on span "▶" at bounding box center [322, 152] width 8 height 10
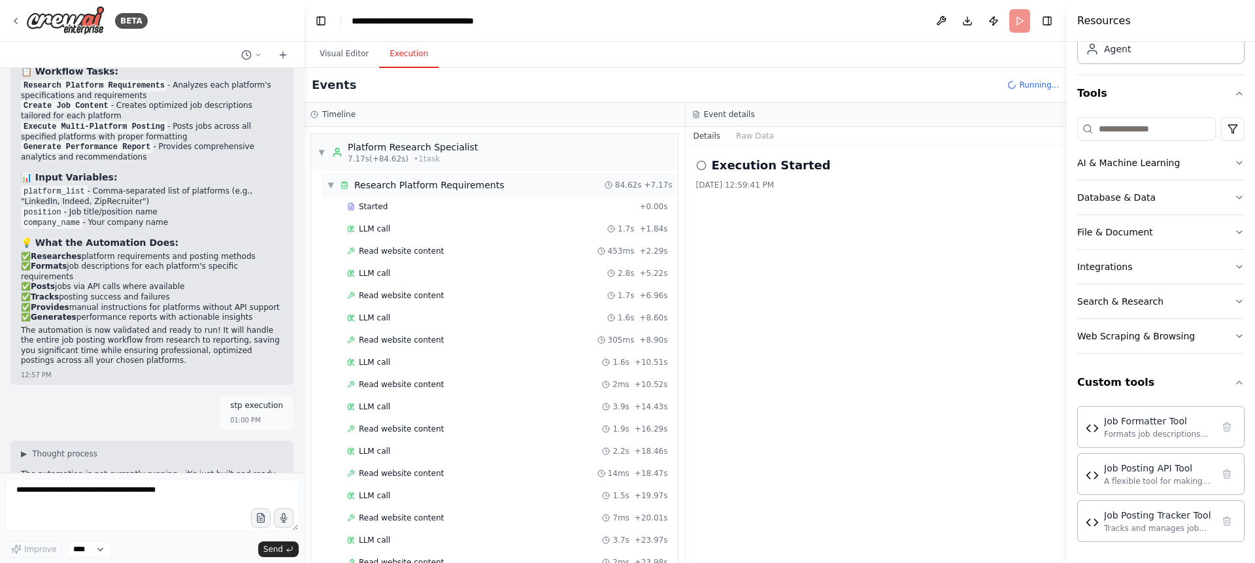
click at [329, 183] on span "▼" at bounding box center [331, 185] width 8 height 10
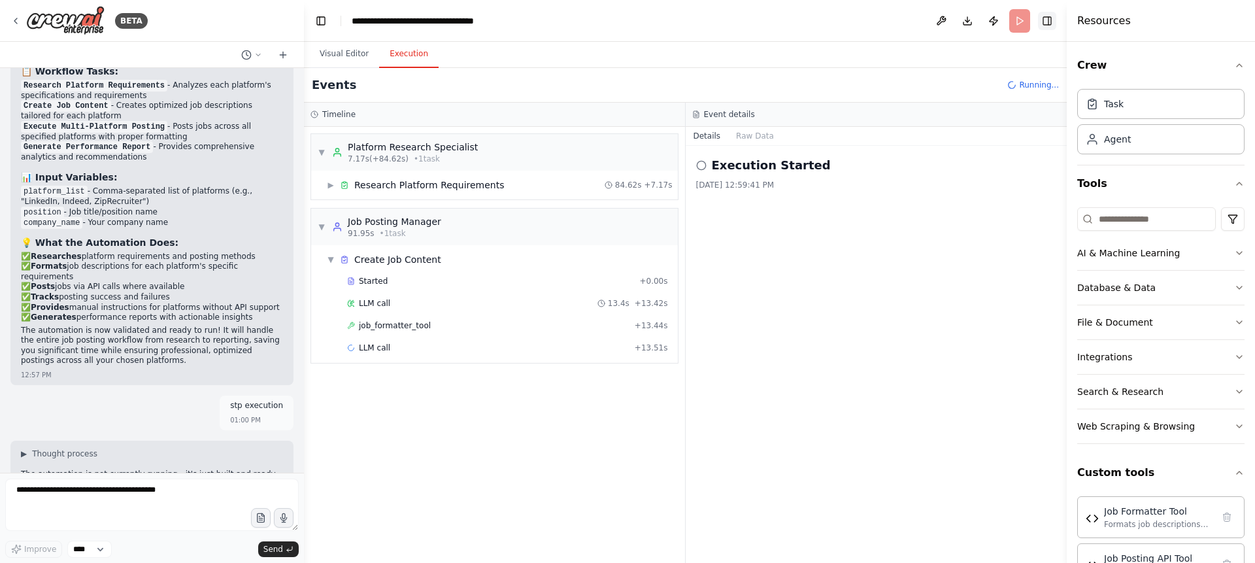
click at [1044, 23] on button "Toggle Right Sidebar" at bounding box center [1047, 21] width 18 height 18
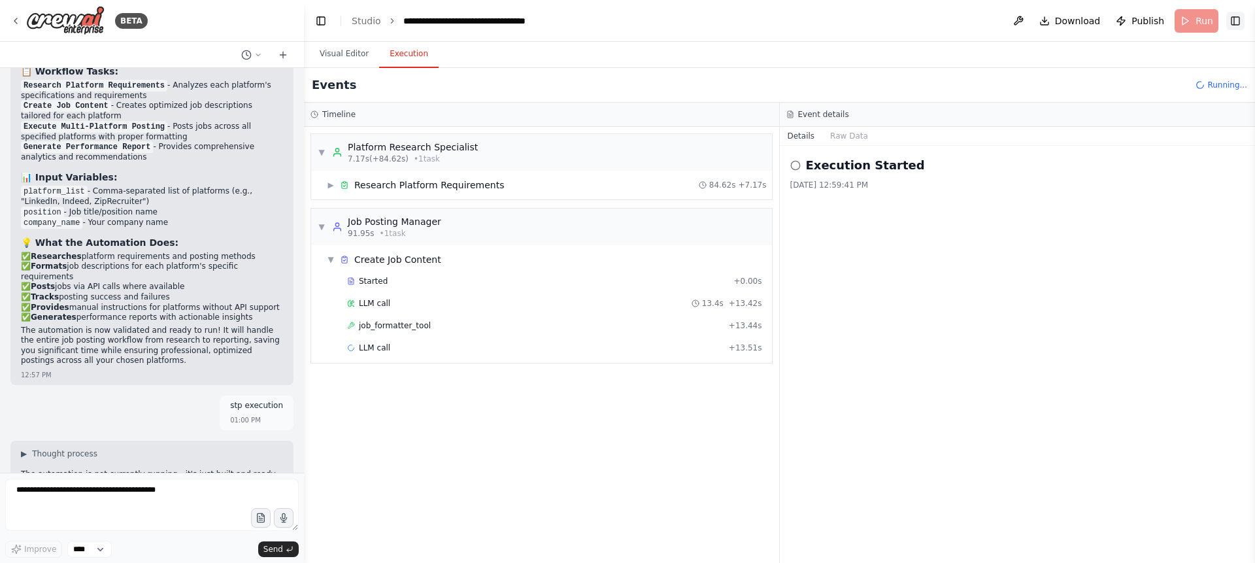
click at [1242, 19] on button "Toggle Right Sidebar" at bounding box center [1235, 21] width 18 height 18
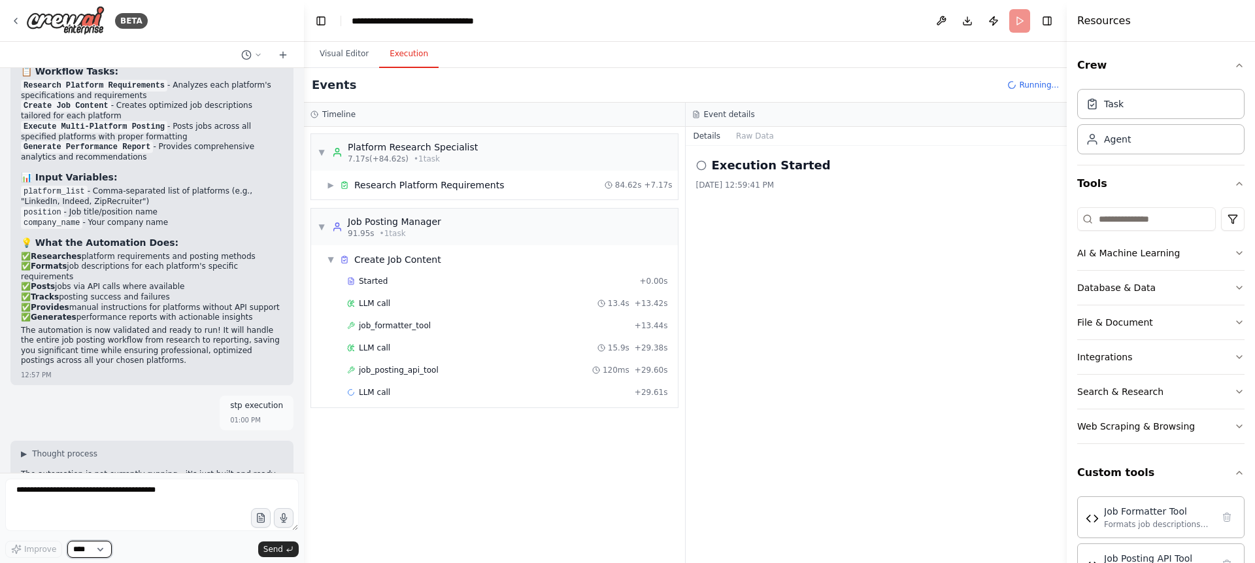
drag, startPoint x: 103, startPoint y: 543, endPoint x: 196, endPoint y: 531, distance: 94.2
click at [196, 531] on div "Improve **** Send" at bounding box center [151, 517] width 293 height 79
click at [14, 14] on div "BETA" at bounding box center [78, 20] width 137 height 29
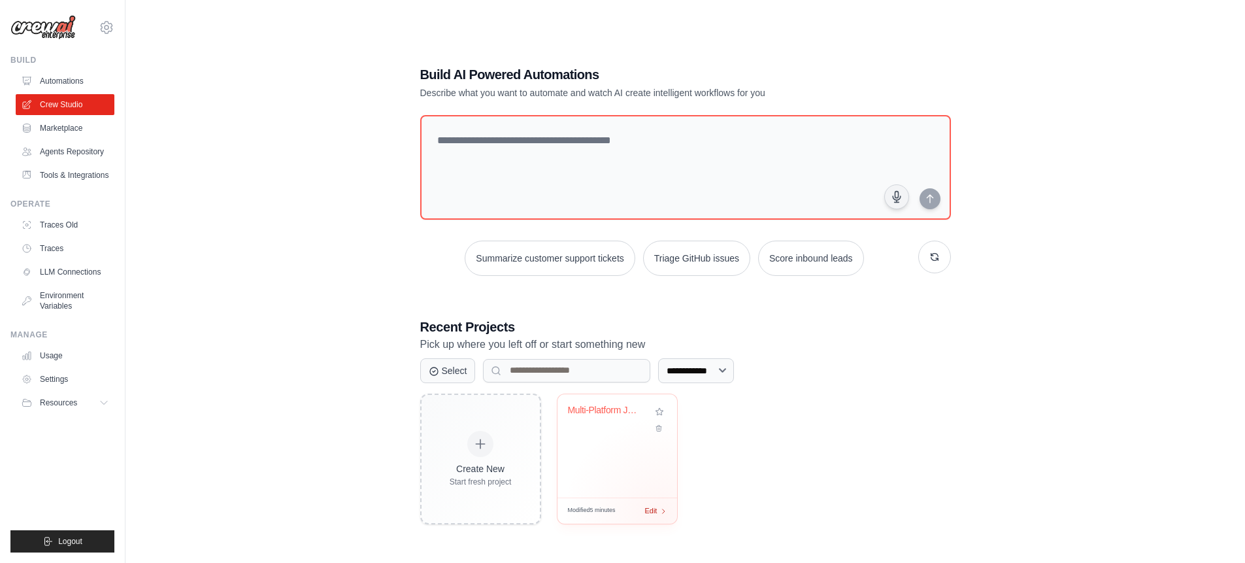
click at [661, 514] on div "Modified 5 minutes Edit" at bounding box center [617, 510] width 120 height 26
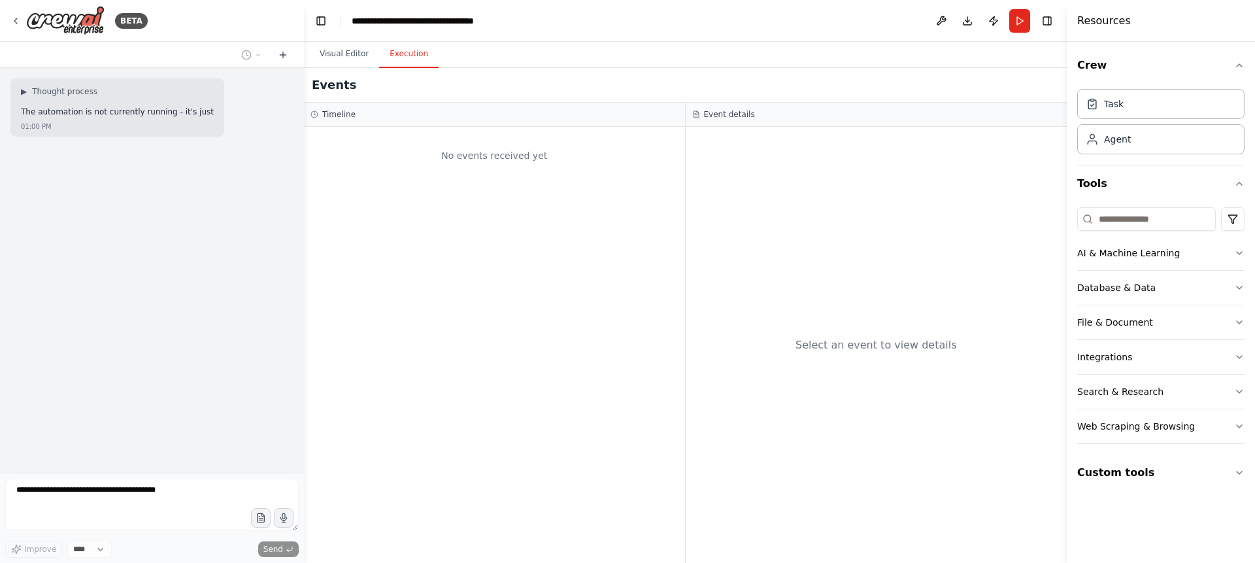
click at [407, 48] on button "Execution" at bounding box center [408, 54] width 59 height 27
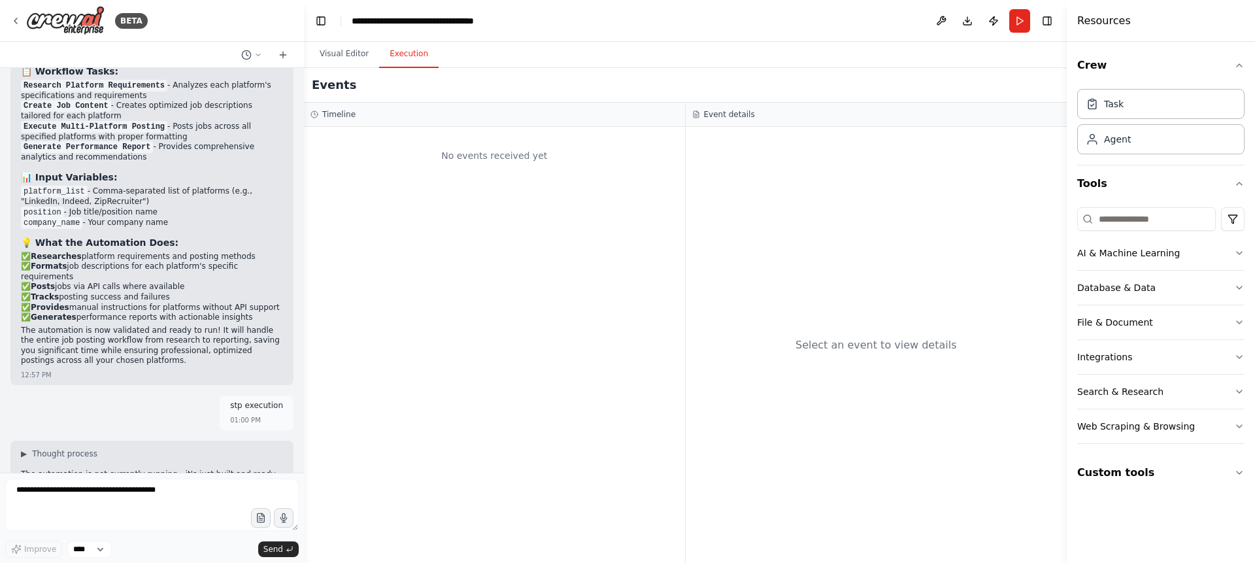
scroll to position [3695, 0]
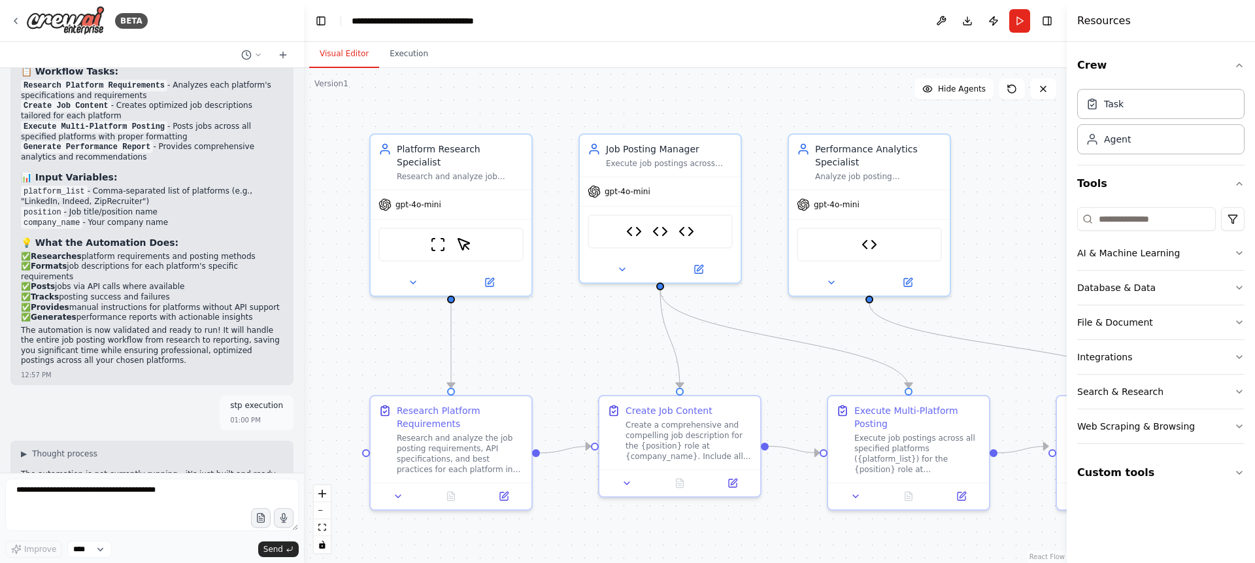
click at [335, 56] on button "Visual Editor" at bounding box center [344, 54] width 70 height 27
click at [408, 274] on icon at bounding box center [413, 279] width 10 height 10
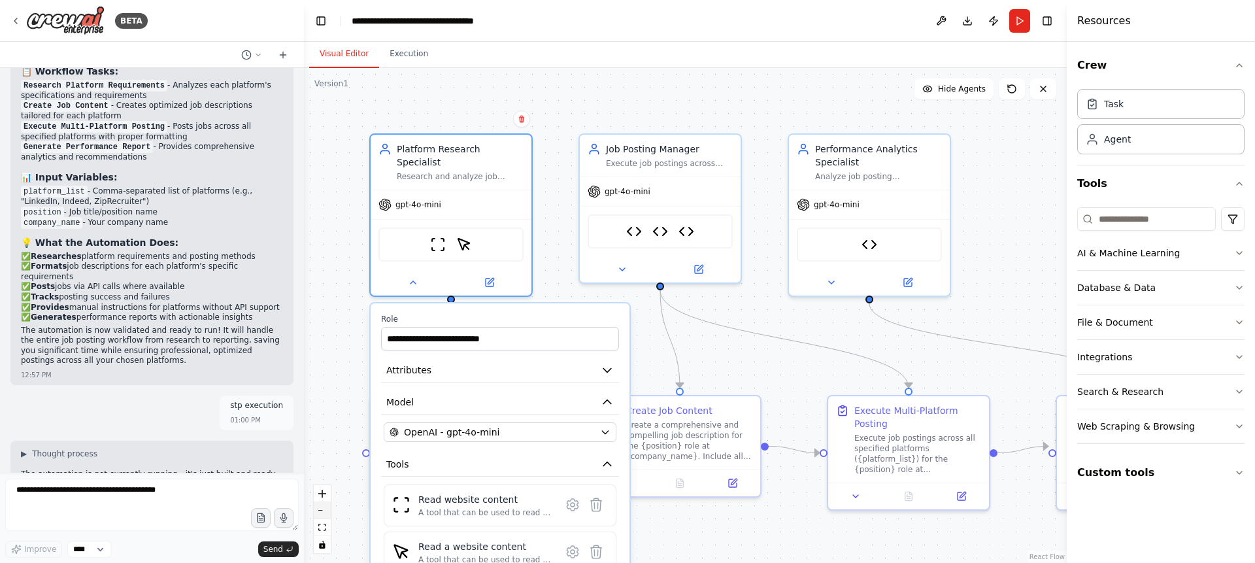
click at [322, 508] on button "zoom out" at bounding box center [322, 510] width 17 height 17
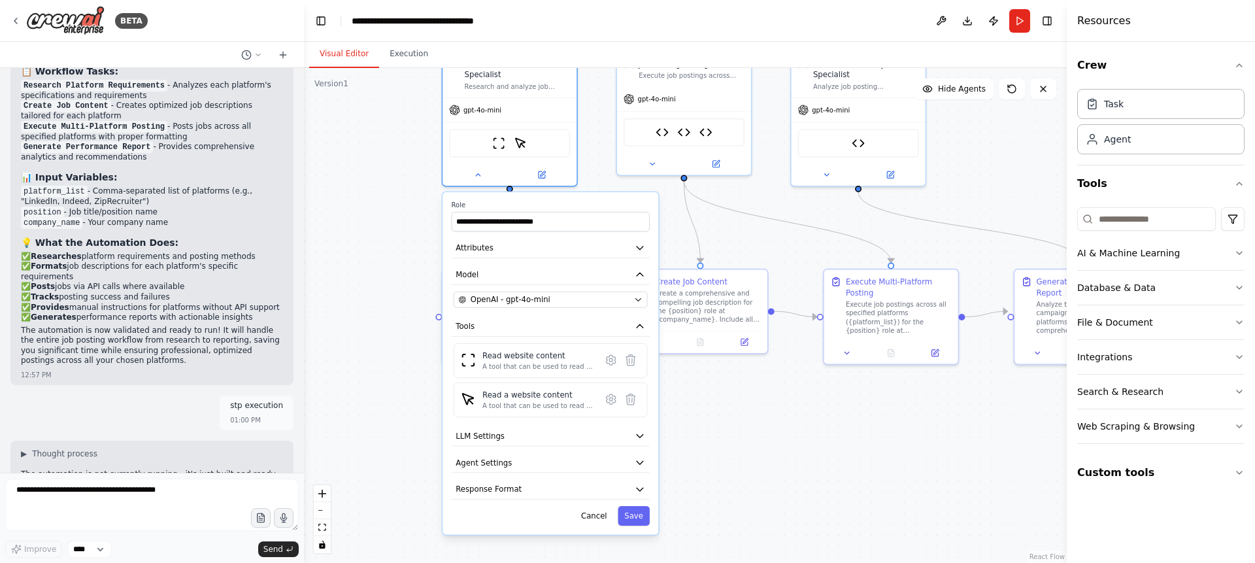
drag, startPoint x: 808, startPoint y: 505, endPoint x: 824, endPoint y: 393, distance: 113.6
click at [825, 392] on div ".deletable-edge-delete-btn { width: 20px; height: 20px; border: 0px solid #ffff…" at bounding box center [685, 315] width 763 height 495
click at [618, 431] on button "LLM Settings" at bounding box center [549, 436] width 198 height 20
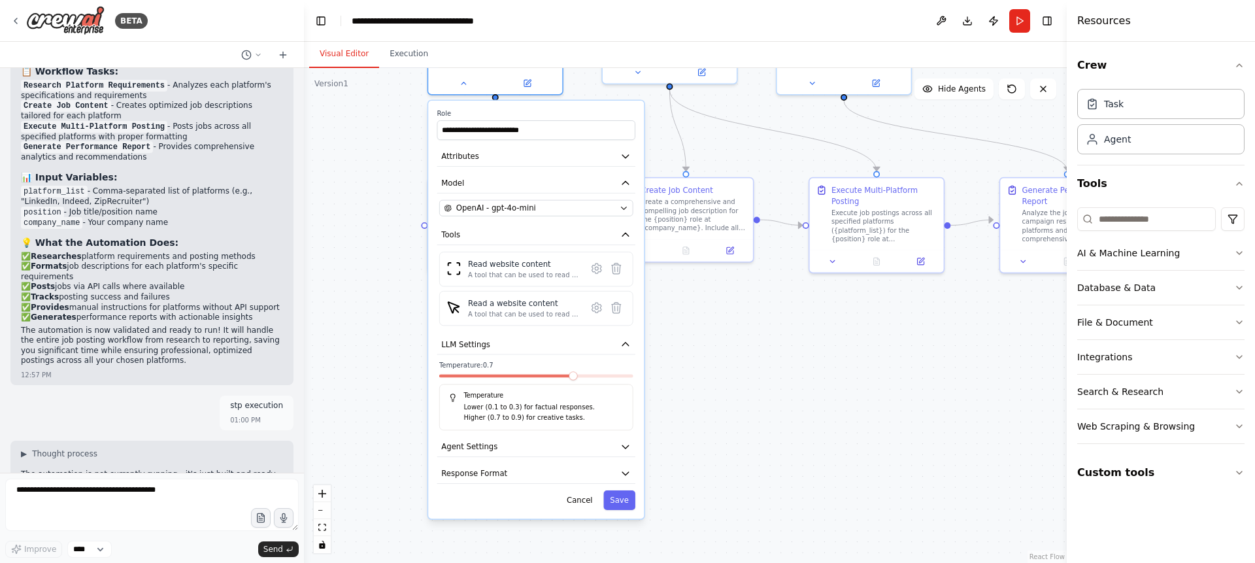
drag, startPoint x: 719, startPoint y: 489, endPoint x: 707, endPoint y: 398, distance: 92.3
click at [707, 398] on div ".deletable-edge-delete-btn { width: 20px; height: 20px; border: 0px solid #ffff…" at bounding box center [685, 315] width 763 height 495
click at [601, 203] on div "OpenAI - gpt-4o-mini" at bounding box center [529, 208] width 171 height 11
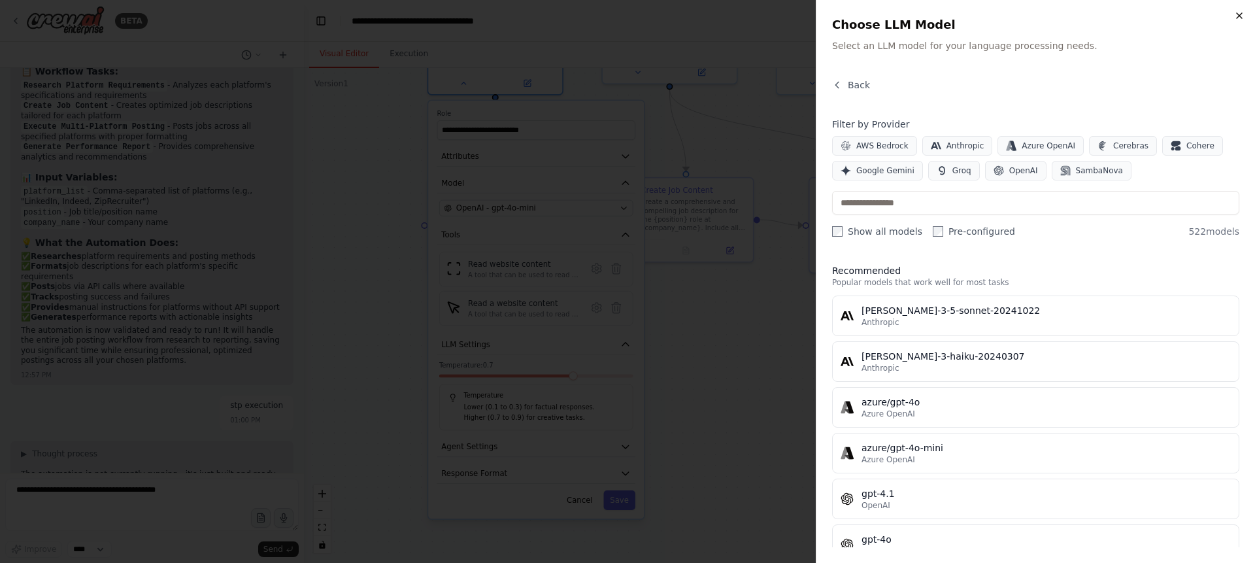
click at [1244, 12] on icon "button" at bounding box center [1239, 15] width 10 height 10
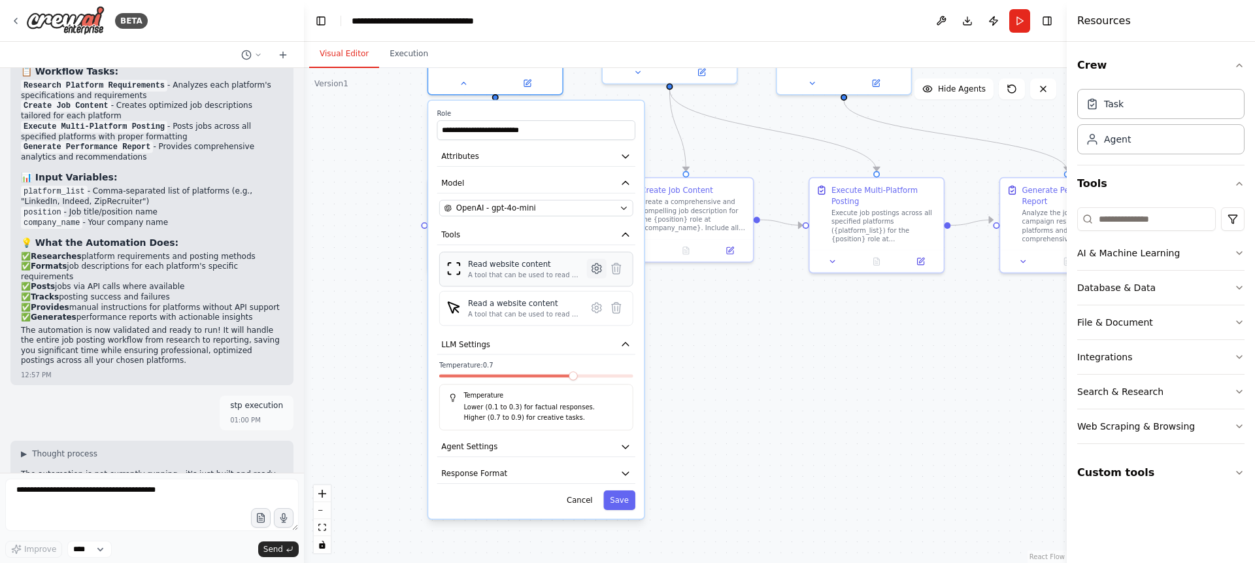
click at [597, 263] on icon at bounding box center [596, 268] width 9 height 10
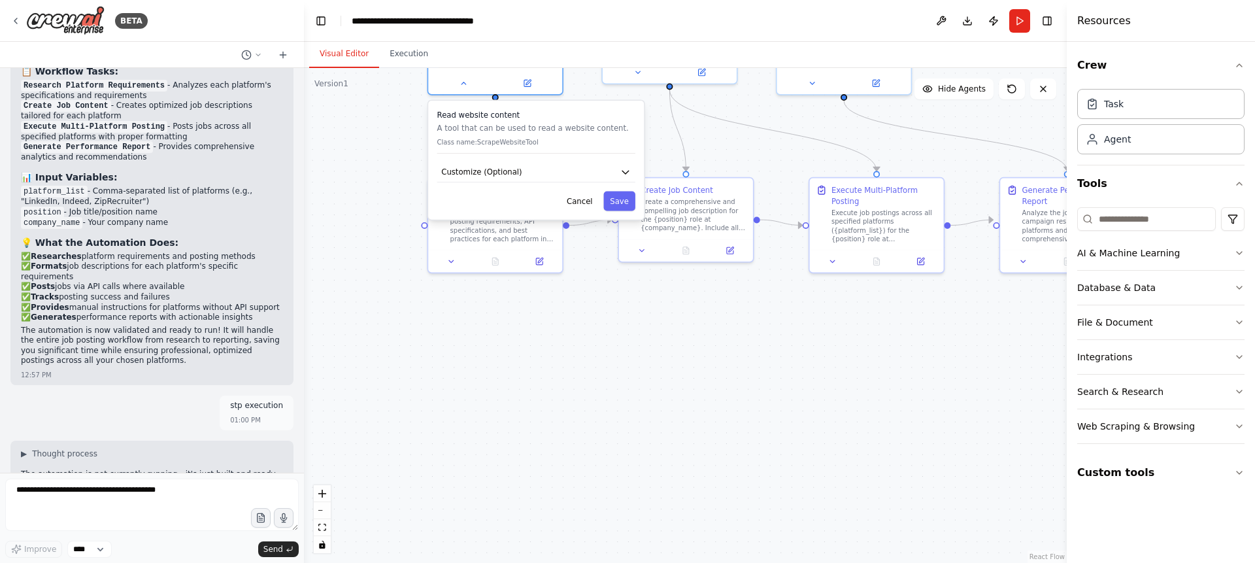
click at [631, 328] on div ".deletable-edge-delete-btn { width: 20px; height: 20px; border: 0px solid #ffff…" at bounding box center [685, 315] width 763 height 495
click at [579, 194] on button "Cancel" at bounding box center [579, 201] width 39 height 20
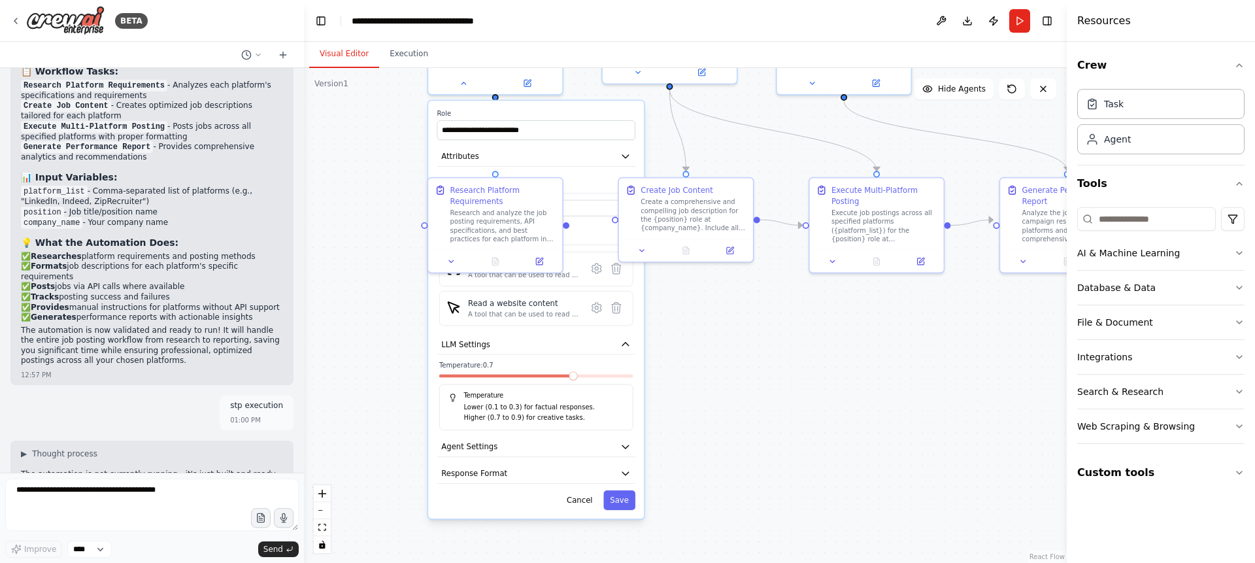
click at [690, 379] on div ".deletable-edge-delete-btn { width: 20px; height: 20px; border: 0px solid #ffff…" at bounding box center [685, 315] width 763 height 495
click at [581, 492] on button "Cancel" at bounding box center [579, 500] width 39 height 20
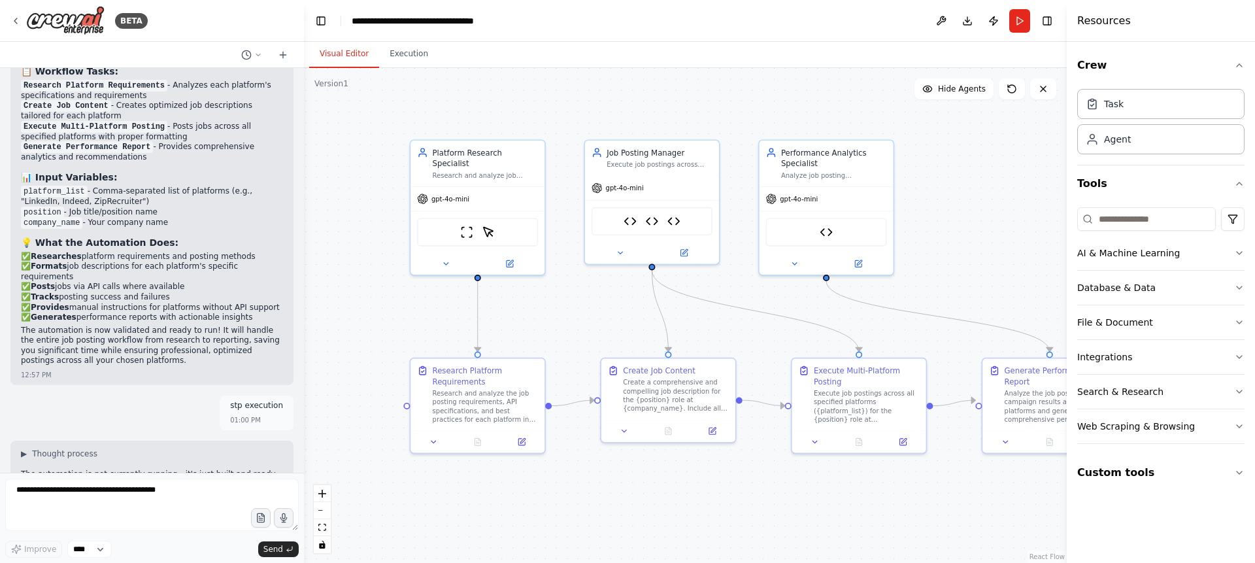
drag, startPoint x: 587, startPoint y: 403, endPoint x: 572, endPoint y: 586, distance: 182.9
click at [976, 90] on span "Hide Agents" at bounding box center [962, 89] width 48 height 10
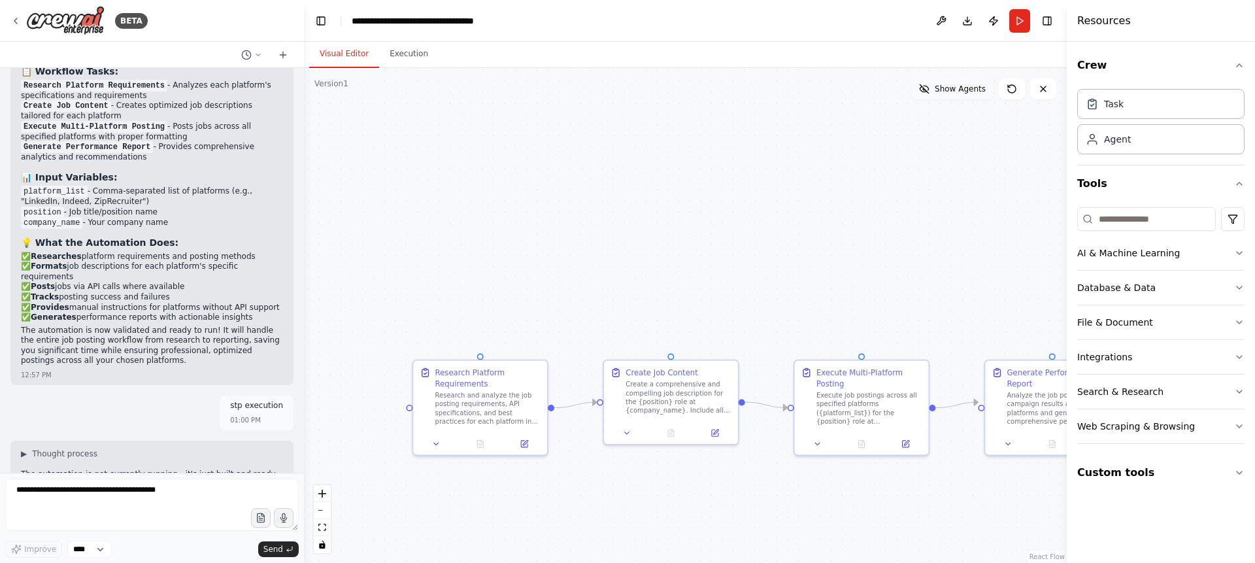
click at [976, 90] on span "Show Agents" at bounding box center [959, 89] width 51 height 10
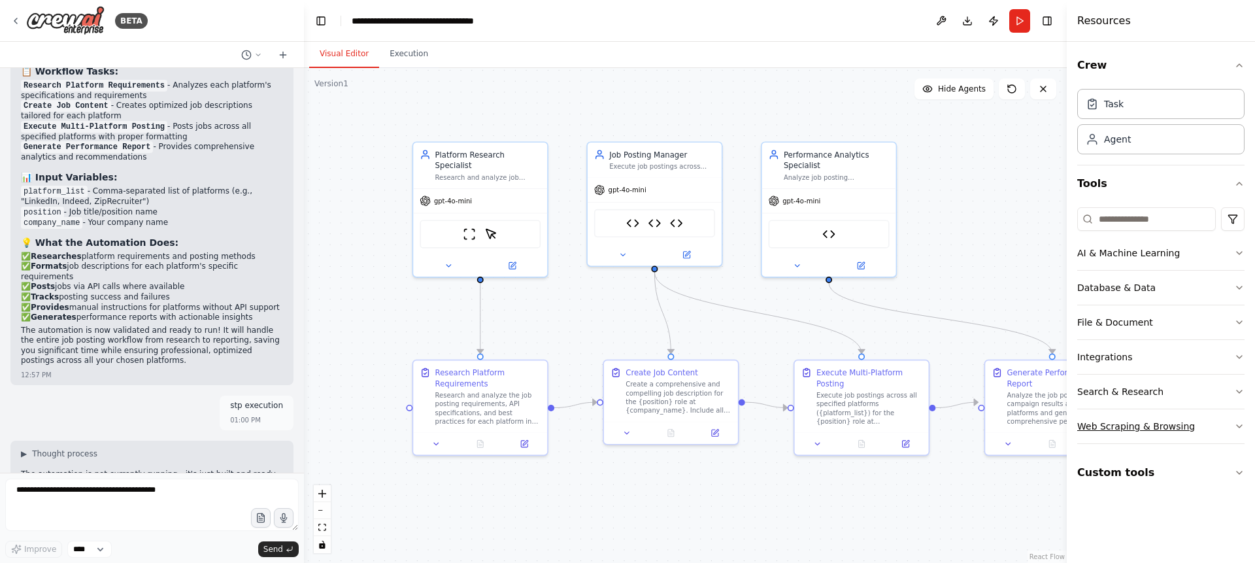
click at [1233, 429] on button "Web Scraping & Browsing" at bounding box center [1160, 426] width 167 height 34
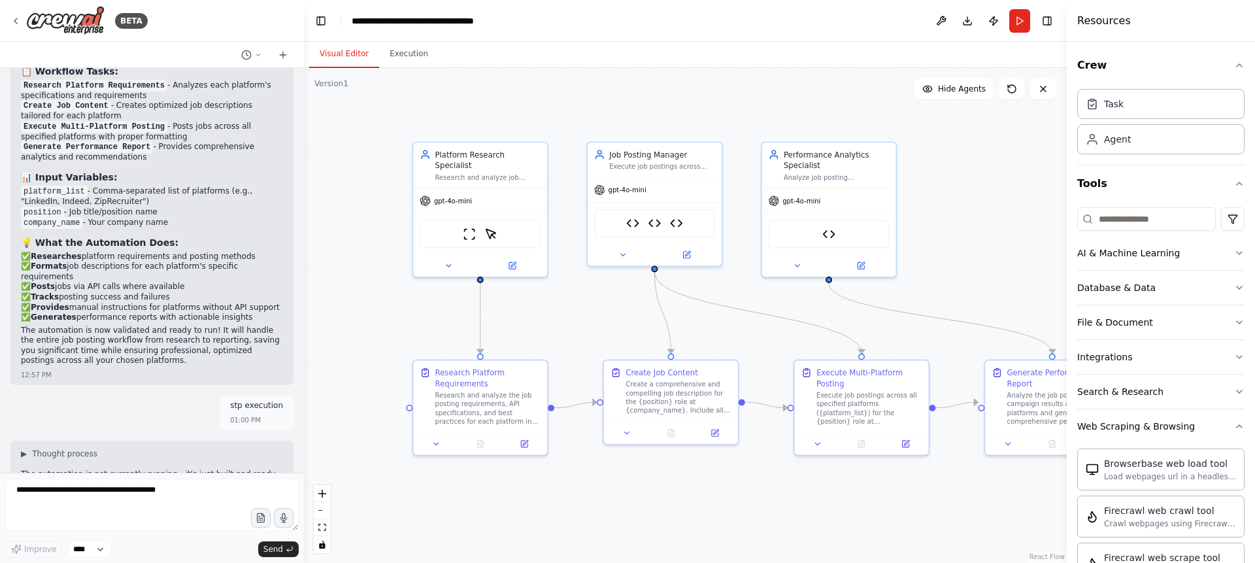
scroll to position [248, 0]
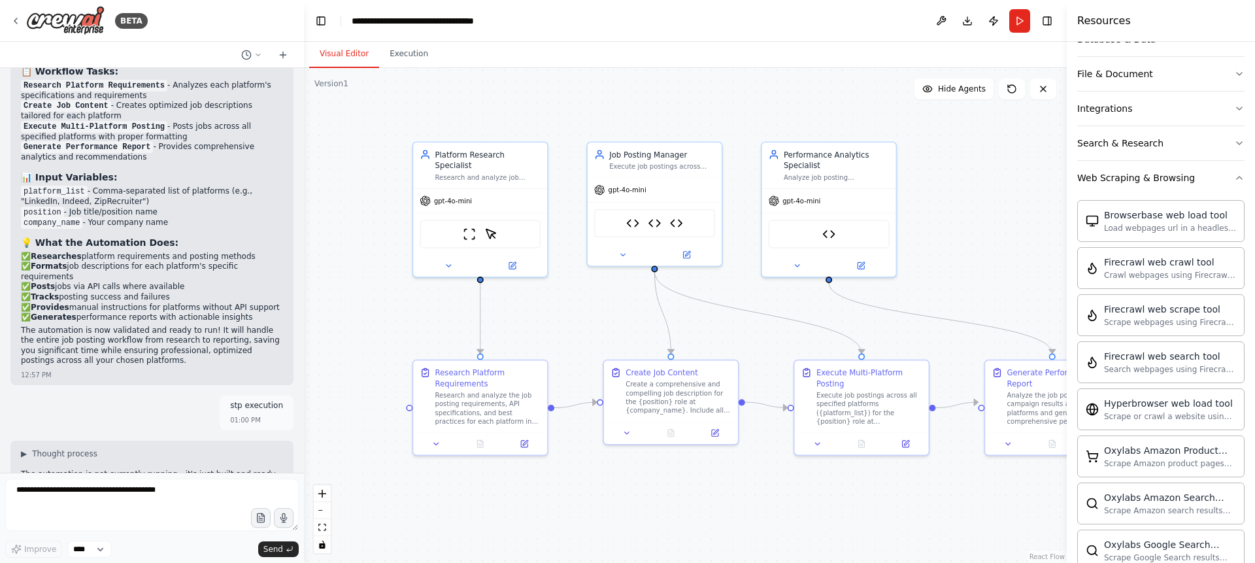
drag, startPoint x: 1239, startPoint y: 355, endPoint x: 1239, endPoint y: 380, distance: 24.2
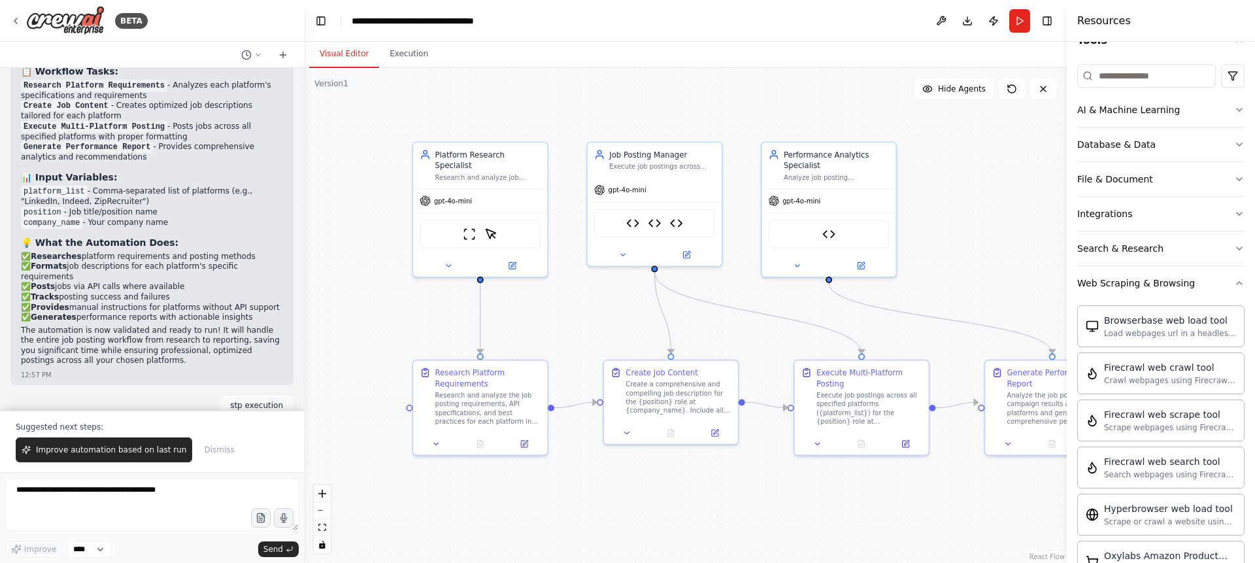
scroll to position [107, 0]
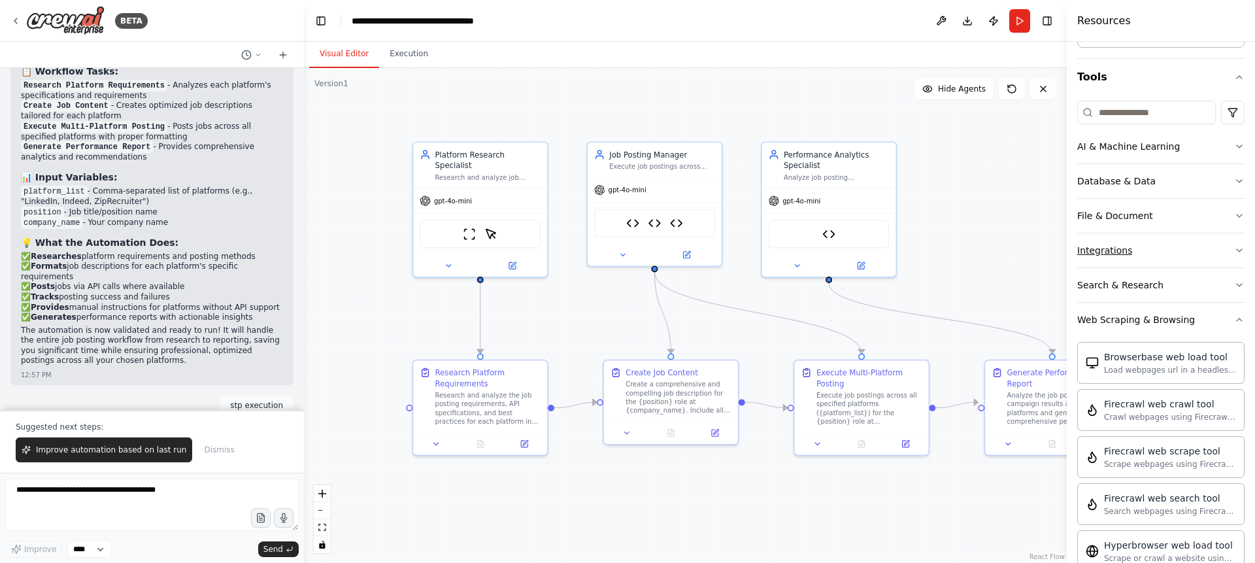
click at [1218, 244] on button "Integrations" at bounding box center [1160, 250] width 167 height 34
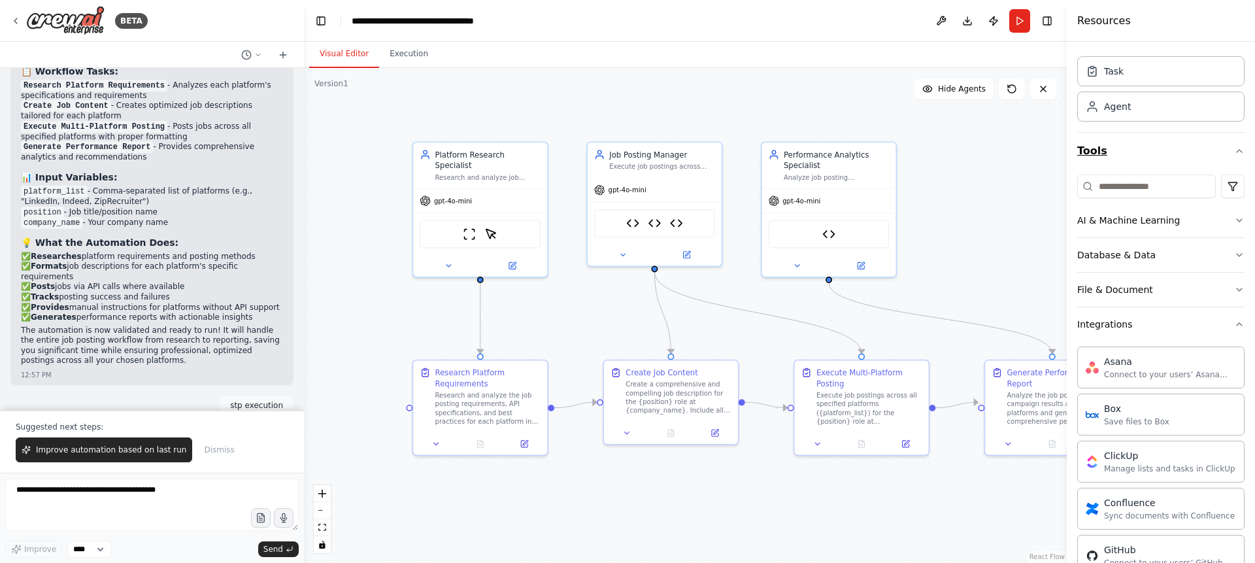
scroll to position [35, 0]
click at [1181, 286] on button "File & Document" at bounding box center [1160, 288] width 167 height 34
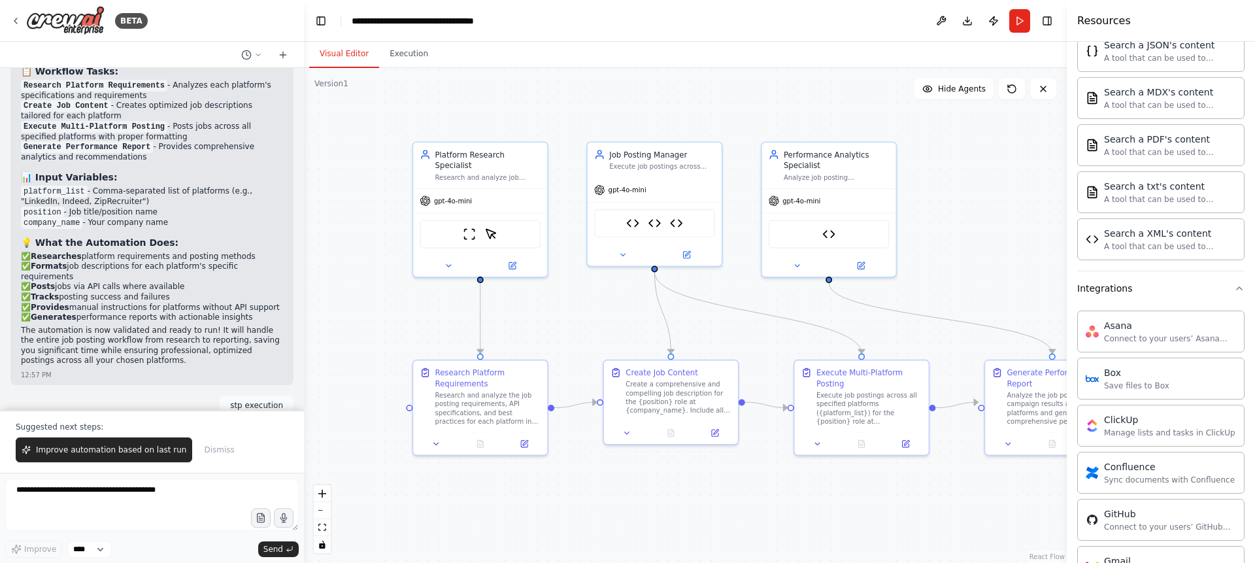
scroll to position [0, 0]
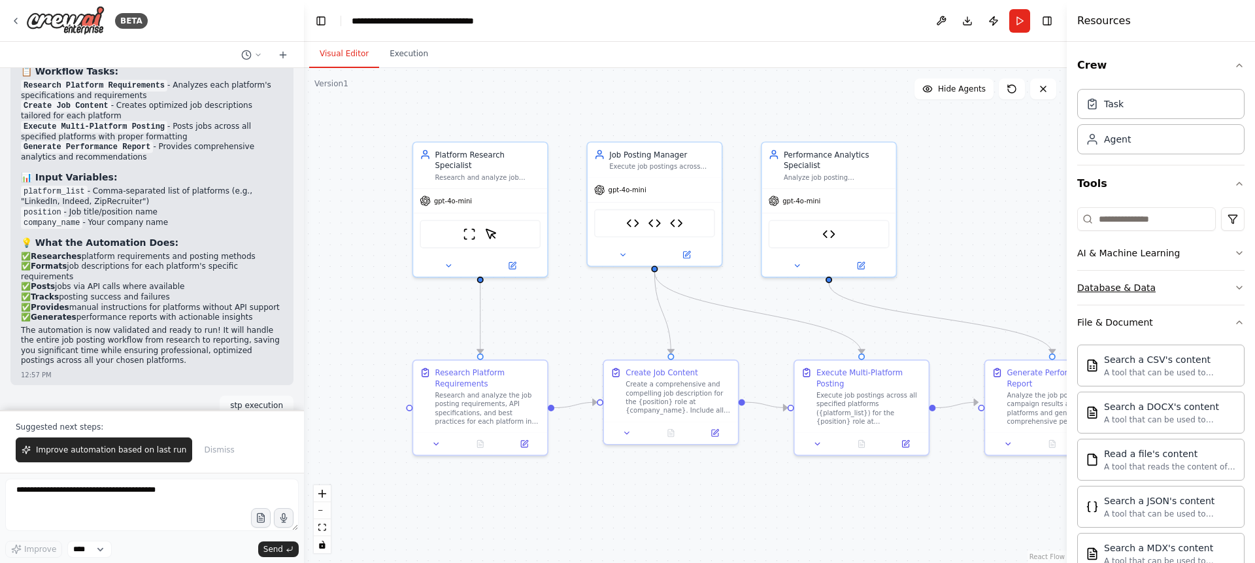
click at [1196, 286] on button "Database & Data" at bounding box center [1160, 288] width 167 height 34
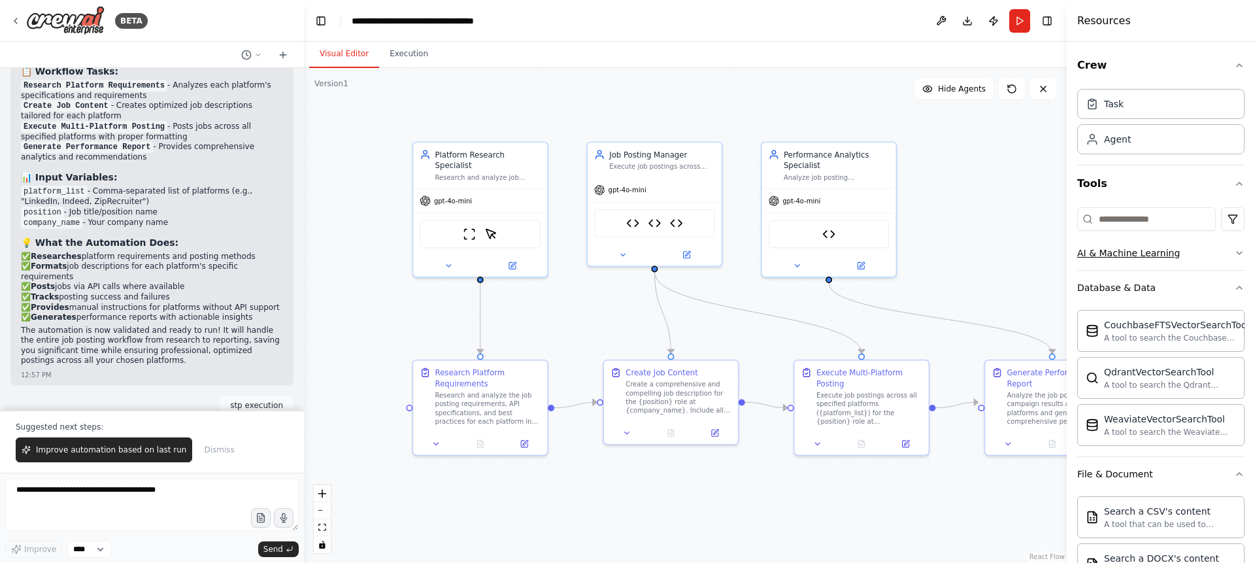
click at [1212, 253] on button "AI & Machine Learning" at bounding box center [1160, 253] width 167 height 34
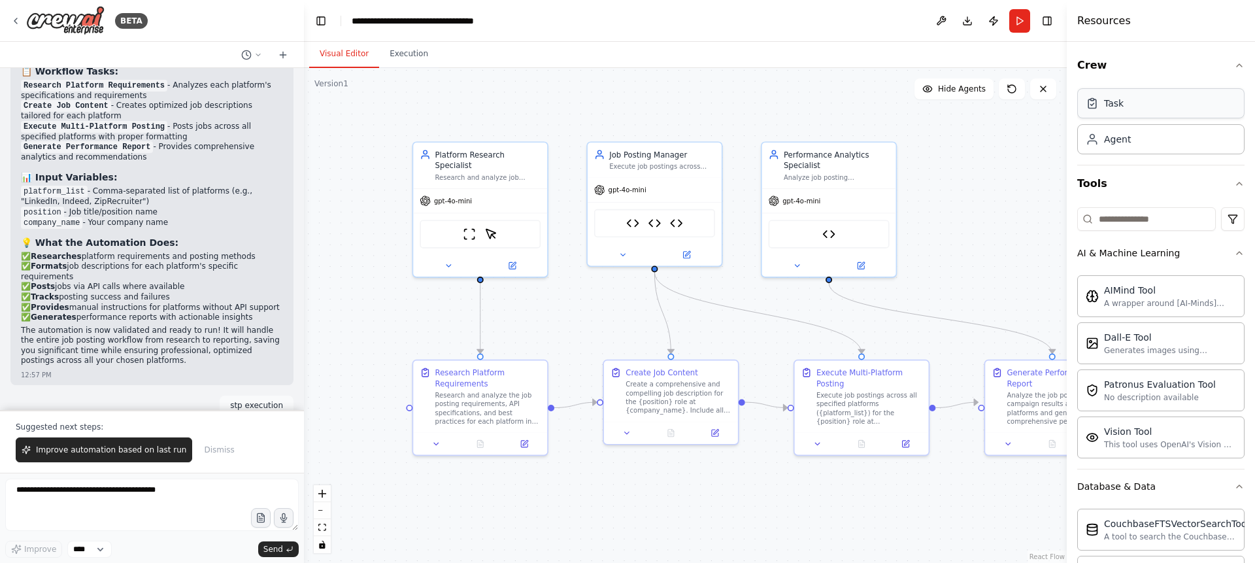
click at [1149, 97] on div "Task" at bounding box center [1160, 103] width 167 height 30
click at [1137, 108] on div "Task" at bounding box center [1160, 103] width 167 height 30
click at [1147, 147] on div "Agent" at bounding box center [1160, 139] width 167 height 30
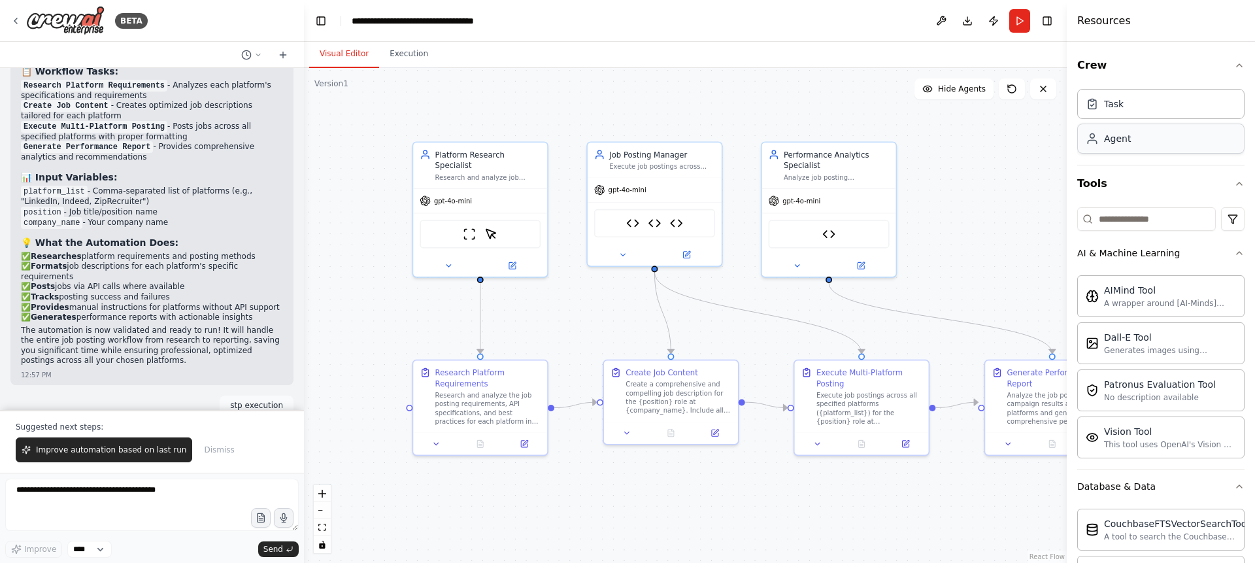
click at [1147, 147] on div "Agent" at bounding box center [1160, 139] width 167 height 30
click at [1229, 88] on div "Task Agent" at bounding box center [1160, 119] width 167 height 71
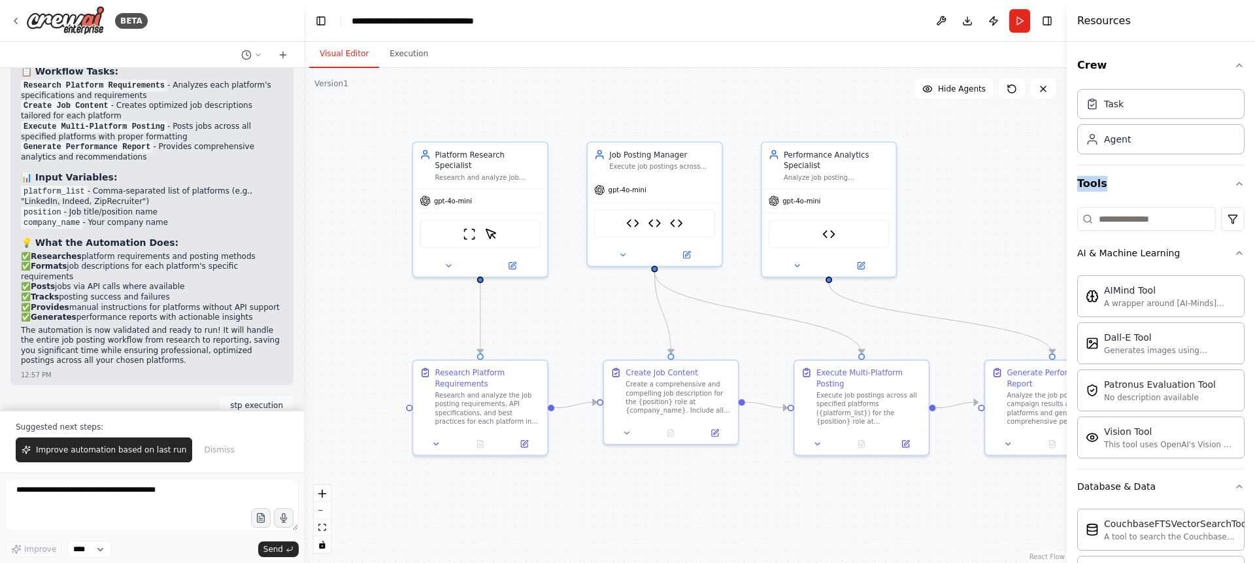
click at [1229, 88] on div "Task Agent" at bounding box center [1160, 119] width 167 height 71
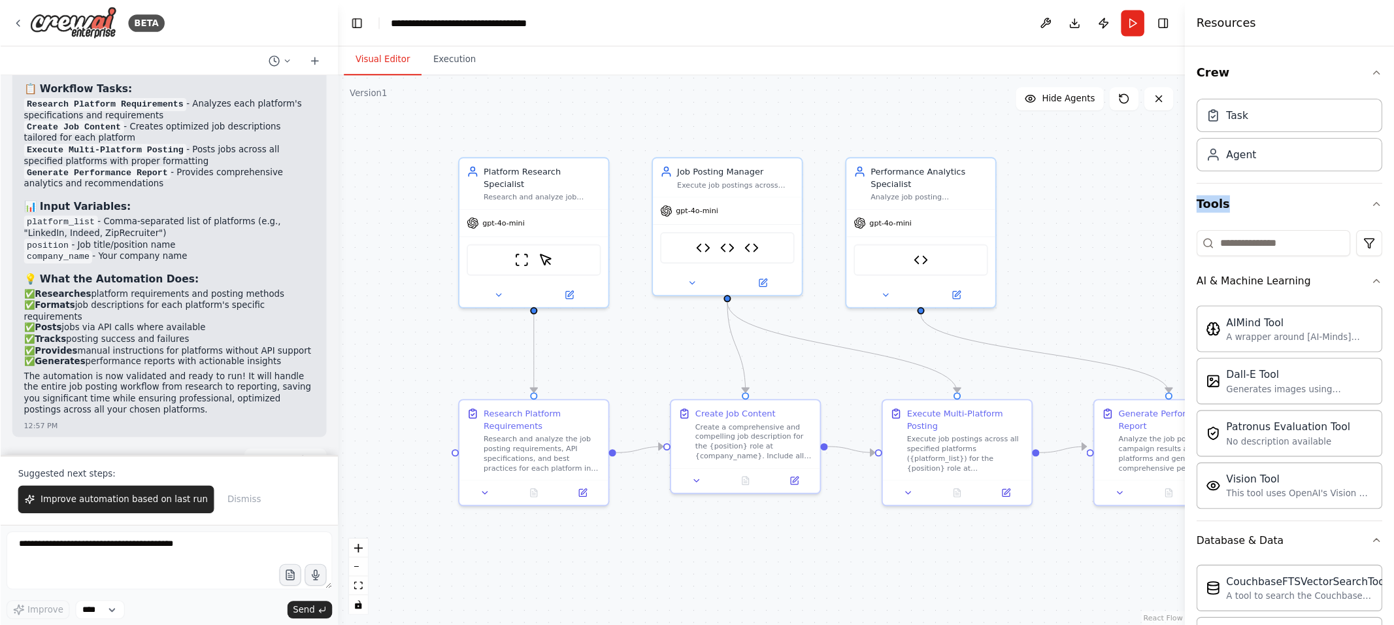
scroll to position [3758, 0]
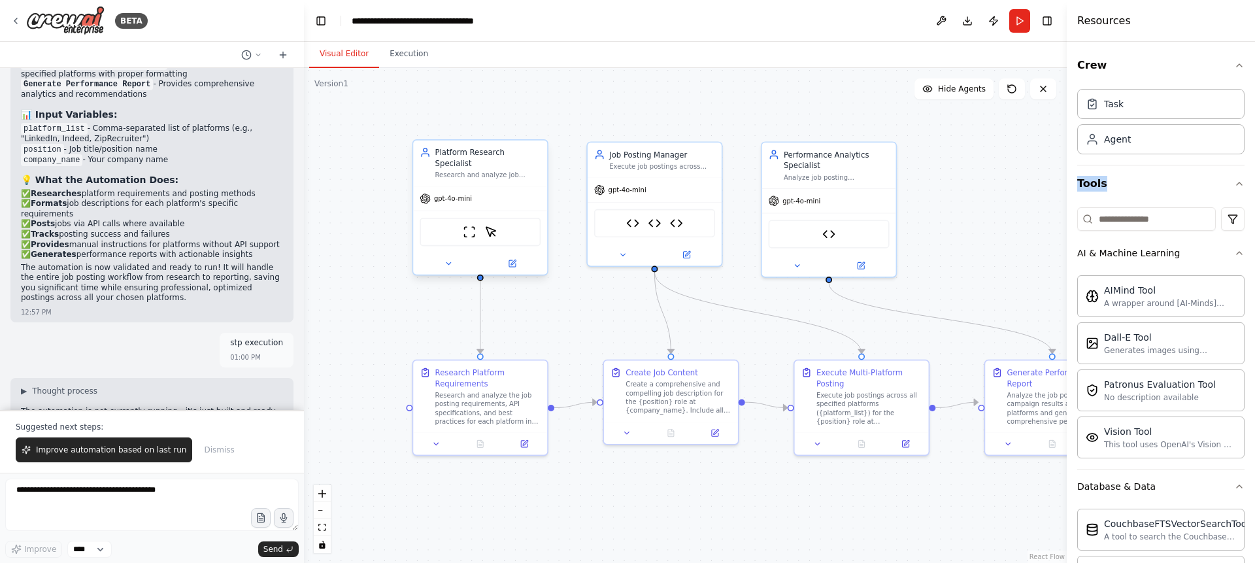
click at [473, 229] on div "ScrapeWebsiteTool ScrapeElementFromWebsiteTool" at bounding box center [480, 232] width 121 height 28
click at [446, 259] on icon at bounding box center [448, 263] width 8 height 8
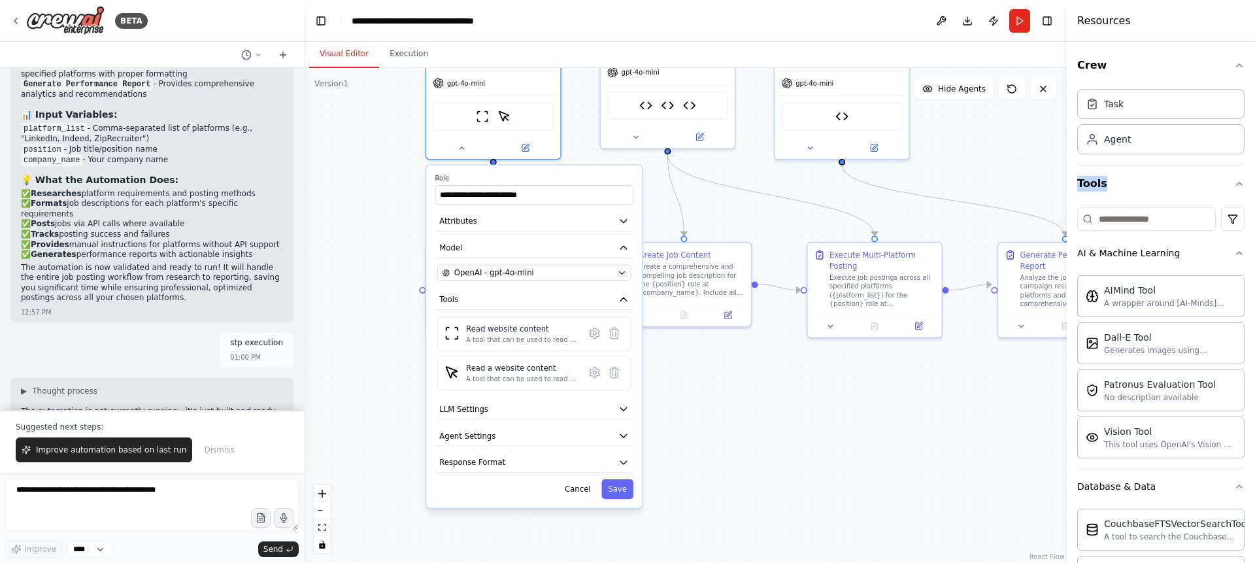
drag, startPoint x: 714, startPoint y: 531, endPoint x: 719, endPoint y: 380, distance: 151.7
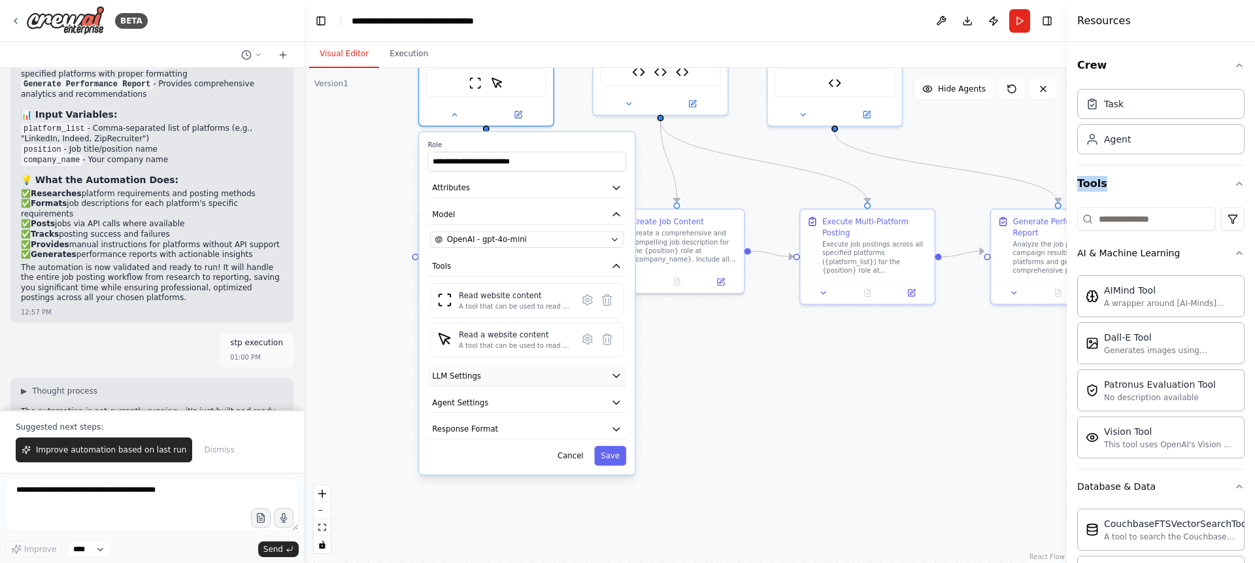
click at [606, 366] on button "LLM Settings" at bounding box center [527, 376] width 198 height 20
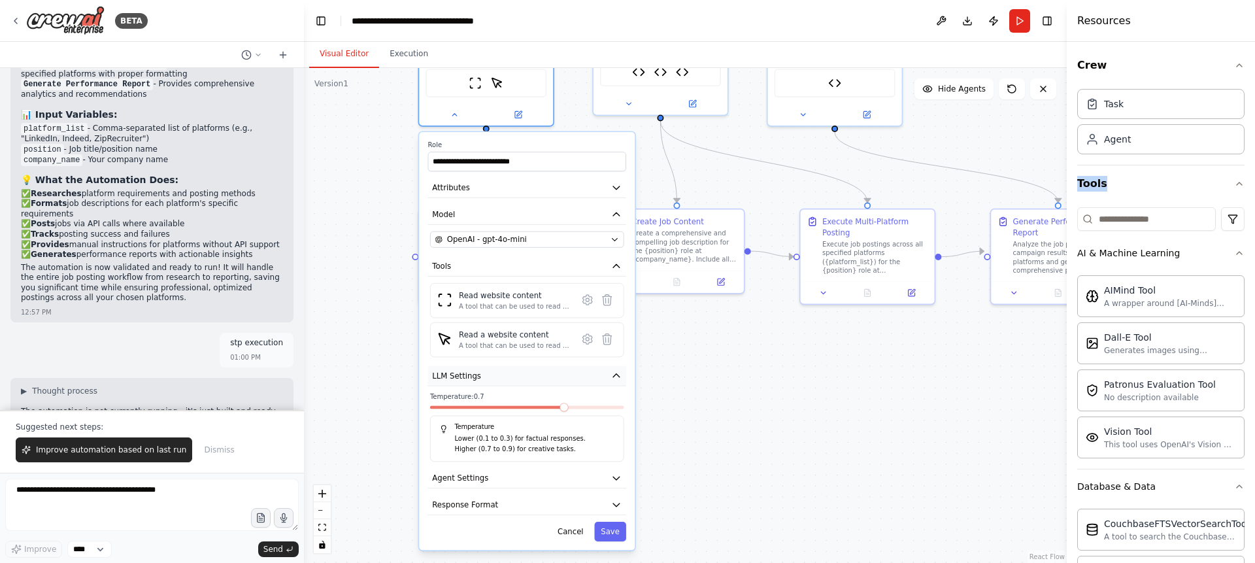
click at [606, 366] on button "LLM Settings" at bounding box center [527, 376] width 198 height 20
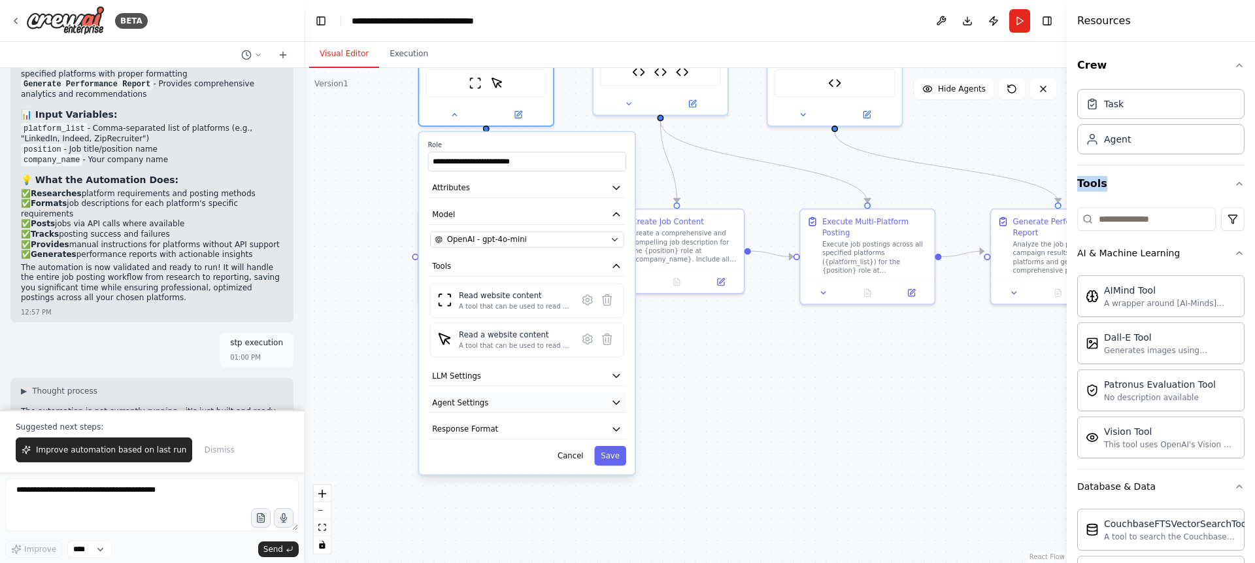
click at [616, 397] on icon "button" at bounding box center [616, 402] width 11 height 11
click at [614, 419] on button "Response Format" at bounding box center [527, 429] width 198 height 20
click at [694, 423] on div ".deletable-edge-delete-btn { width: 20px; height: 20px; border: 0px solid #ffff…" at bounding box center [685, 315] width 763 height 495
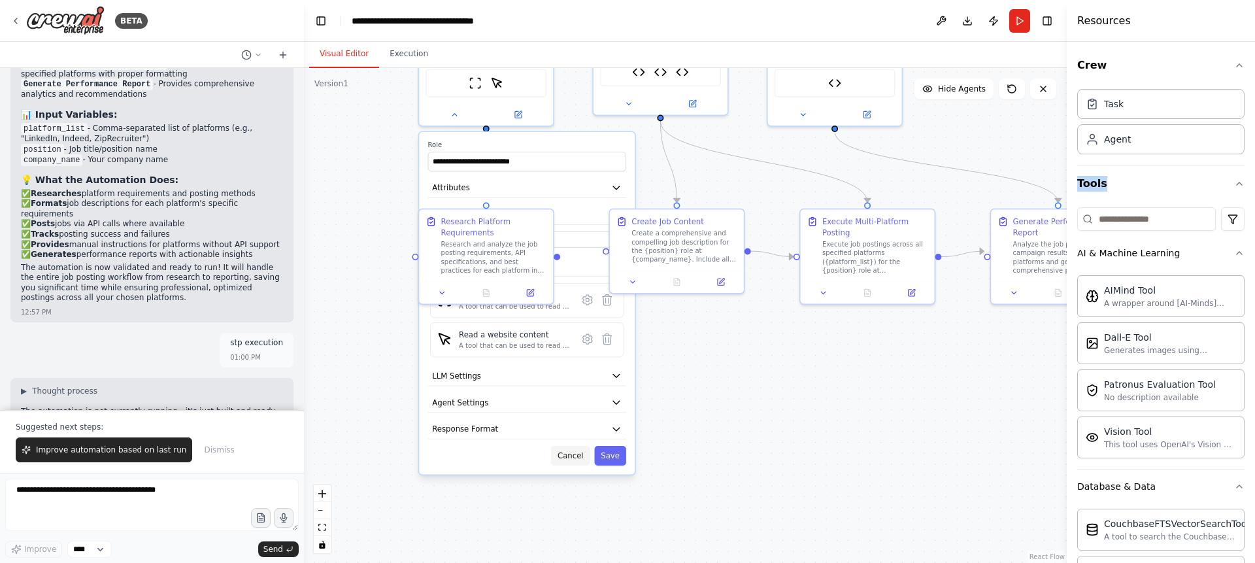
click at [574, 447] on button "Cancel" at bounding box center [570, 456] width 39 height 20
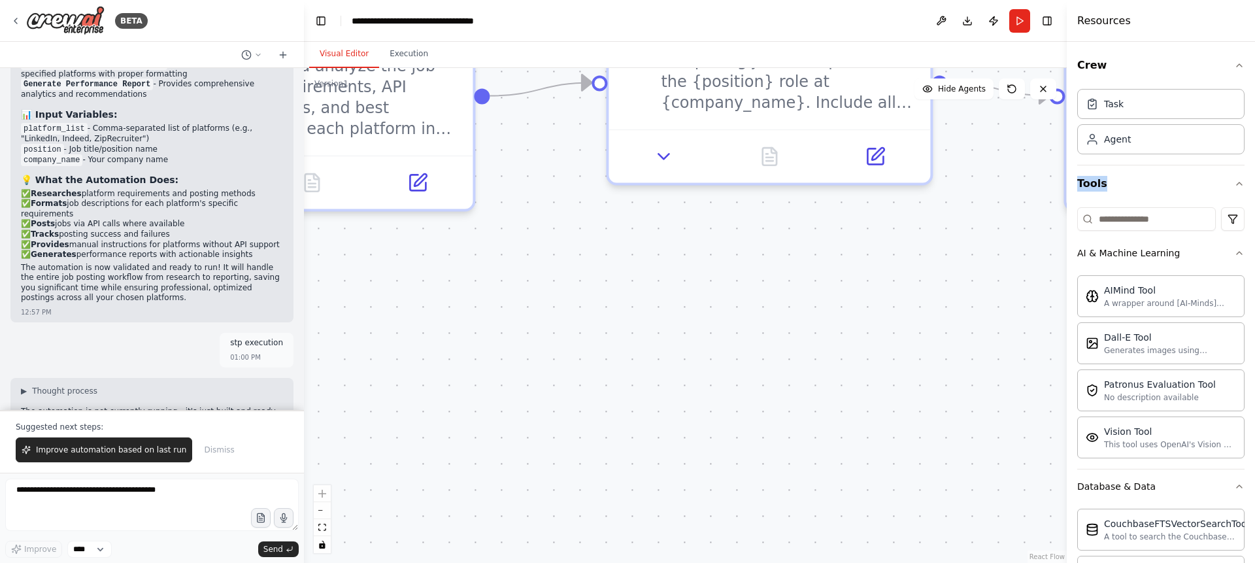
drag, startPoint x: 601, startPoint y: 401, endPoint x: 589, endPoint y: 467, distance: 66.3
click at [589, 467] on div ".deletable-edge-delete-btn { width: 20px; height: 20px; border: 0px solid #ffff…" at bounding box center [685, 315] width 763 height 495
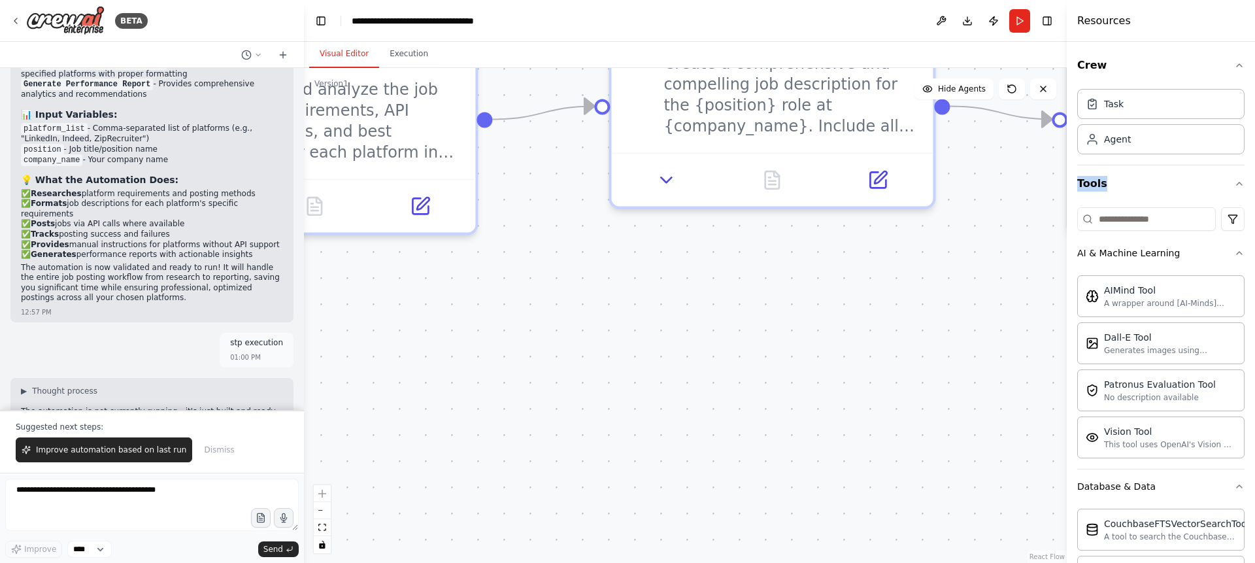
scroll to position [3699, 0]
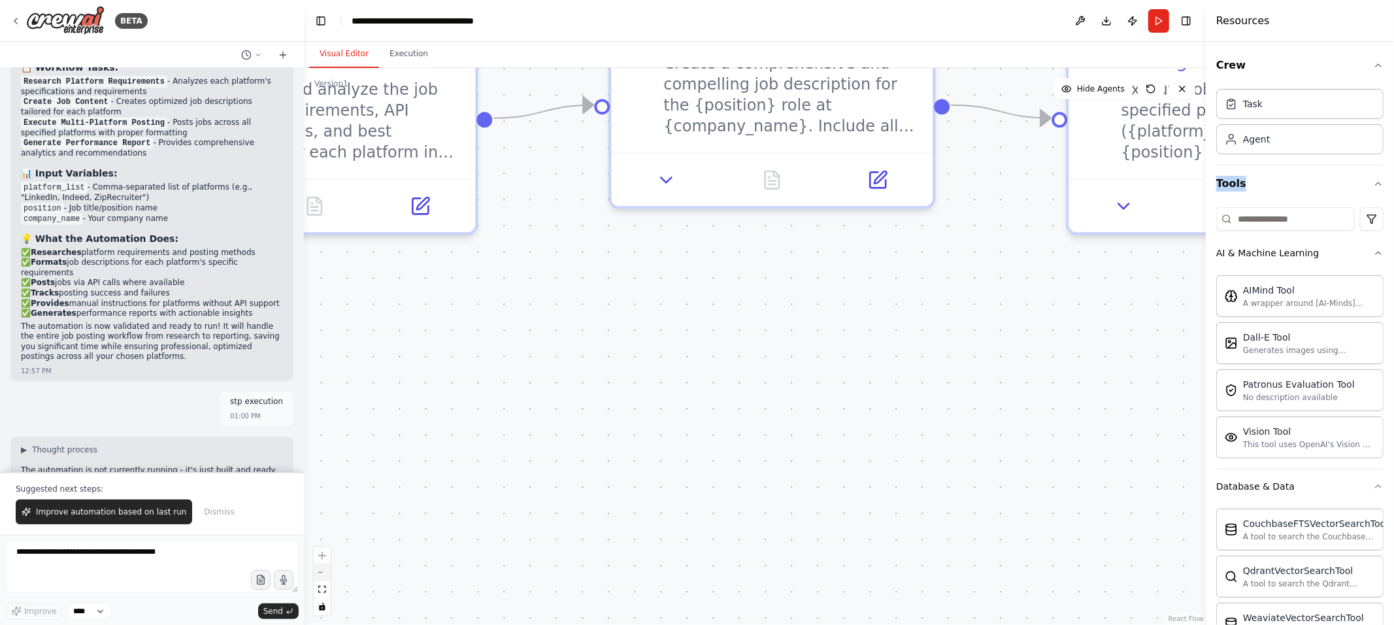
click at [322, 562] on icon "zoom out" at bounding box center [322, 572] width 8 height 1
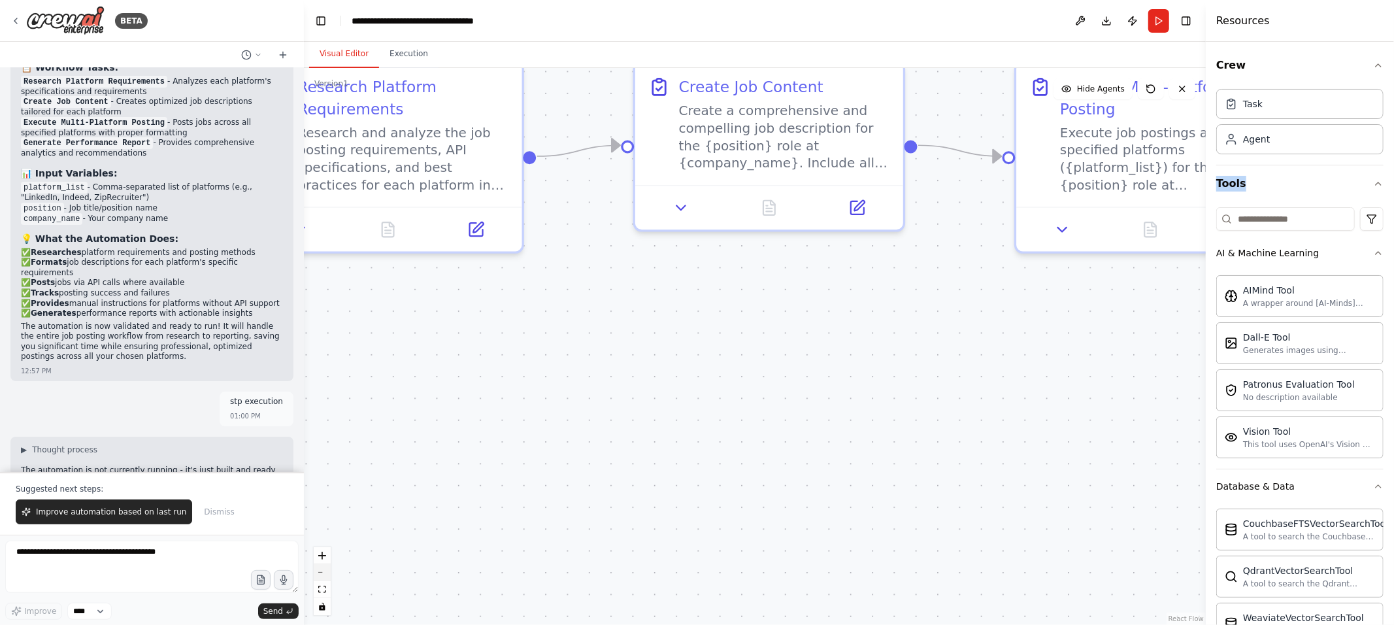
click at [322, 562] on icon "zoom out" at bounding box center [322, 572] width 8 height 1
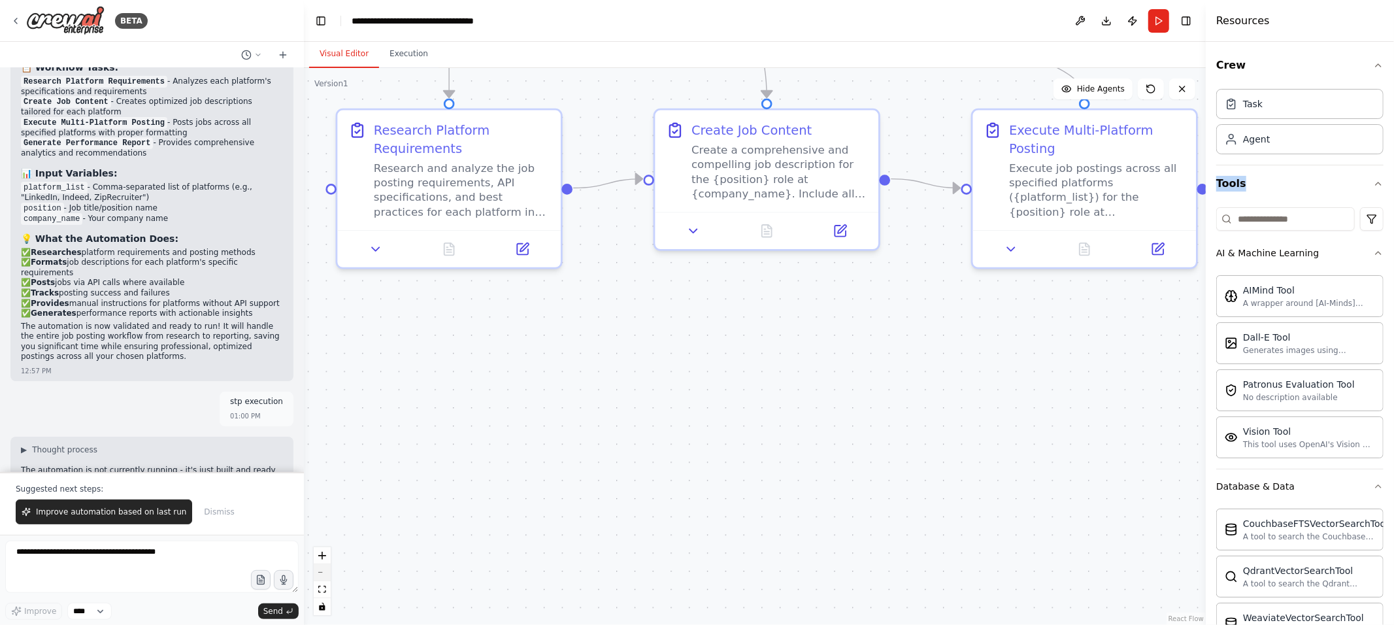
click at [322, 562] on icon "zoom out" at bounding box center [322, 572] width 8 height 1
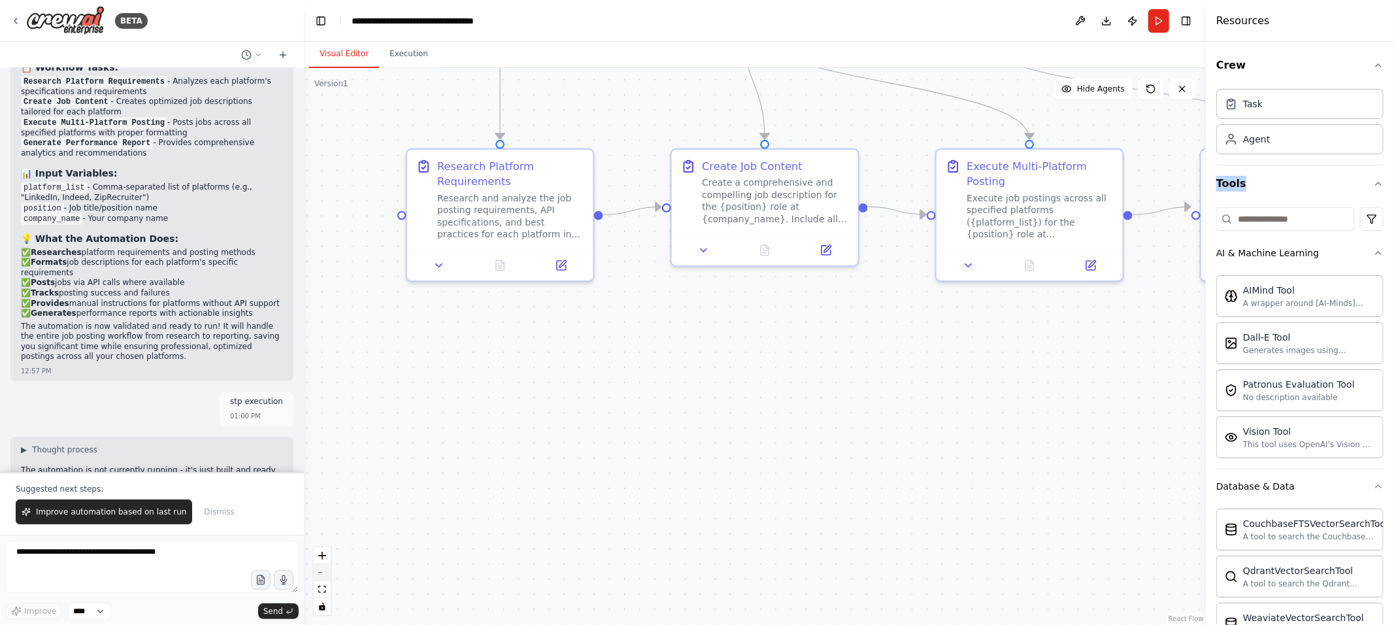
click at [322, 562] on icon "zoom out" at bounding box center [322, 572] width 8 height 1
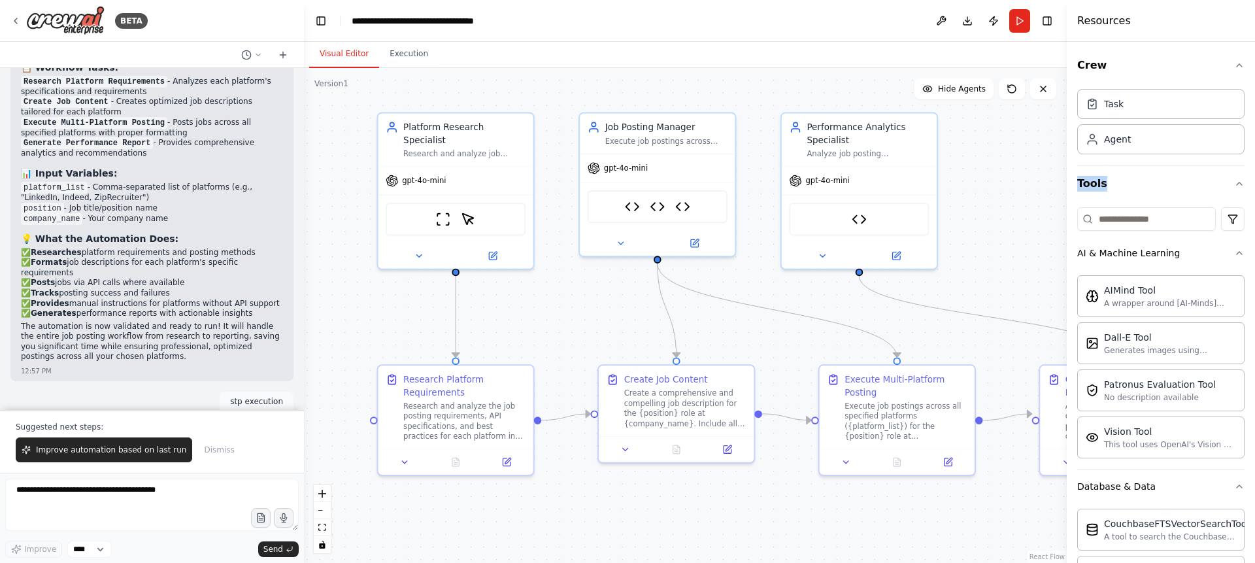
drag, startPoint x: 868, startPoint y: 370, endPoint x: 781, endPoint y: 553, distance: 202.6
click at [781, 553] on div ".deletable-edge-delete-btn { width: 20px; height: 20px; border: 0px solid #ffff…" at bounding box center [685, 315] width 763 height 495
click at [321, 508] on button "zoom out" at bounding box center [322, 510] width 17 height 17
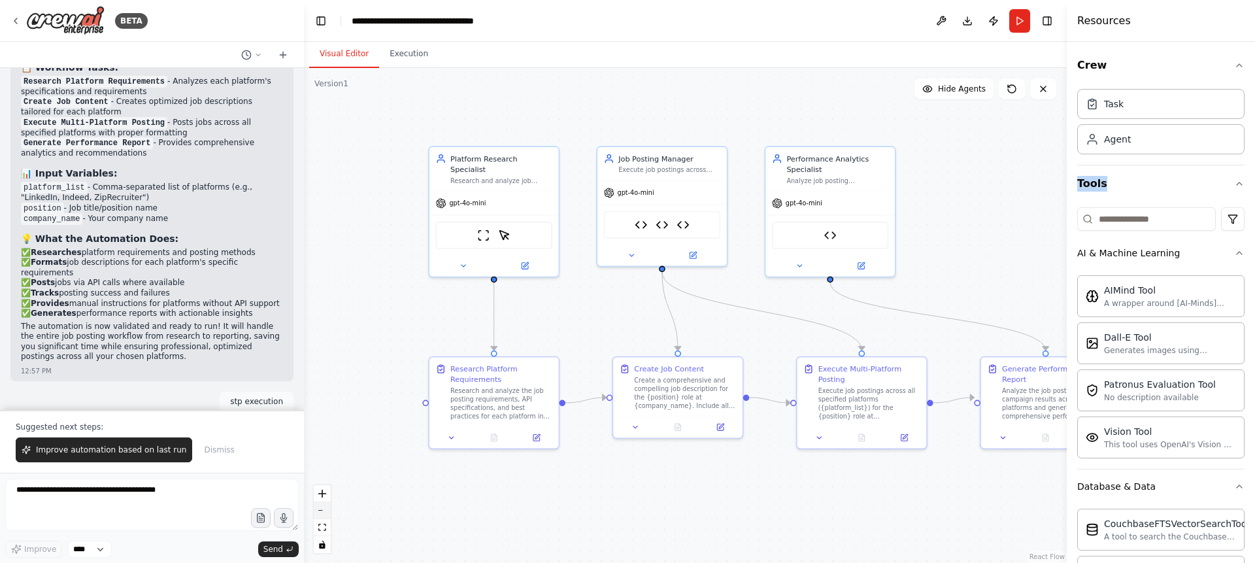
click at [321, 508] on button "zoom out" at bounding box center [322, 510] width 17 height 17
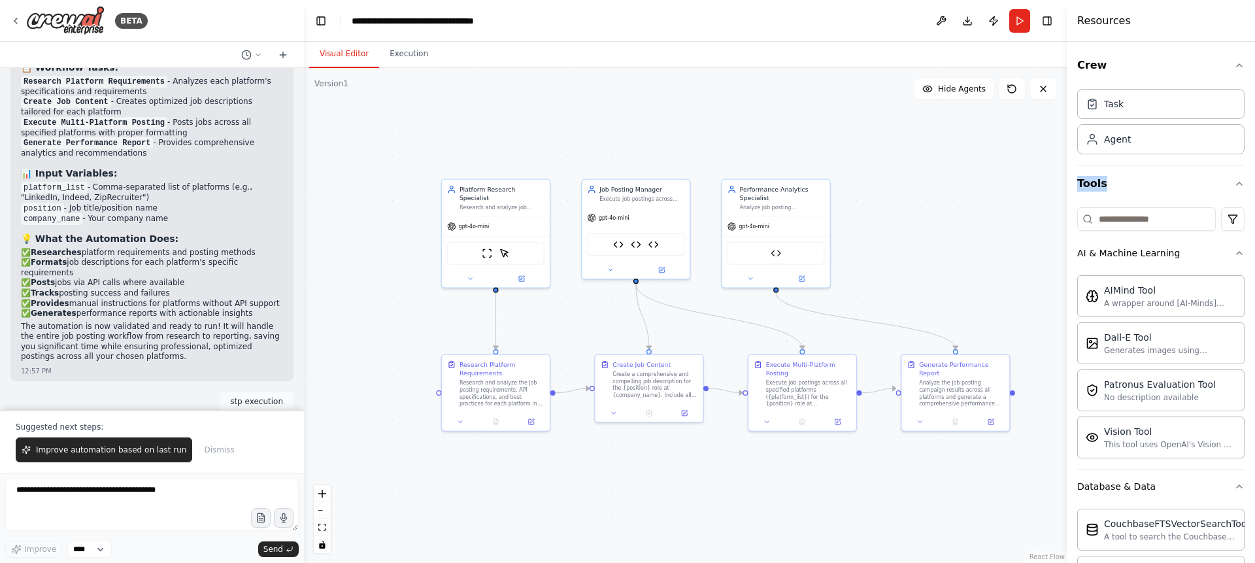
drag, startPoint x: 682, startPoint y: 486, endPoint x: 628, endPoint y: 489, distance: 54.4
click at [628, 489] on div ".deletable-edge-delete-btn { width: 20px; height: 20px; border: 0px solid #ffff…" at bounding box center [685, 315] width 763 height 495
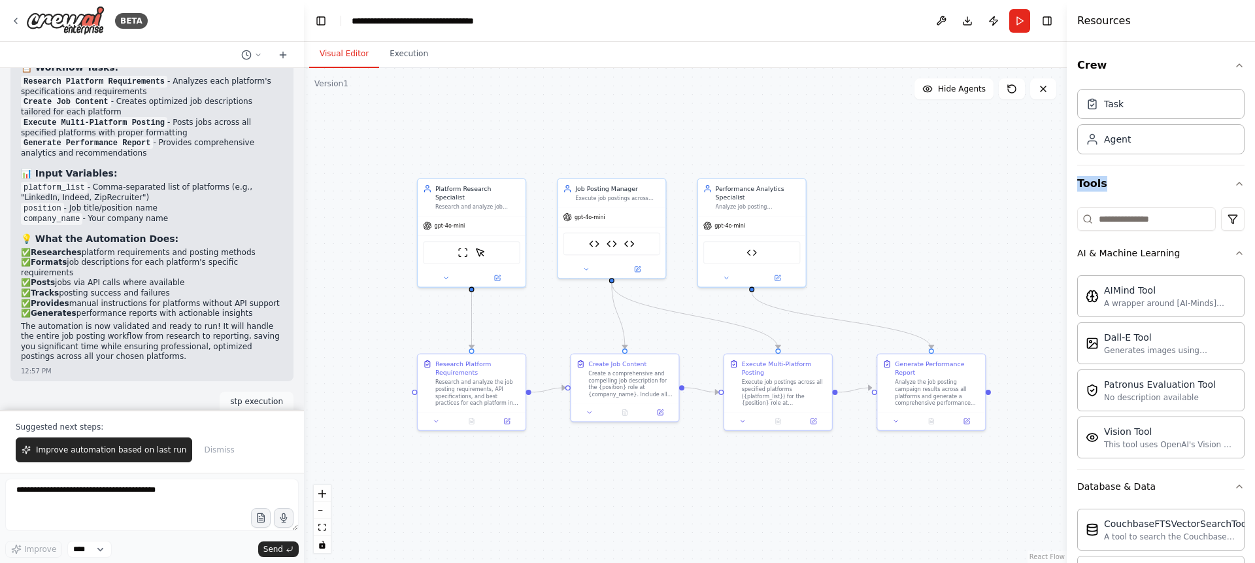
scroll to position [3758, 0]
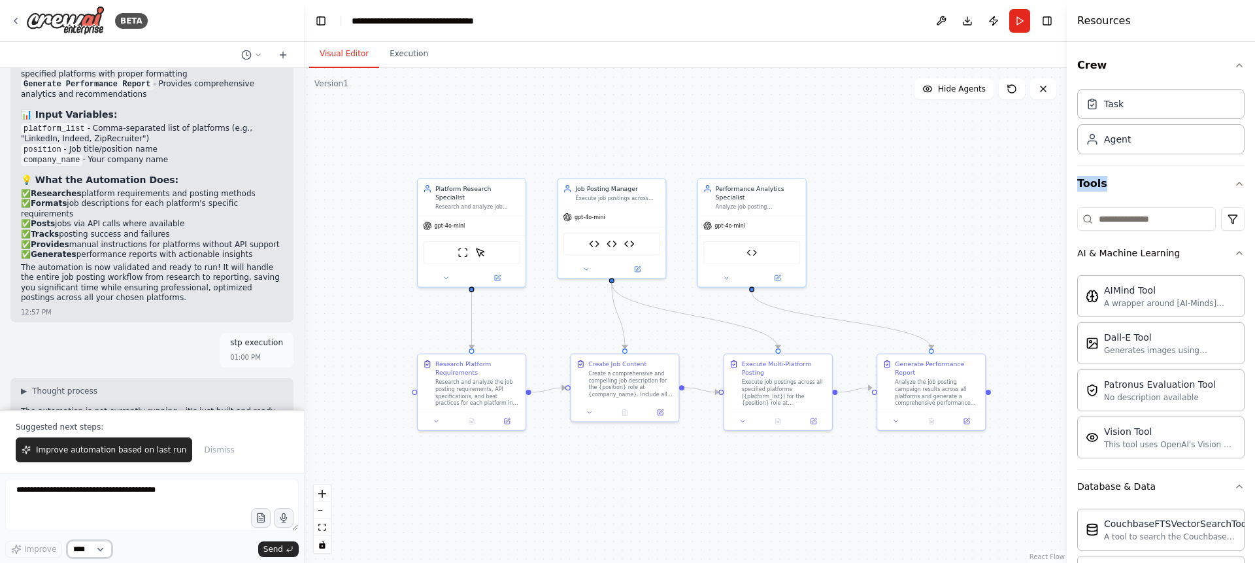
click at [98, 553] on select "****" at bounding box center [89, 548] width 44 height 17
click at [76, 550] on select "****" at bounding box center [89, 548] width 44 height 17
